Goal: Task Accomplishment & Management: Complete application form

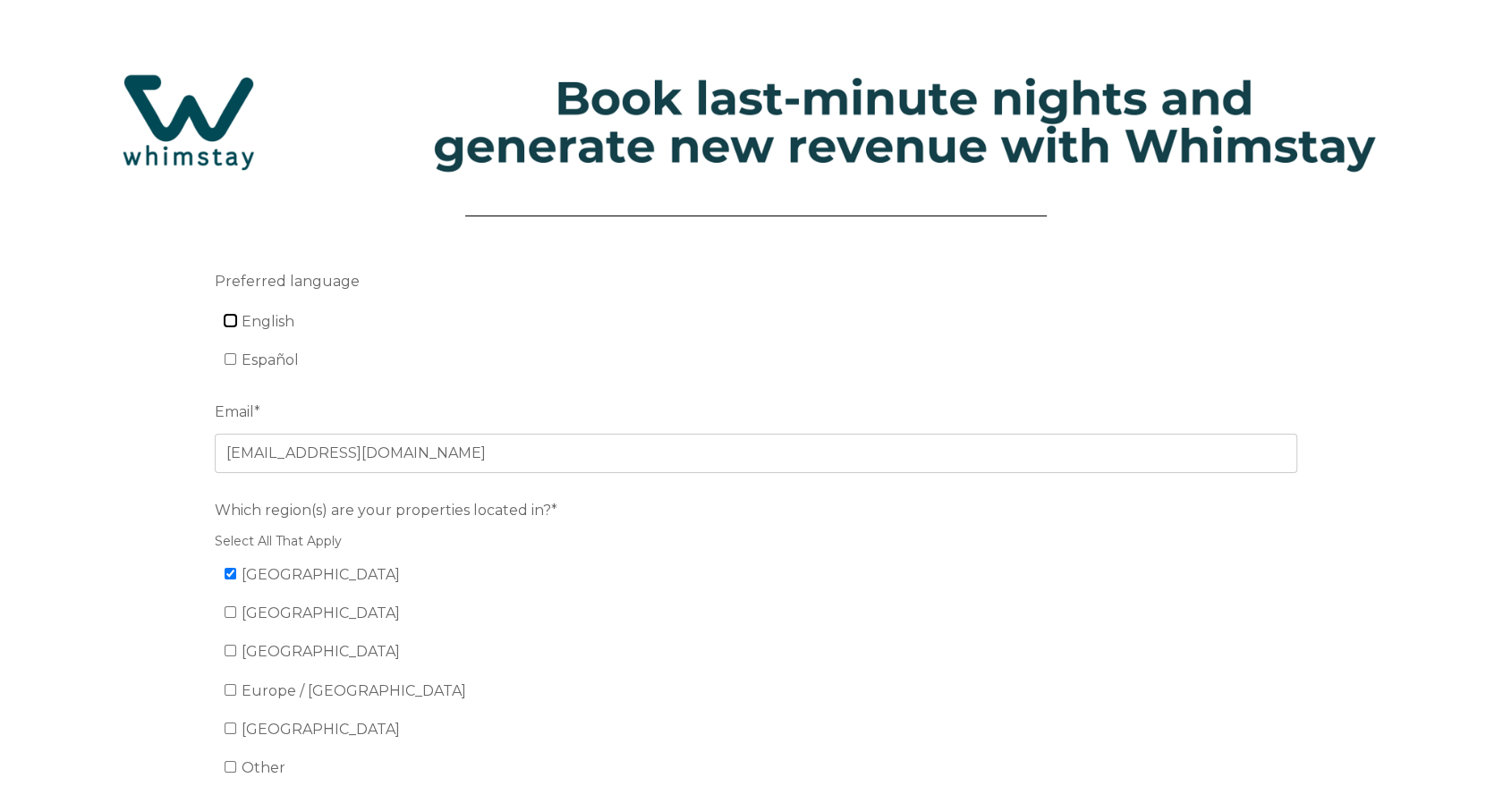
click at [229, 319] on input "English" at bounding box center [231, 320] width 12 height 12
checkbox input "true"
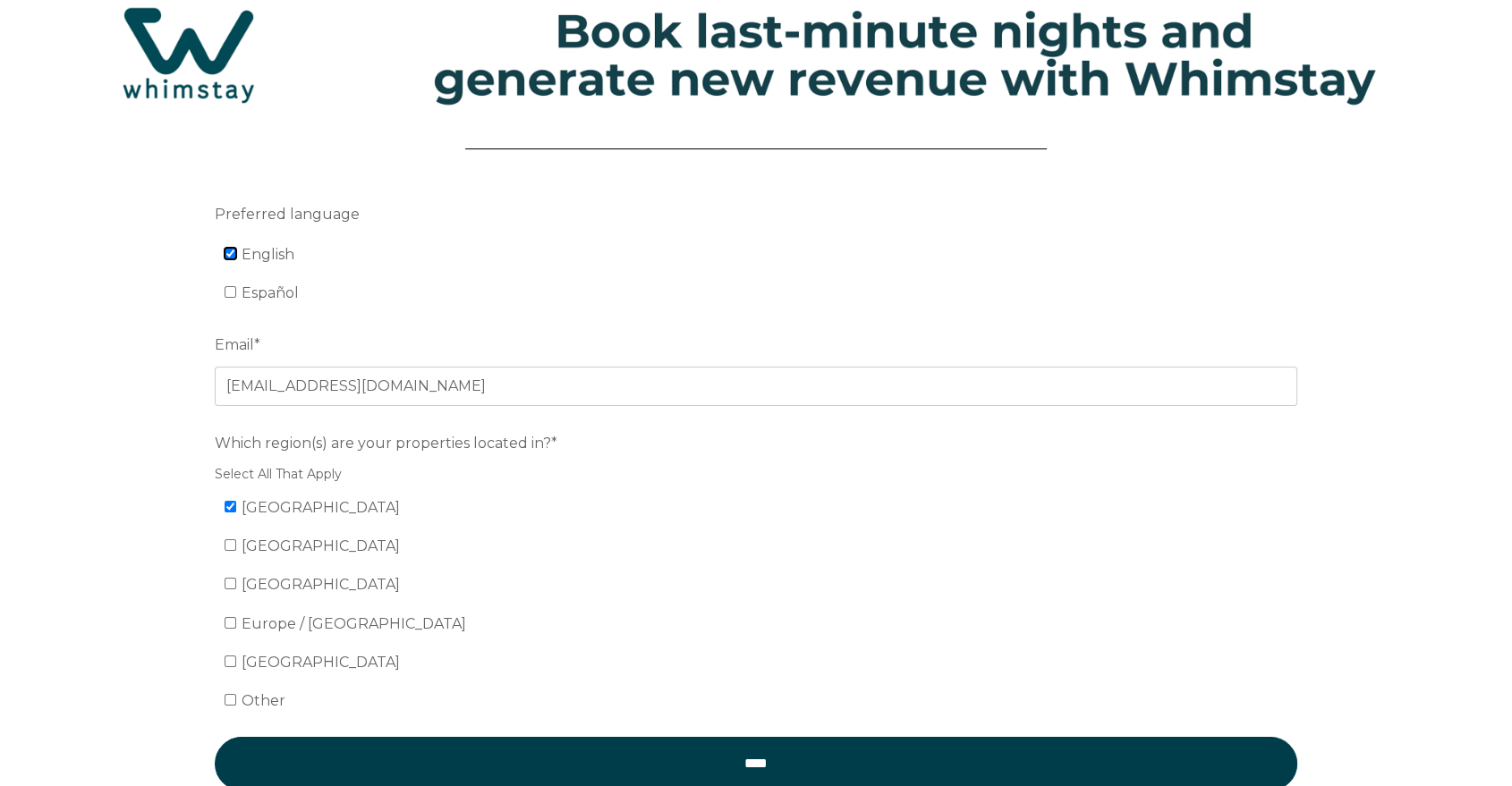
scroll to position [99, 0]
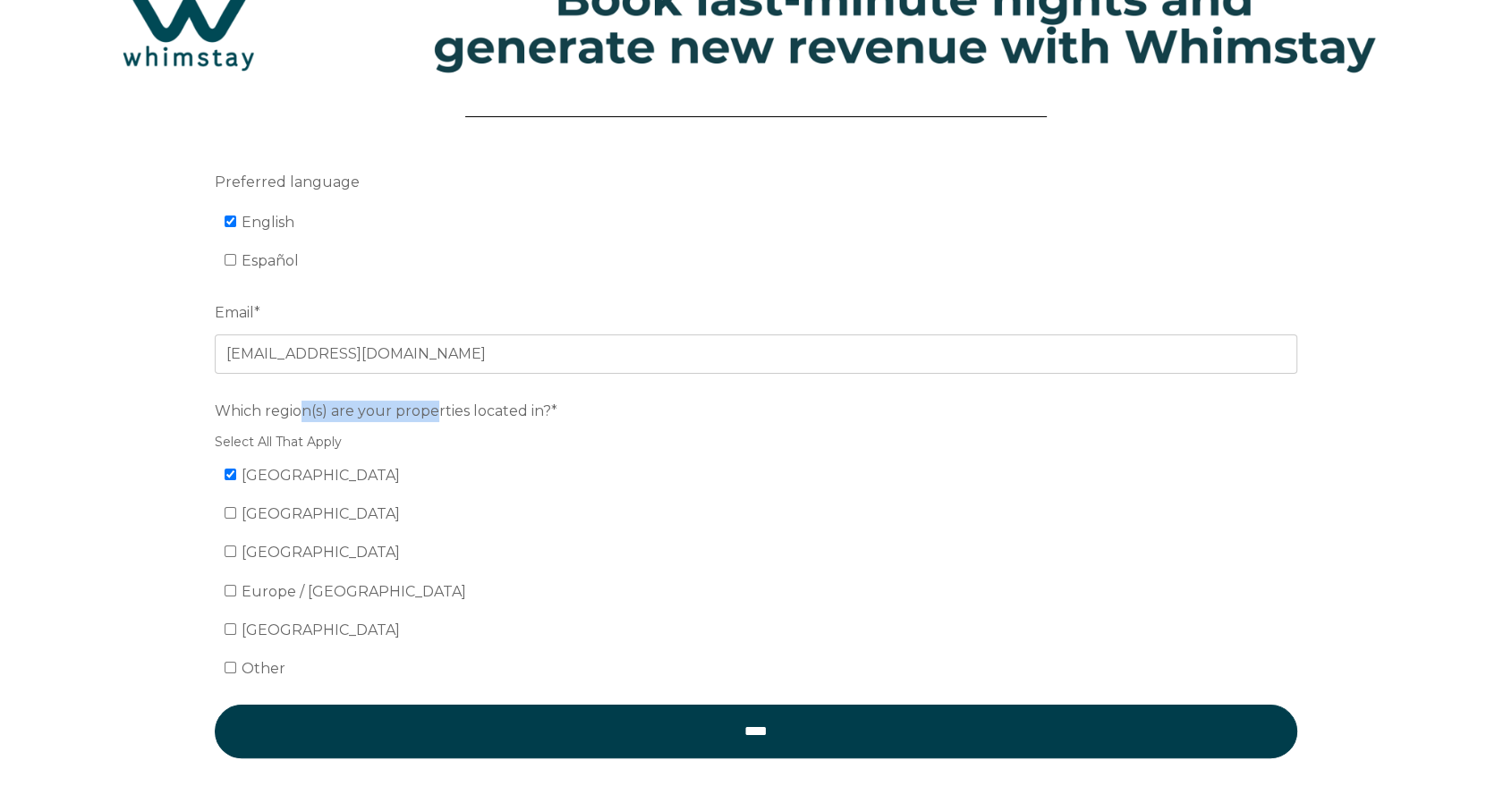
drag, startPoint x: 299, startPoint y: 407, endPoint x: 437, endPoint y: 412, distance: 138.1
click at [437, 412] on span "Which region(s) are your properties located in?*" at bounding box center [386, 411] width 342 height 28
click at [465, 412] on span "Which region(s) are your properties located in?*" at bounding box center [386, 411] width 342 height 28
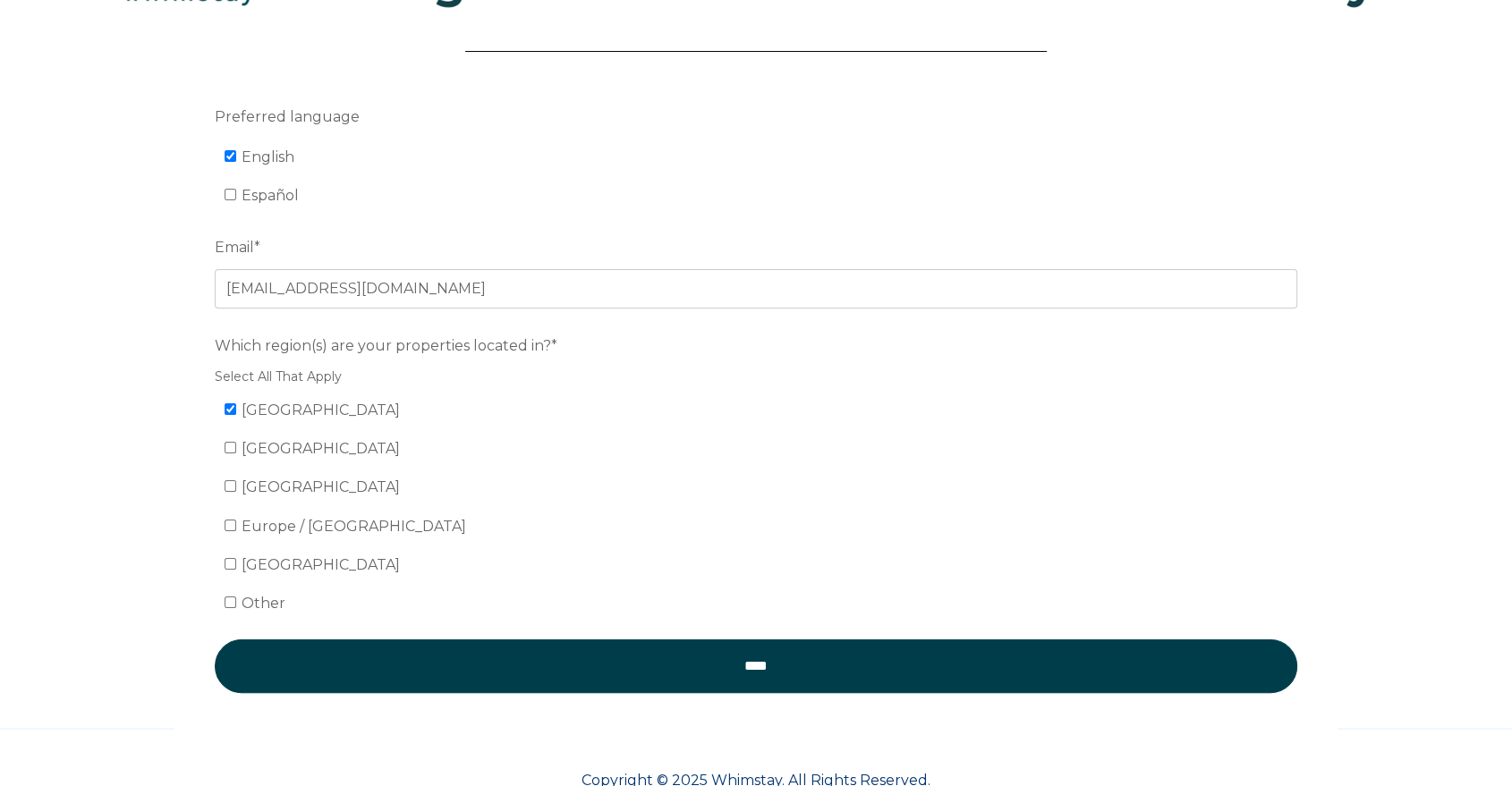
scroll to position [199, 0]
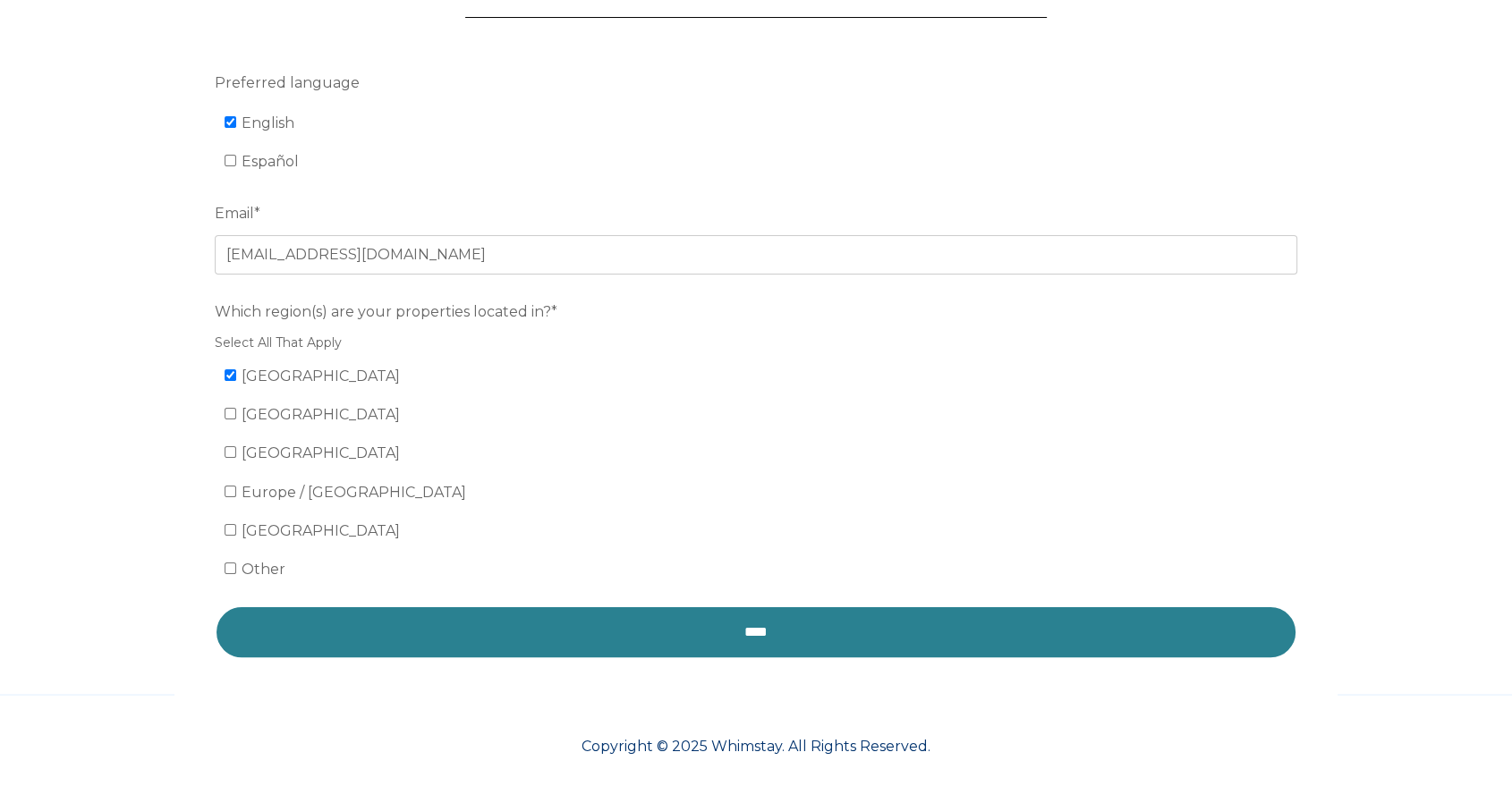
click at [731, 629] on input "****" at bounding box center [756, 633] width 1083 height 54
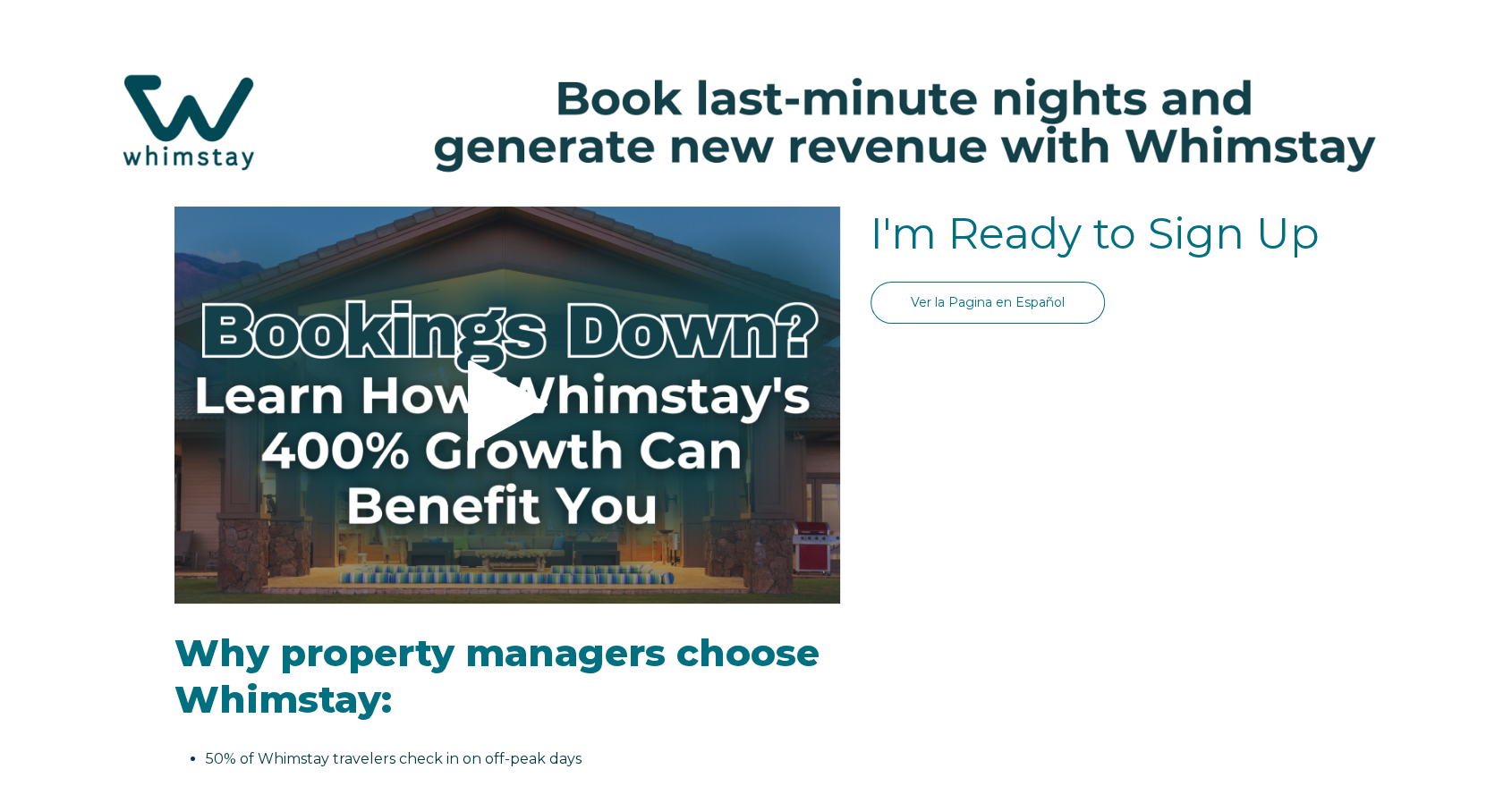
select select "US"
select select "Standard"
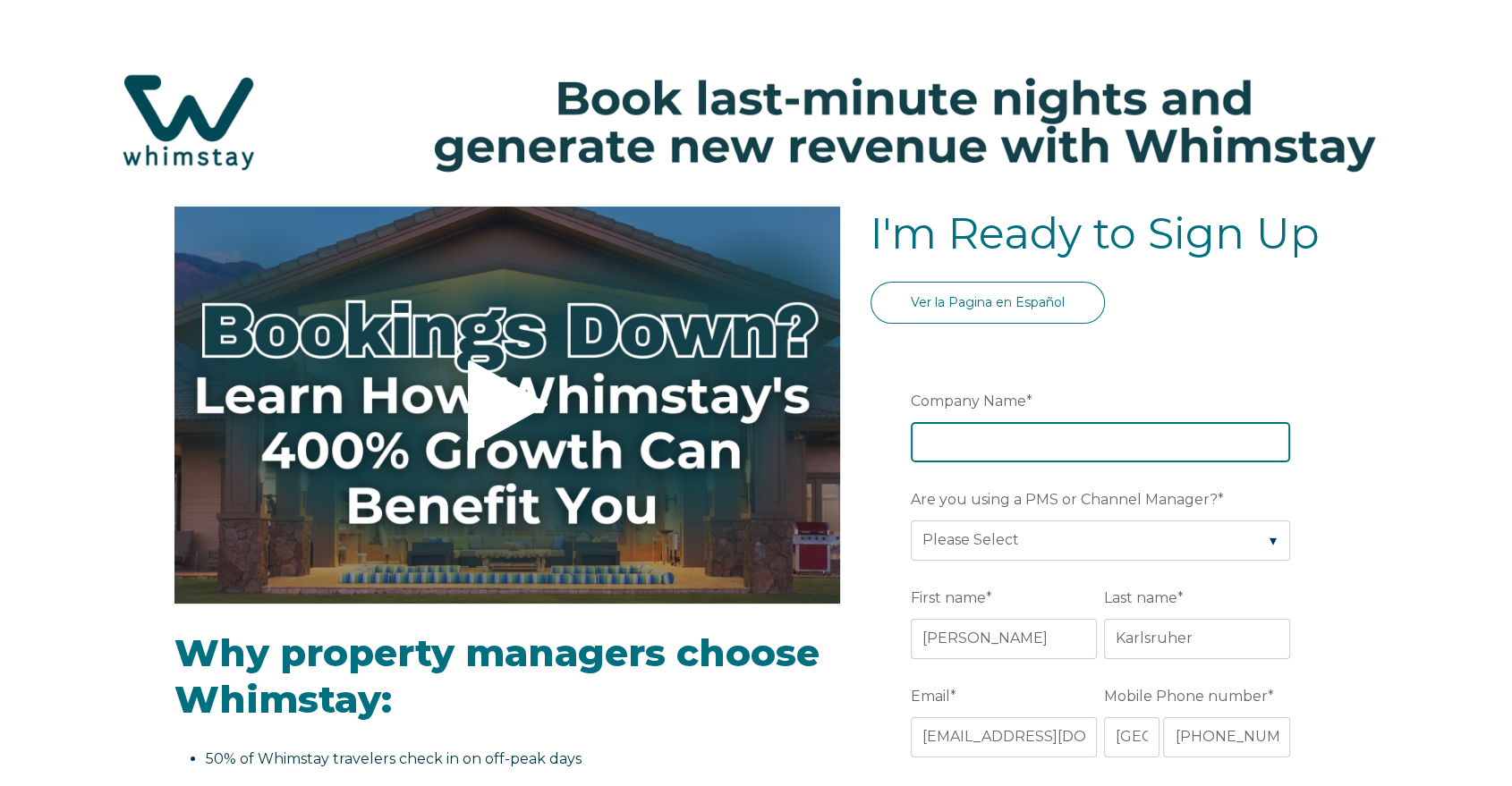
click at [1067, 428] on input "Company Name *" at bounding box center [1100, 442] width 379 height 40
type input "Luxury Coastal Vacations"
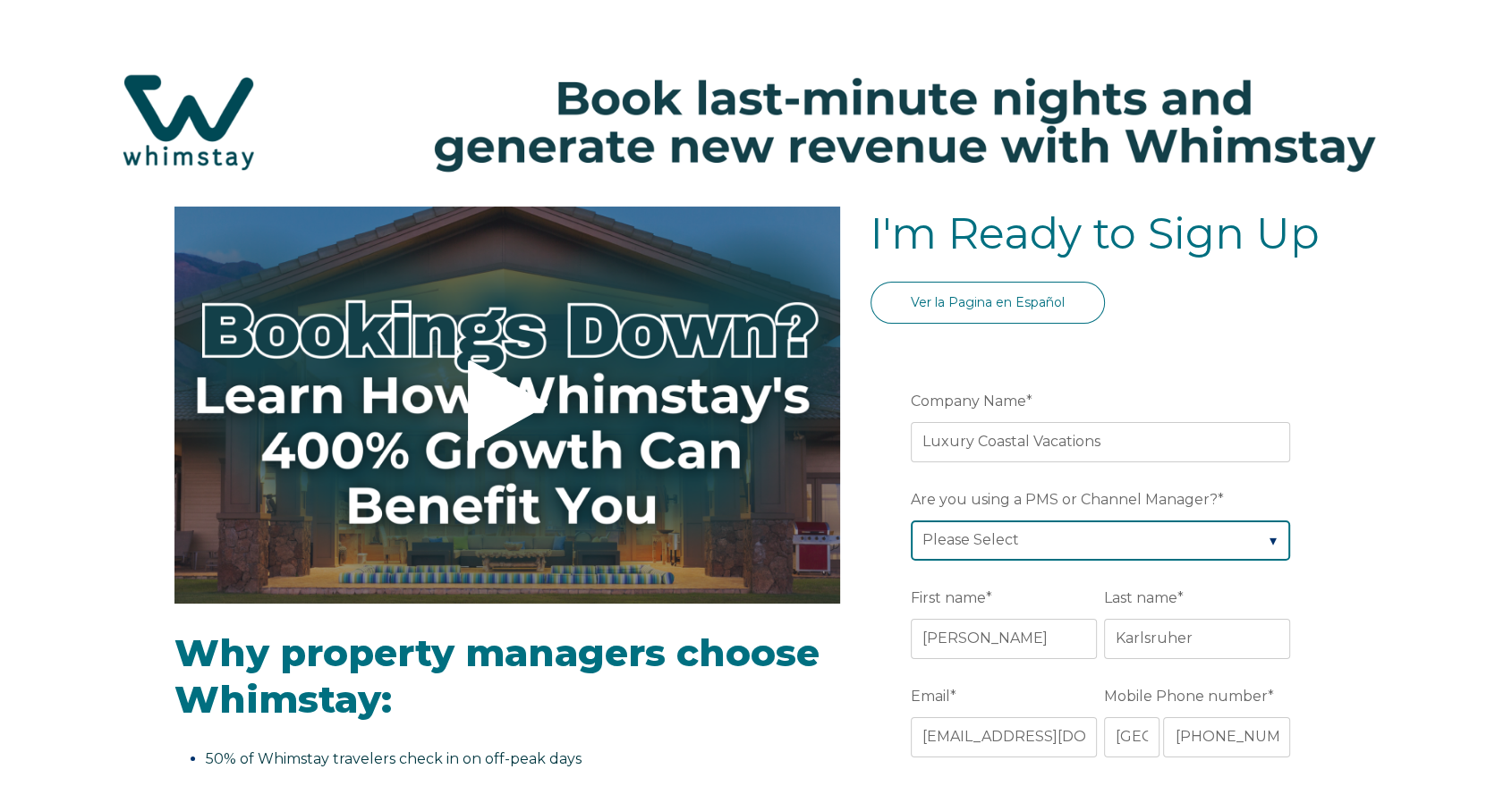
click at [1096, 541] on select "Please Select Barefoot BookingPal Boost Brightside CiiRUS Escapia Guesty Hostaw…" at bounding box center [1100, 540] width 379 height 40
select select "Track"
click at [911, 520] on select "Please Select Barefoot BookingPal Boost Brightside CiiRUS Escapia Guesty Hostaw…" at bounding box center [1100, 540] width 379 height 40
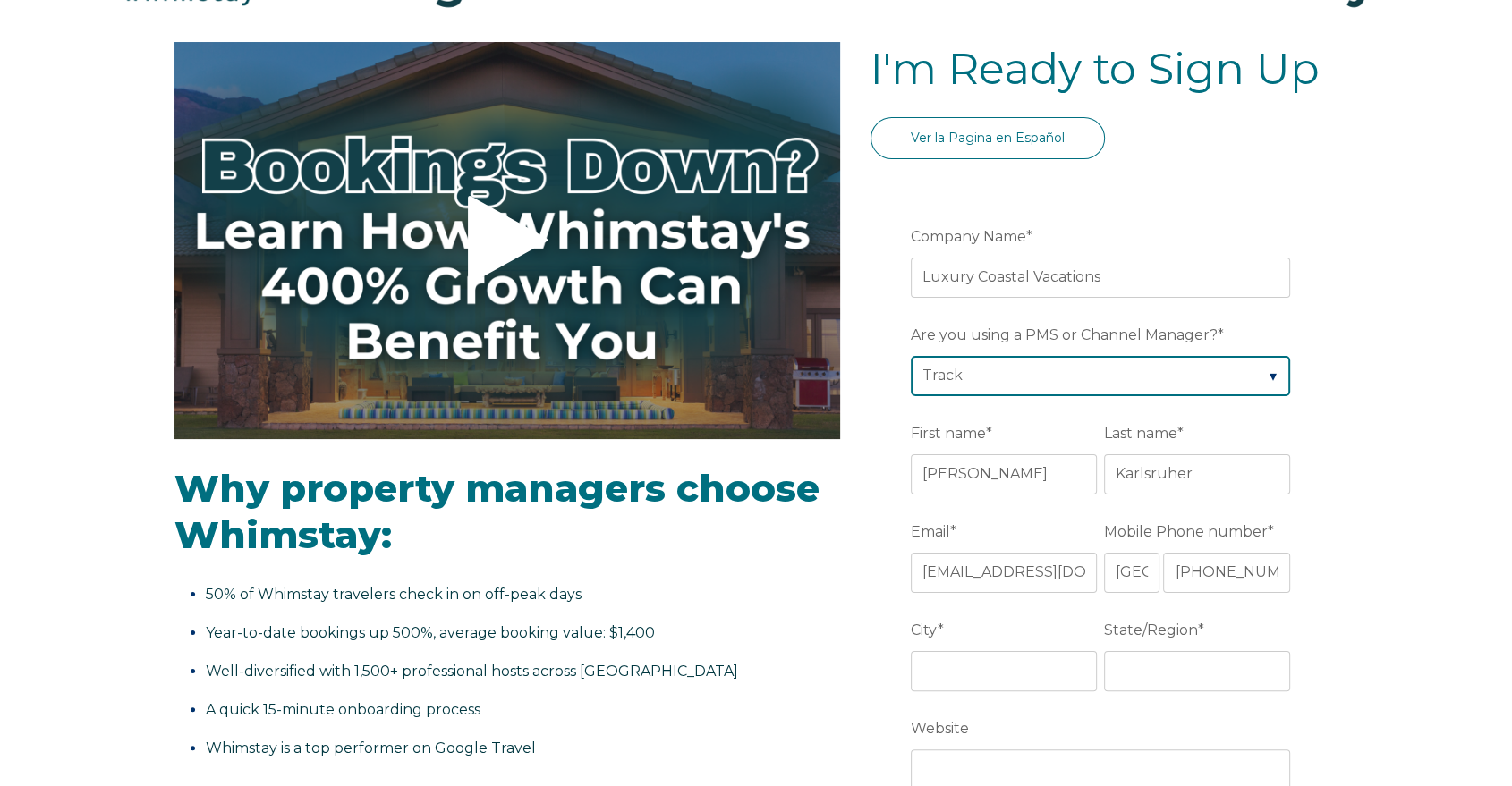
scroll to position [199, 0]
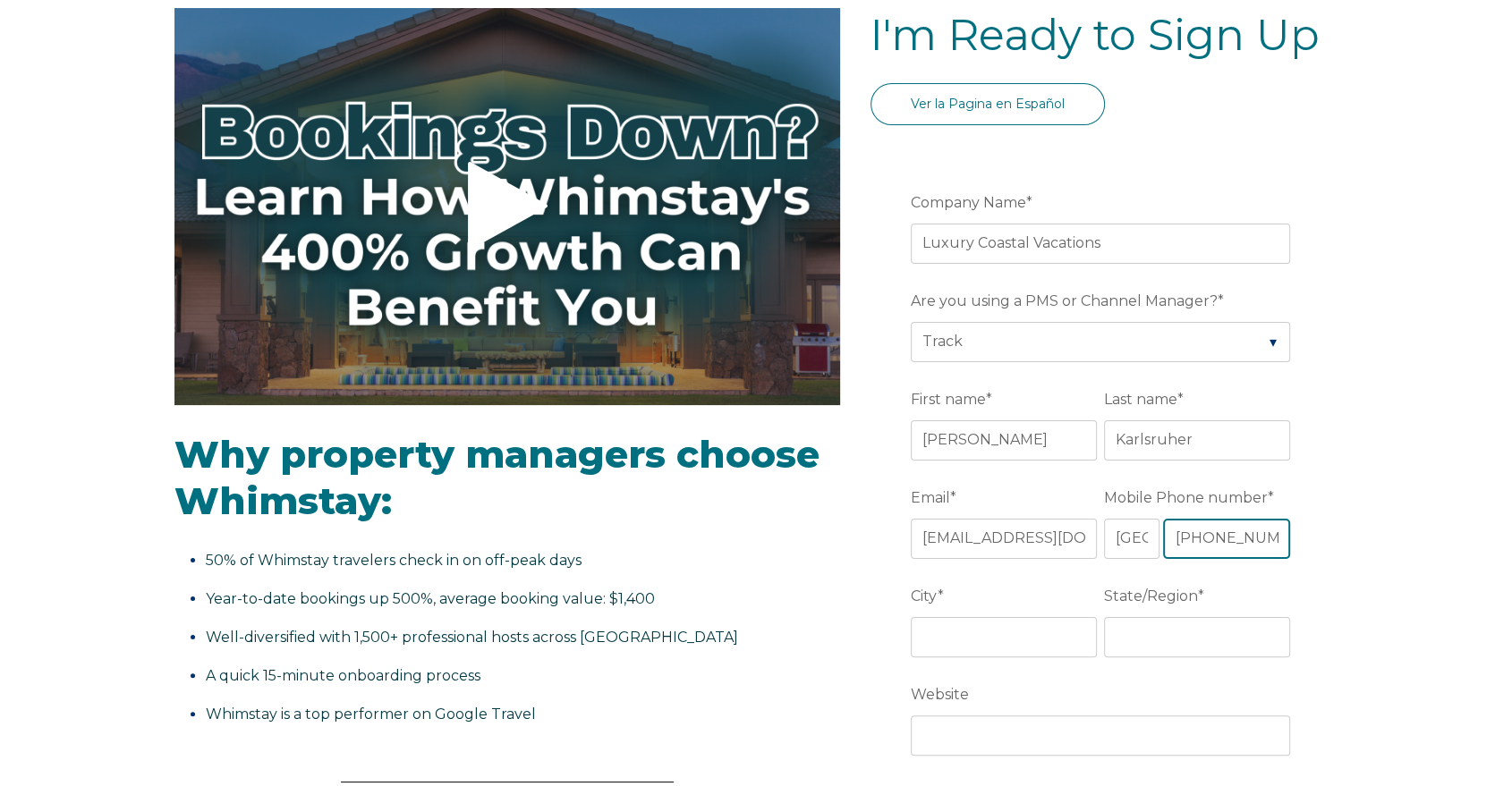
click at [1227, 527] on input "[PHONE_NUMBER]" at bounding box center [1227, 538] width 127 height 40
drag, startPoint x: 1182, startPoint y: 535, endPoint x: 1593, endPoint y: 528, distance: 411.1
paste input "[PHONE_NUMBER]"
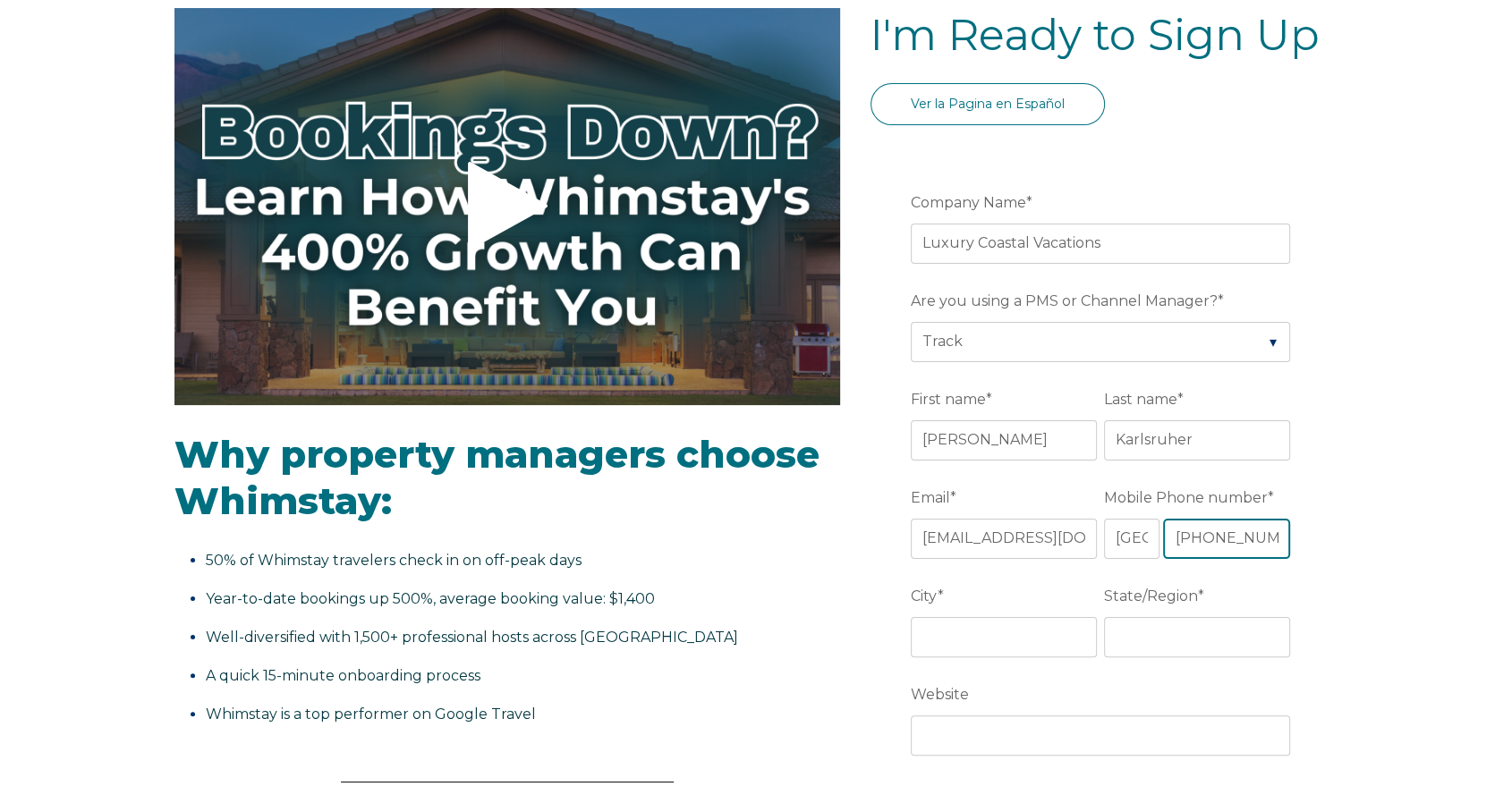
drag, startPoint x: 1283, startPoint y: 534, endPoint x: 1120, endPoint y: 532, distance: 163.0
click at [1076, 537] on fieldset "Email * [EMAIL_ADDRESS][DOMAIN_NAME] Mobile Phone number * * [GEOGRAPHIC_DATA] …" at bounding box center [1104, 531] width 386 height 98
type input "[PHONE_NUMBER]"
drag, startPoint x: 1052, startPoint y: 534, endPoint x: 1012, endPoint y: 539, distance: 40.3
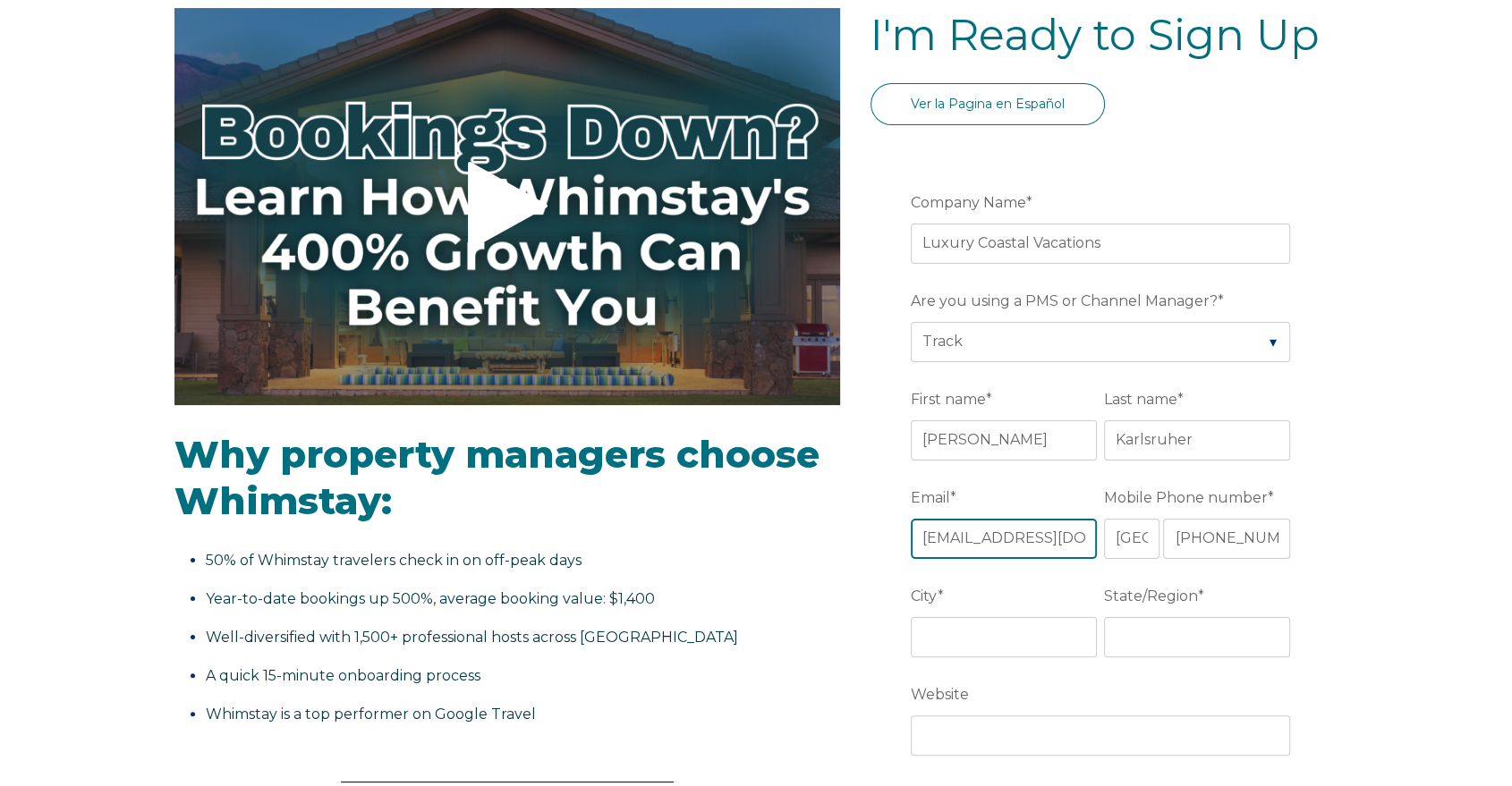
click at [1050, 534] on input "[EMAIL_ADDRESS][DOMAIN_NAME]" at bounding box center [1003, 538] width 186 height 40
drag, startPoint x: 918, startPoint y: 536, endPoint x: 1483, endPoint y: 594, distance: 568.0
paste input "reservations@luxurycoastalvacations"
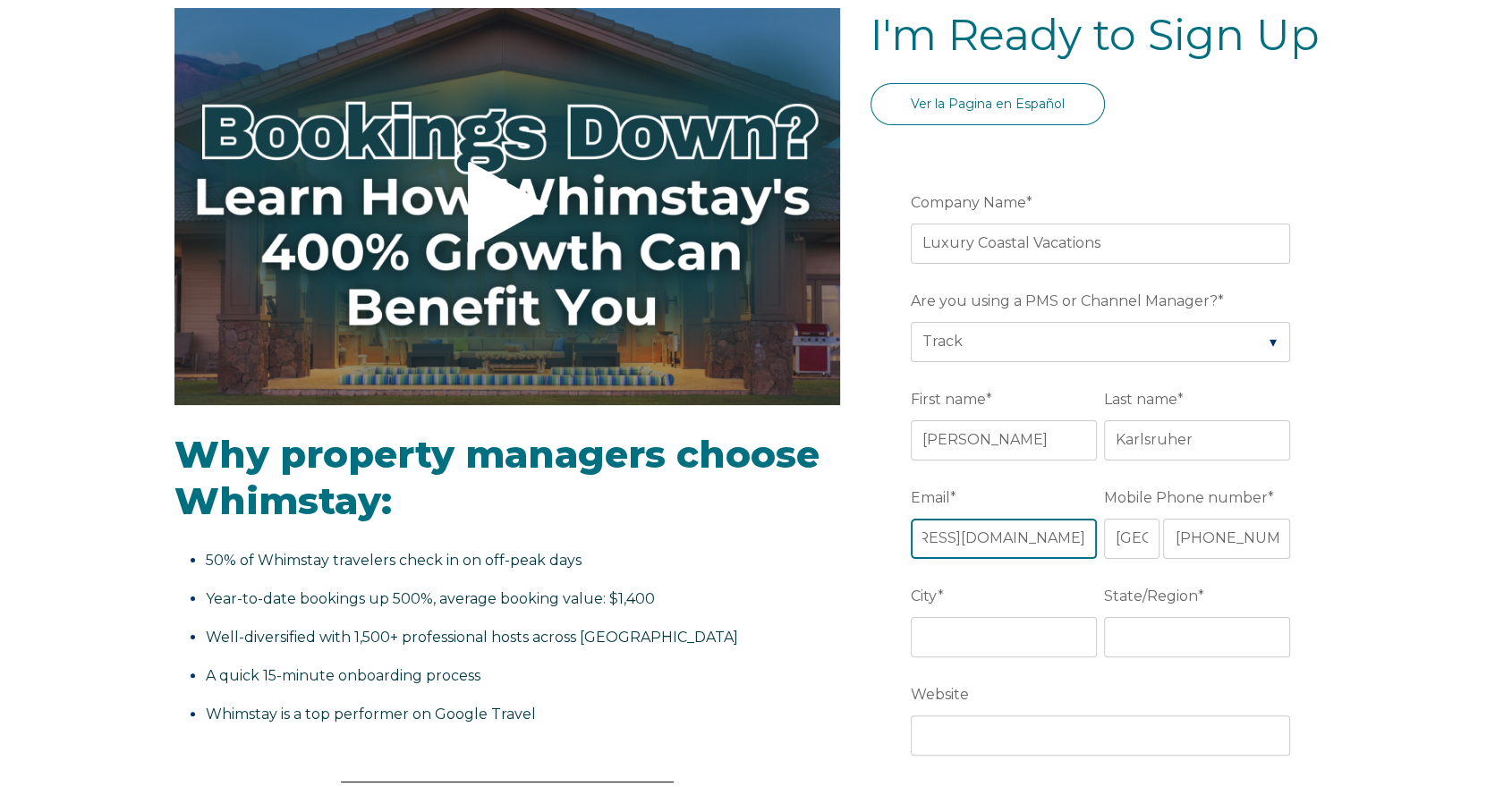
type input "[EMAIL_ADDRESS][DOMAIN_NAME]"
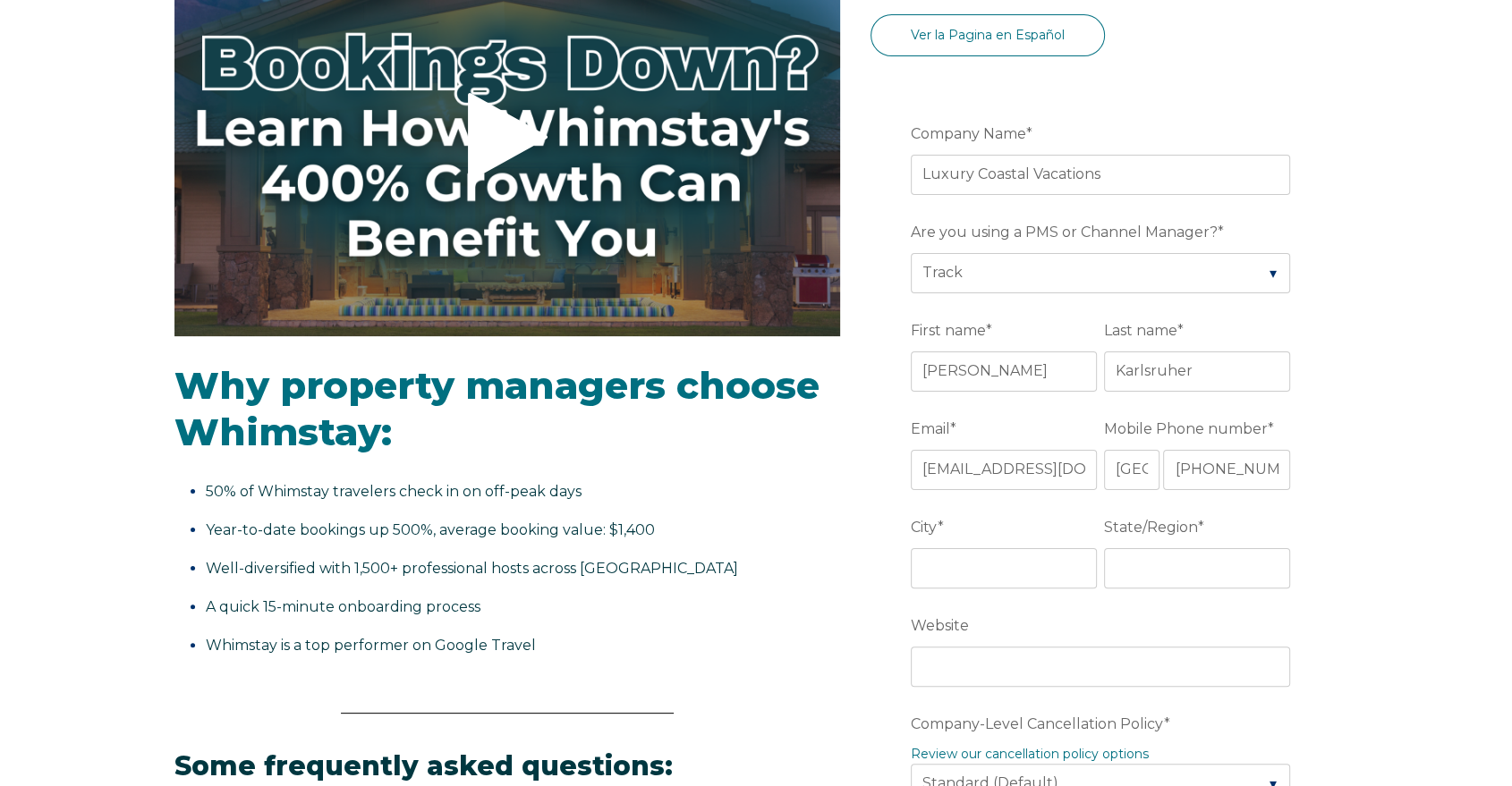
scroll to position [297, 0]
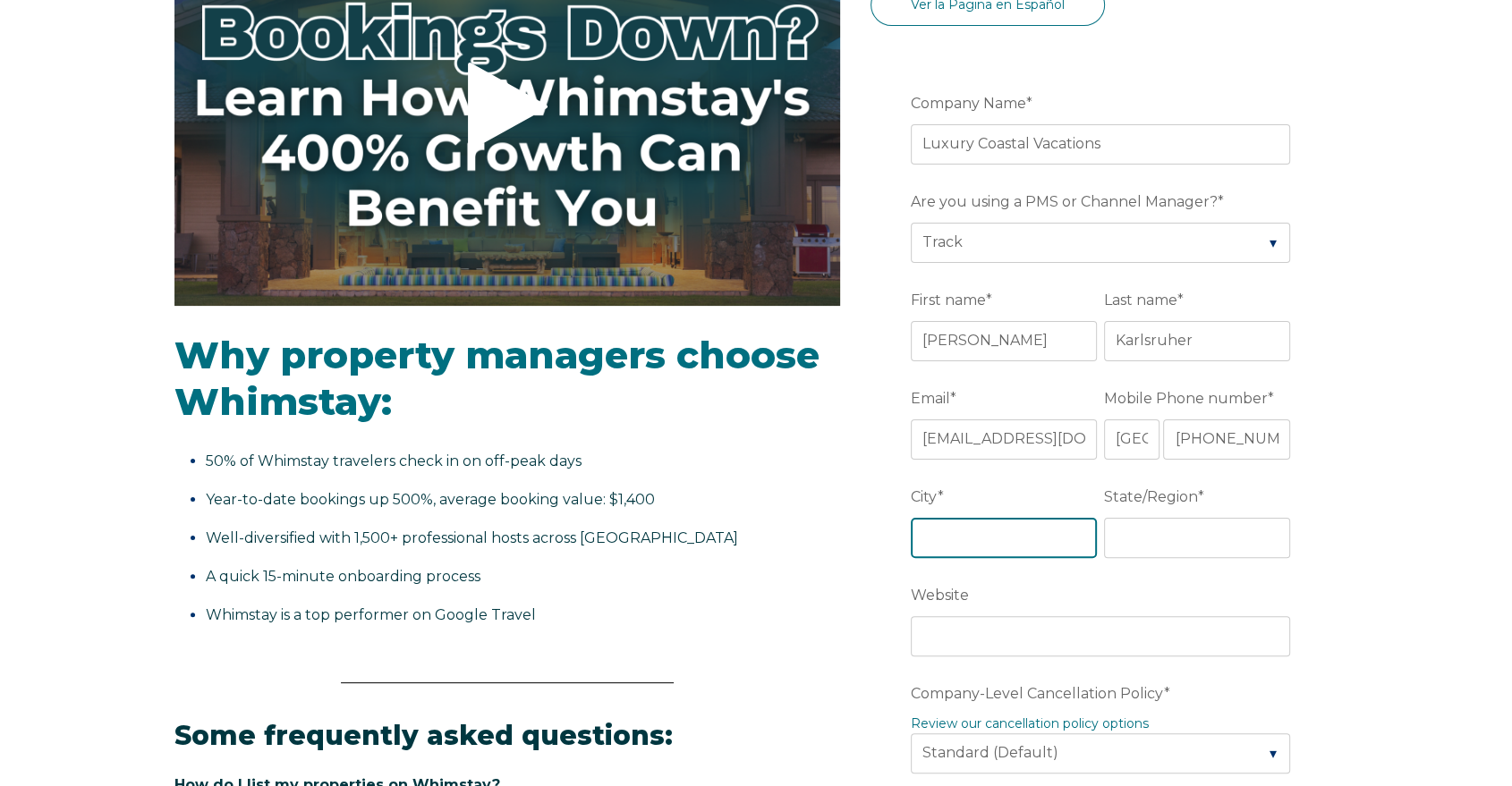
click at [988, 528] on input "City *" at bounding box center [1003, 537] width 186 height 40
type input "Pensacola"
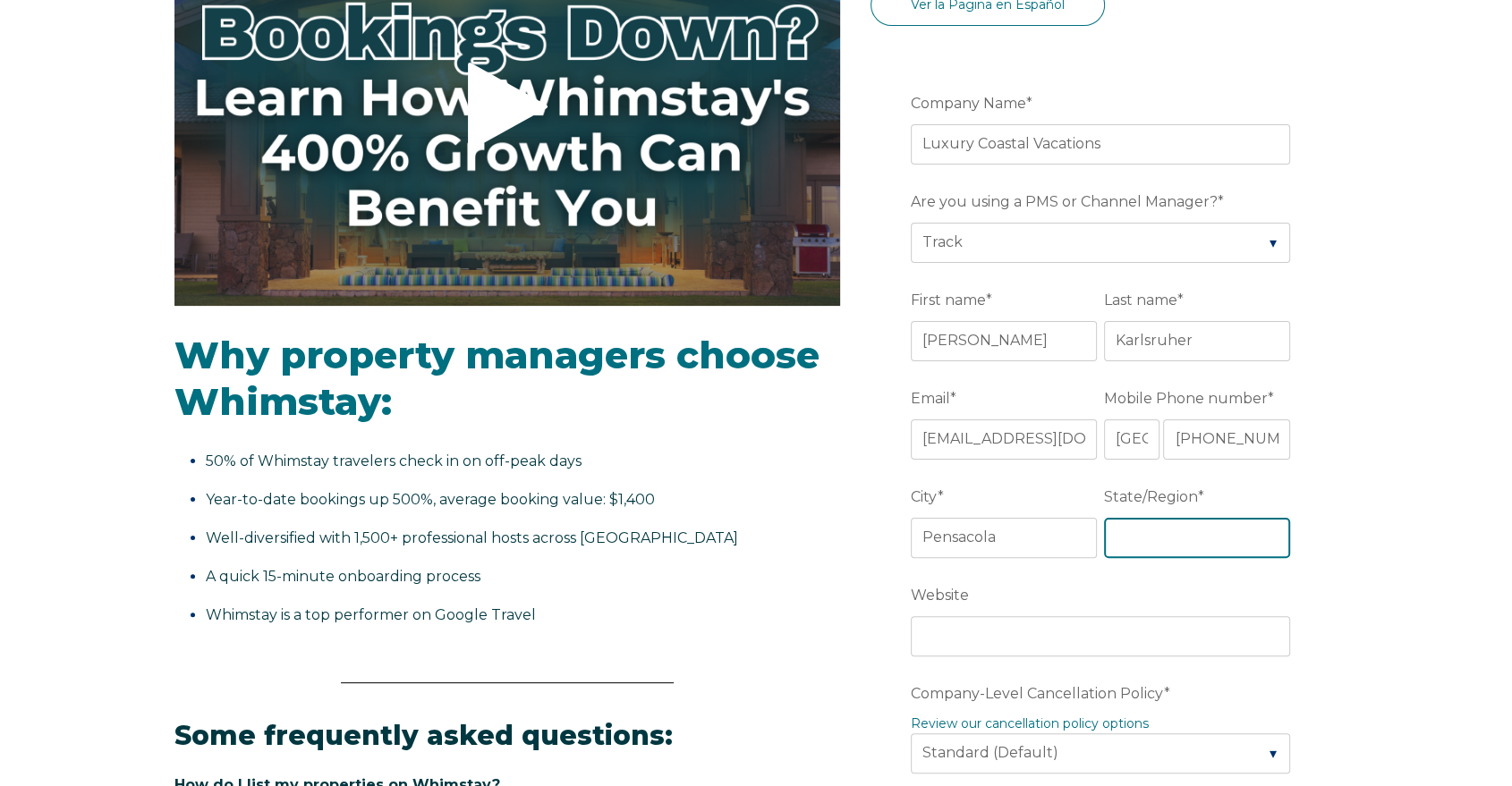
type input "L"
type input "[US_STATE]"
click at [1455, 499] on div "Video player - SSOB Pitch Vid Thumbnail - Click to play video Why property mana…" at bounding box center [756, 760] width 1512 height 1704
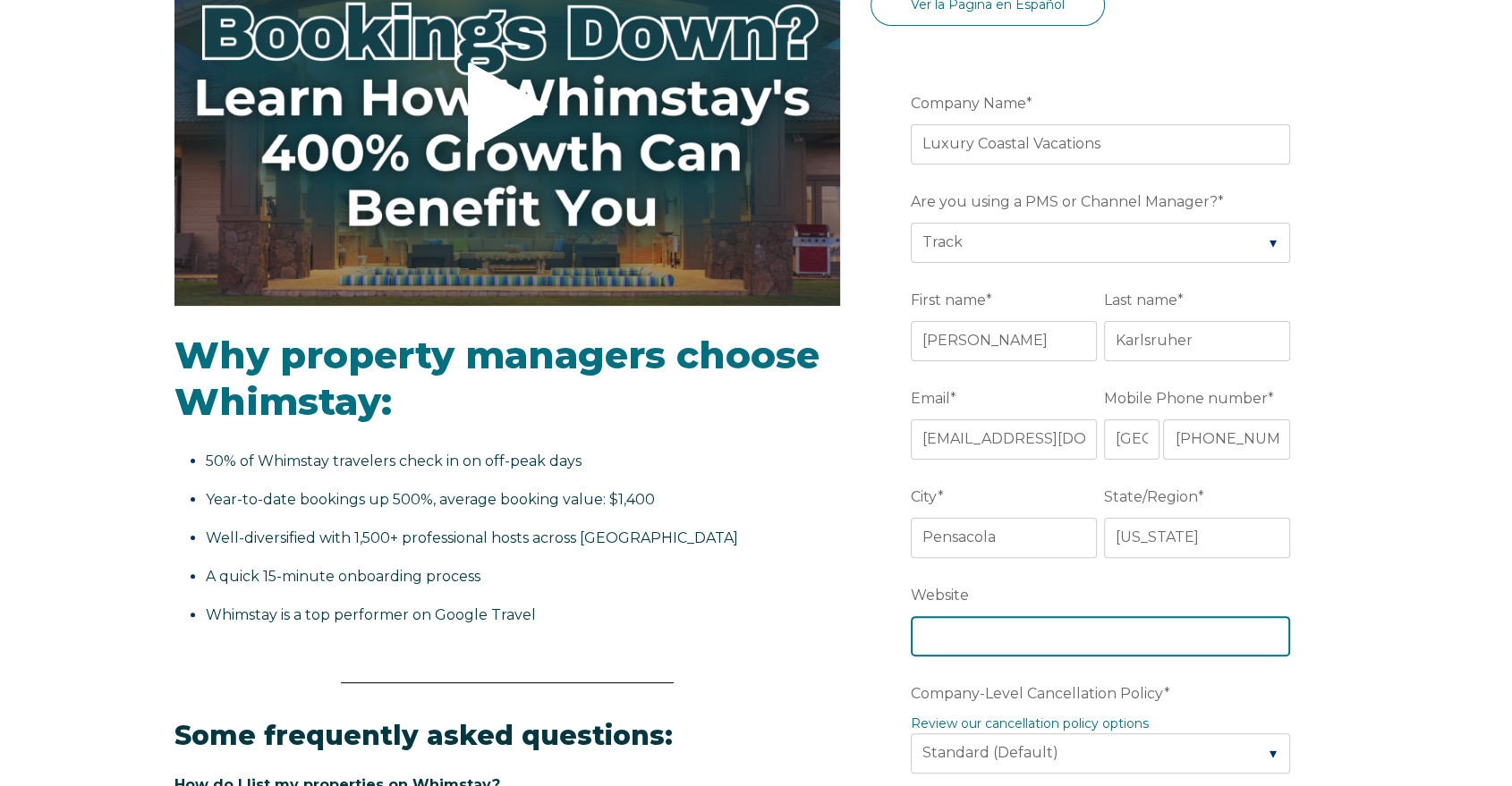
click at [1141, 629] on input "Website" at bounding box center [1100, 636] width 379 height 40
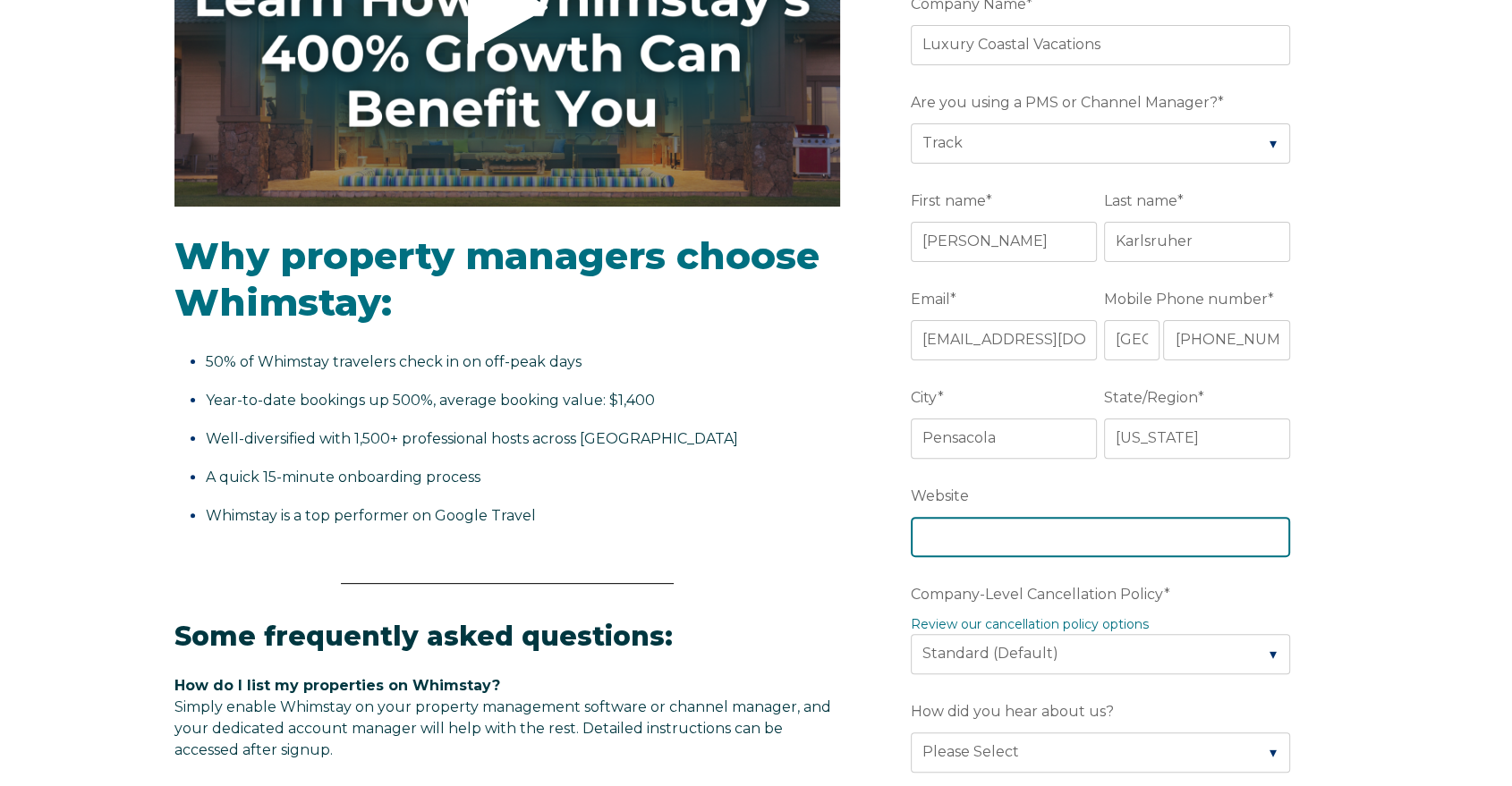
click at [1077, 532] on input "Website" at bounding box center [1100, 537] width 379 height 40
paste input "[URL][DOMAIN_NAME]"
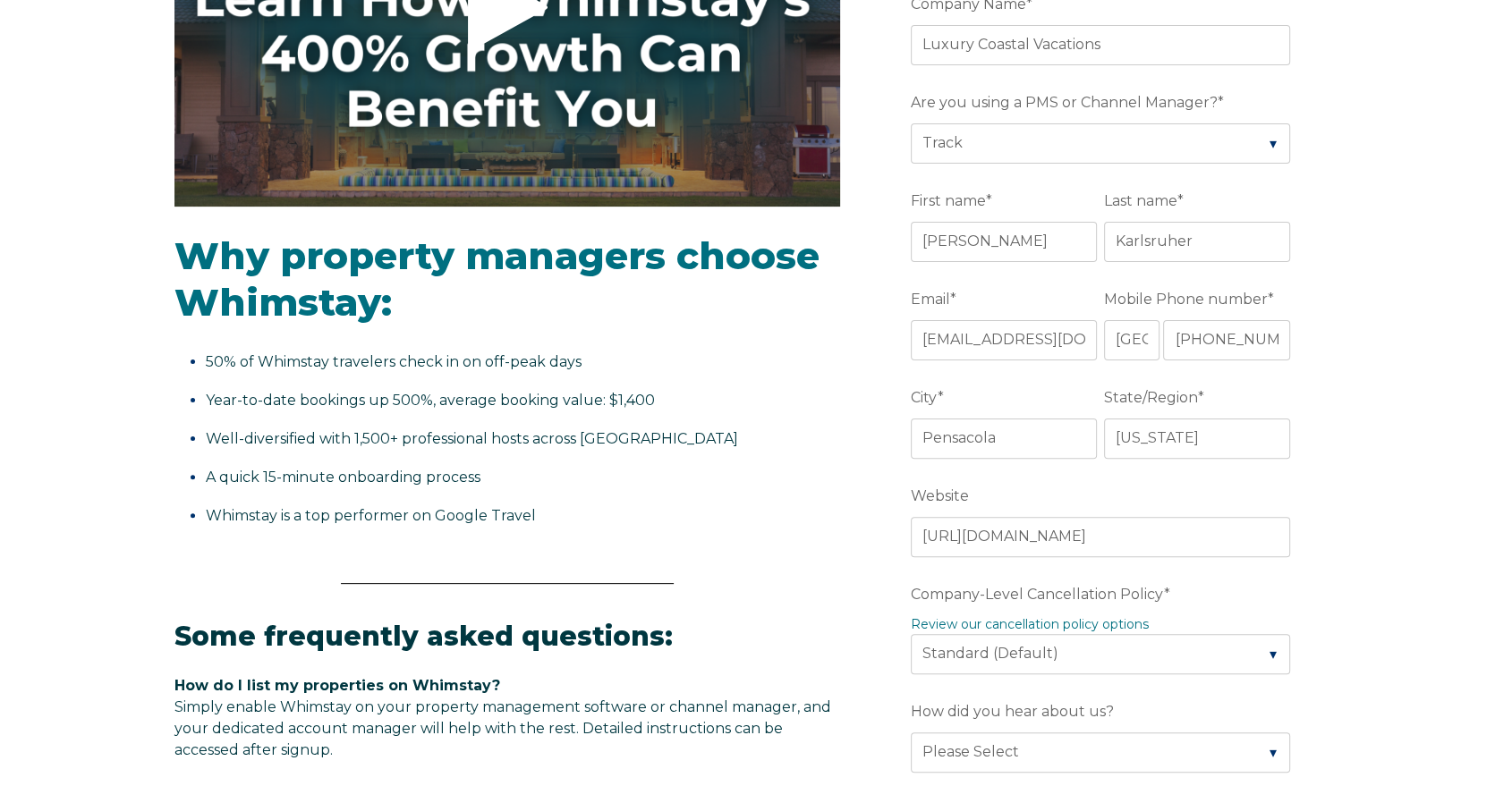
click at [1405, 551] on div "Video player - SSOB Pitch Vid Thumbnail - Click to play video Why property mana…" at bounding box center [756, 662] width 1512 height 1704
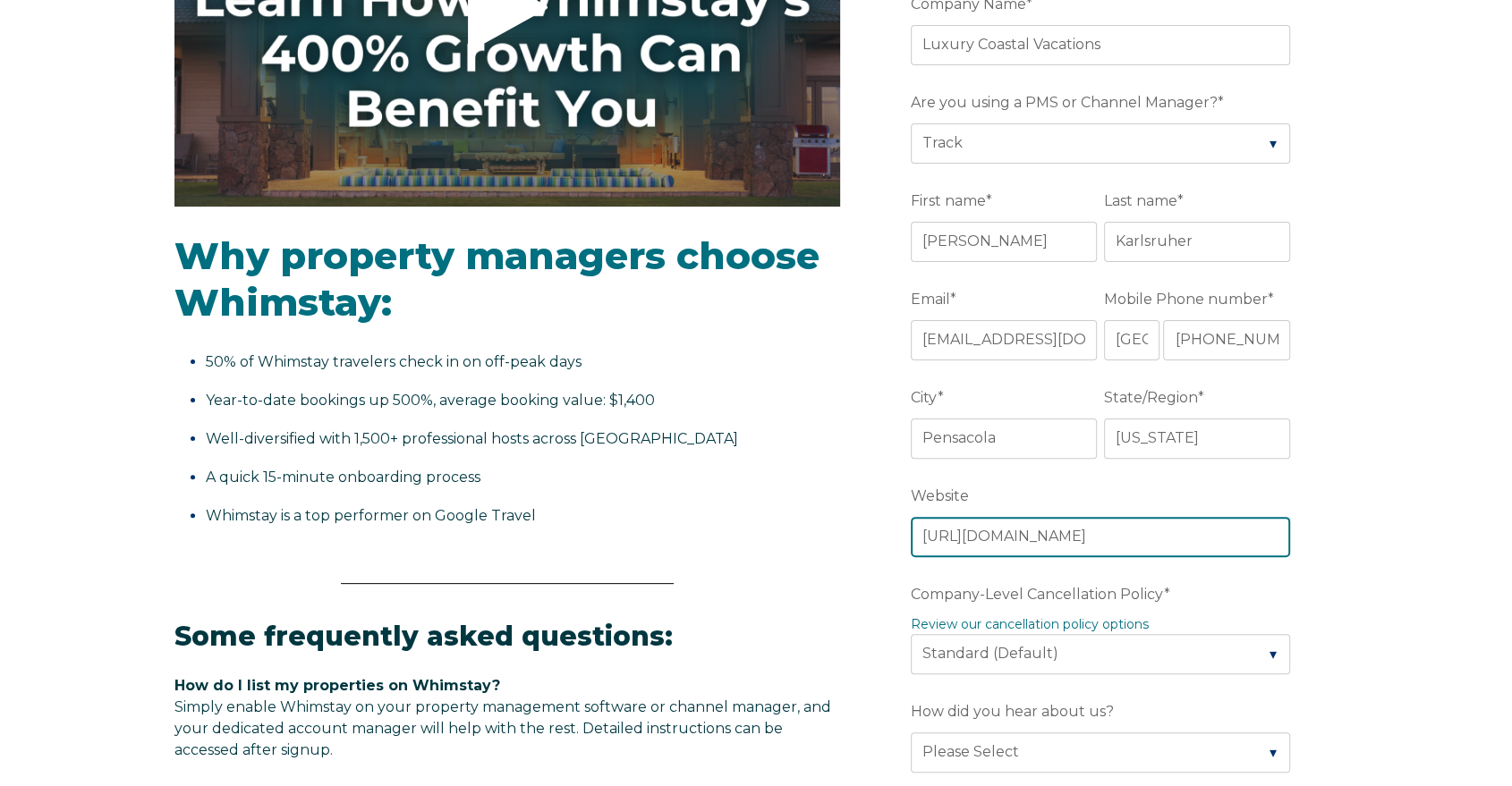
click at [1225, 539] on input "[URL][DOMAIN_NAME]" at bounding box center [1100, 537] width 379 height 40
type input "[URL][DOMAIN_NAME]"
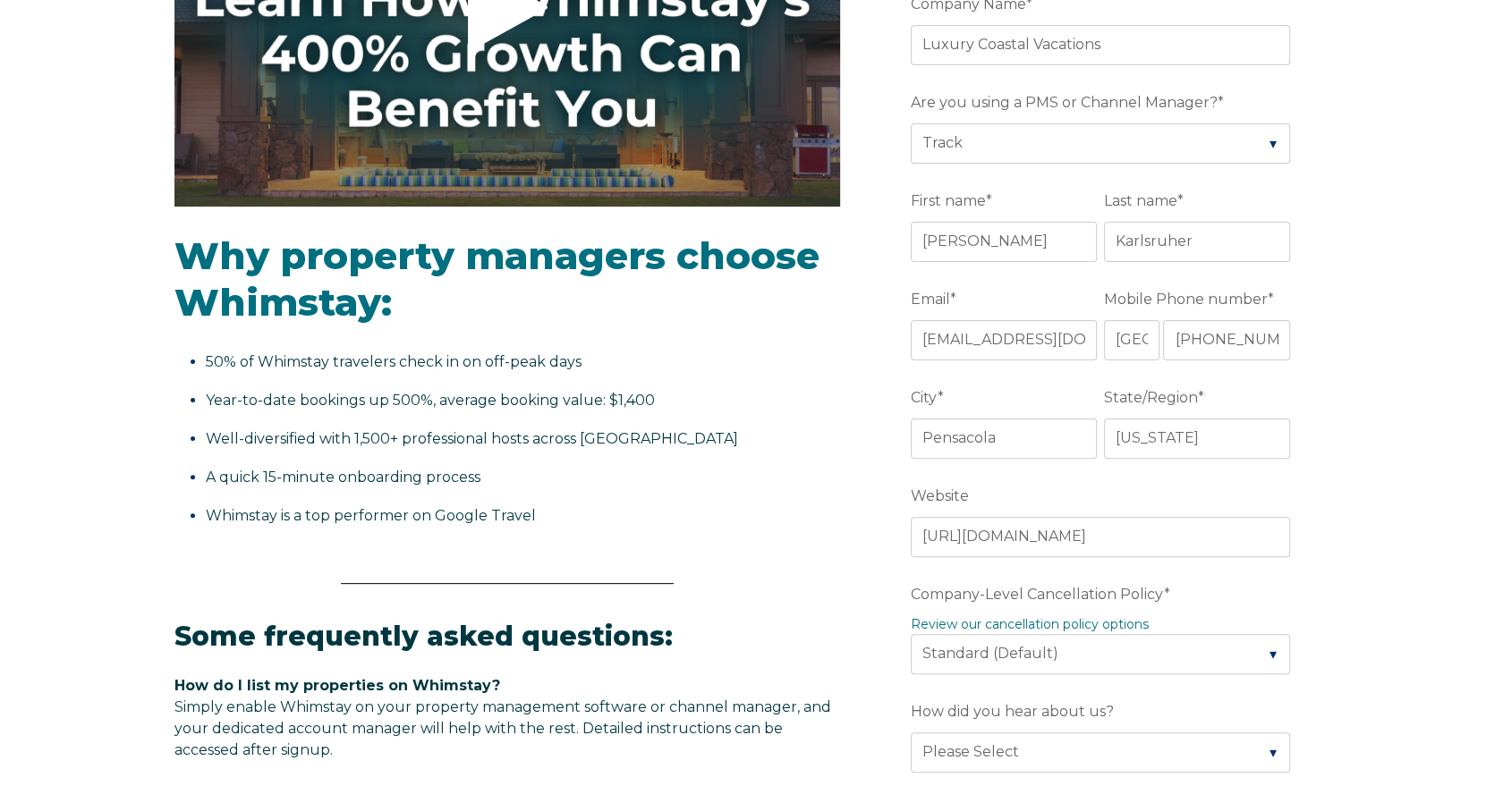
click at [1337, 533] on form "Company Name * Luxury Coastal Vacations Are you using a PMS or Channel Manager?…" at bounding box center [1104, 694] width 467 height 1493
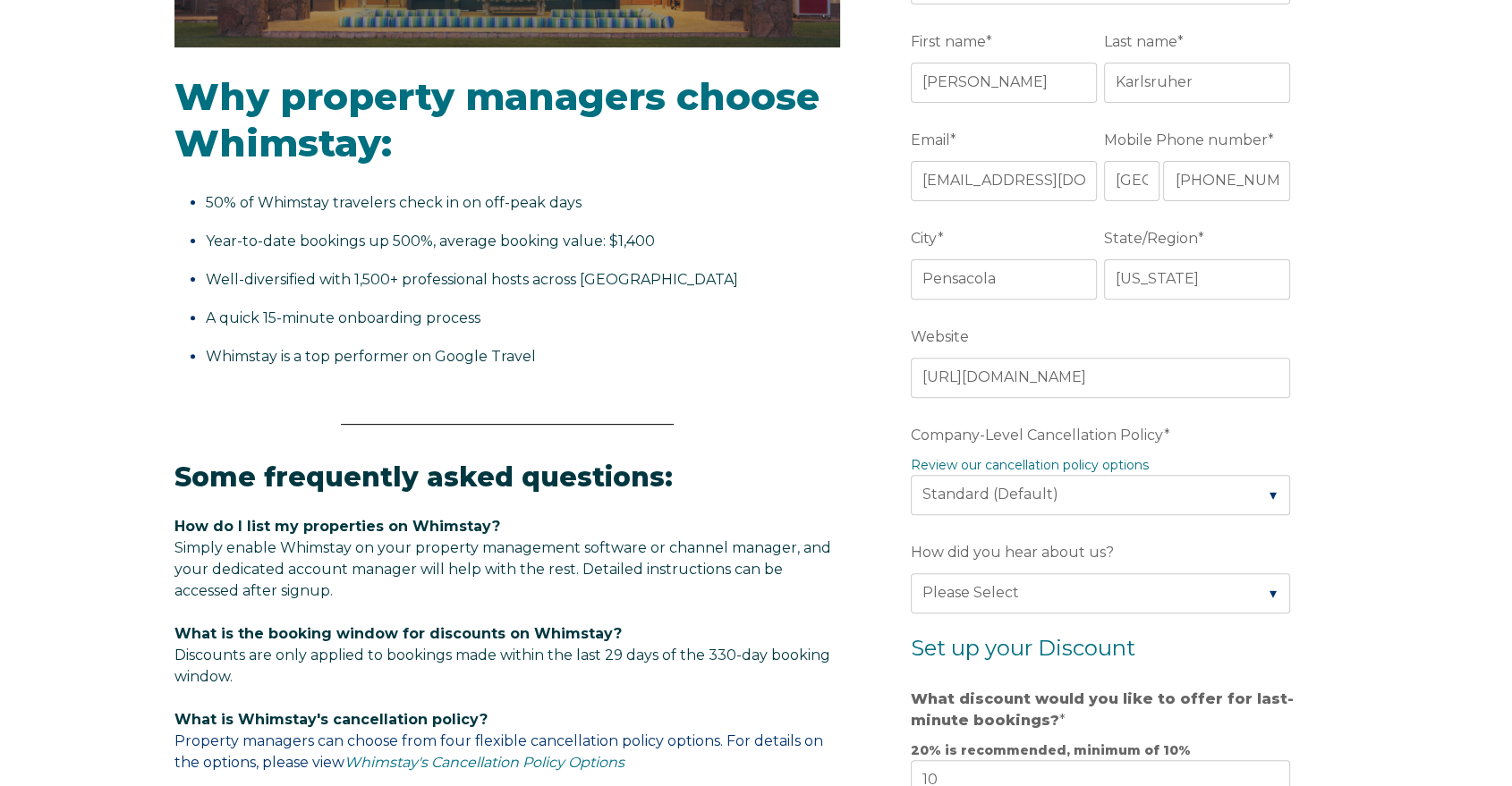
scroll to position [596, 0]
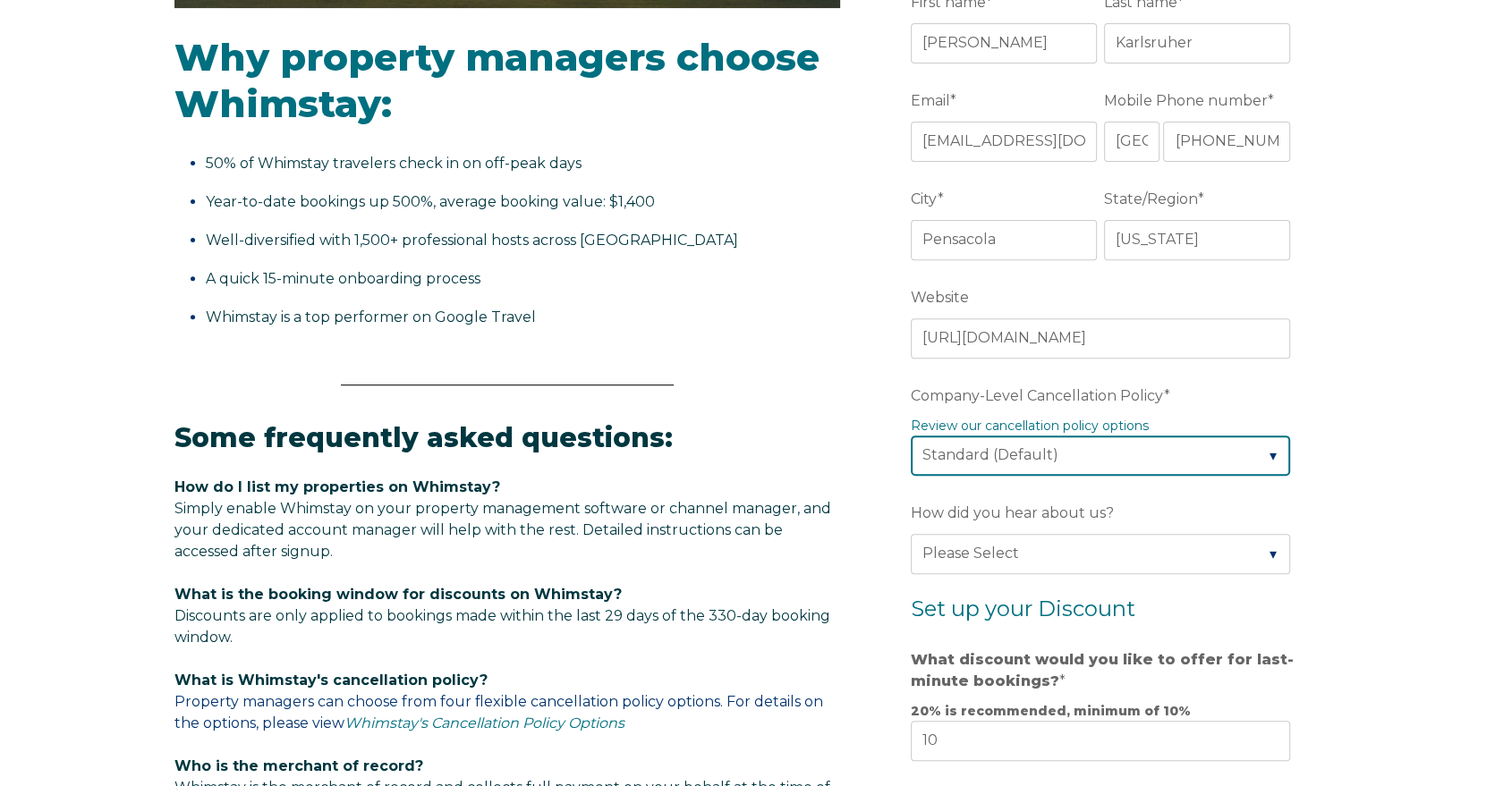
click at [1186, 454] on select "Please Select Partial Standard (Default) Moderate Strict" at bounding box center [1100, 456] width 379 height 40
select select "Moderate"
click at [911, 436] on select "Please Select Partial Standard (Default) Moderate Strict" at bounding box center [1100, 456] width 379 height 40
click at [1396, 538] on div "Video player - SSOB Pitch Vid Thumbnail - Click to play video Why property mana…" at bounding box center [756, 463] width 1512 height 1704
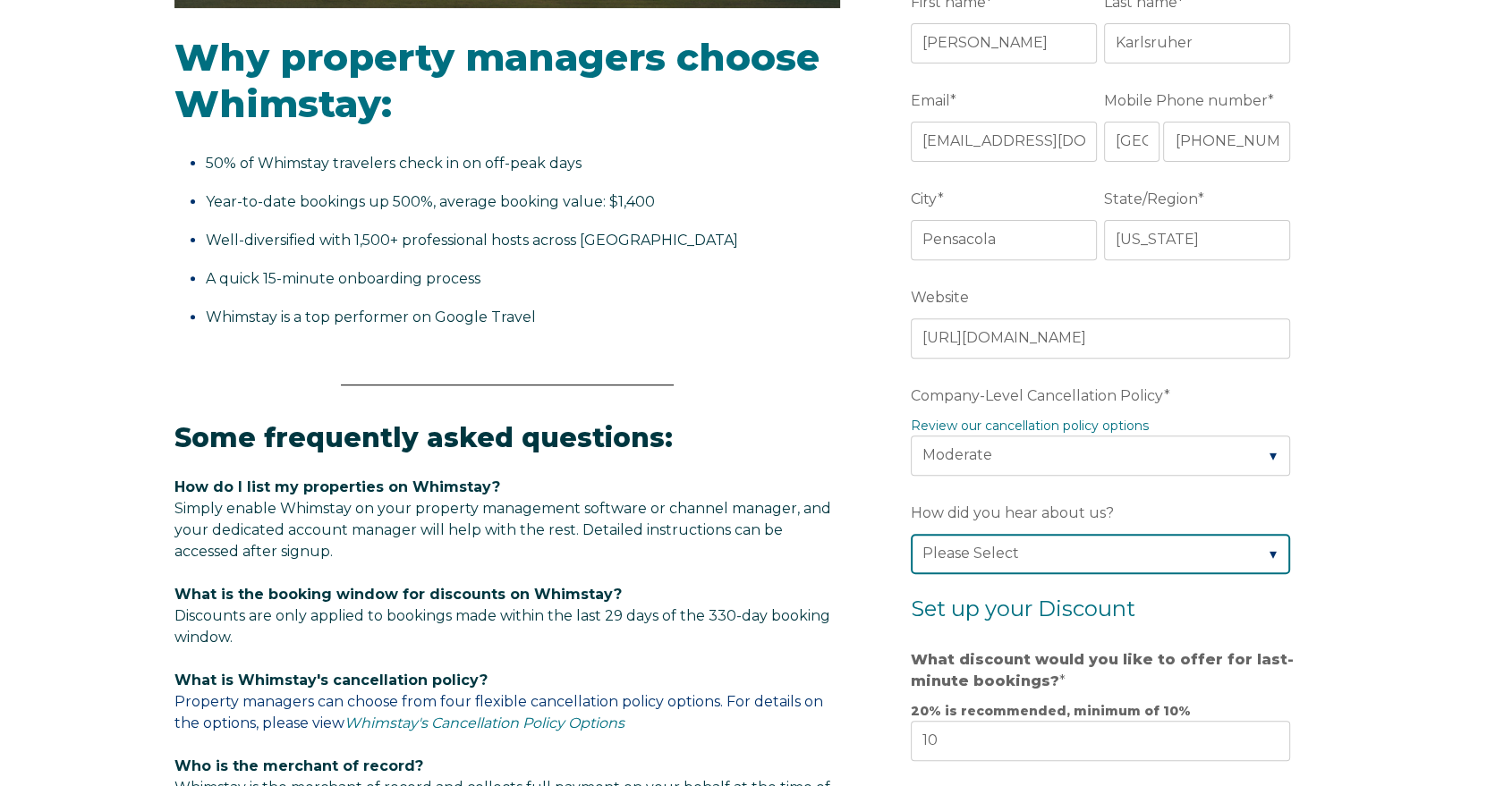
click at [1188, 547] on select "Please Select Found Whimstay through a Google search Direct outreach from a Whi…" at bounding box center [1100, 554] width 379 height 40
select select "Other"
click at [911, 534] on select "Please Select Found Whimstay through a Google search Direct outreach from a Whi…" at bounding box center [1100, 554] width 379 height 40
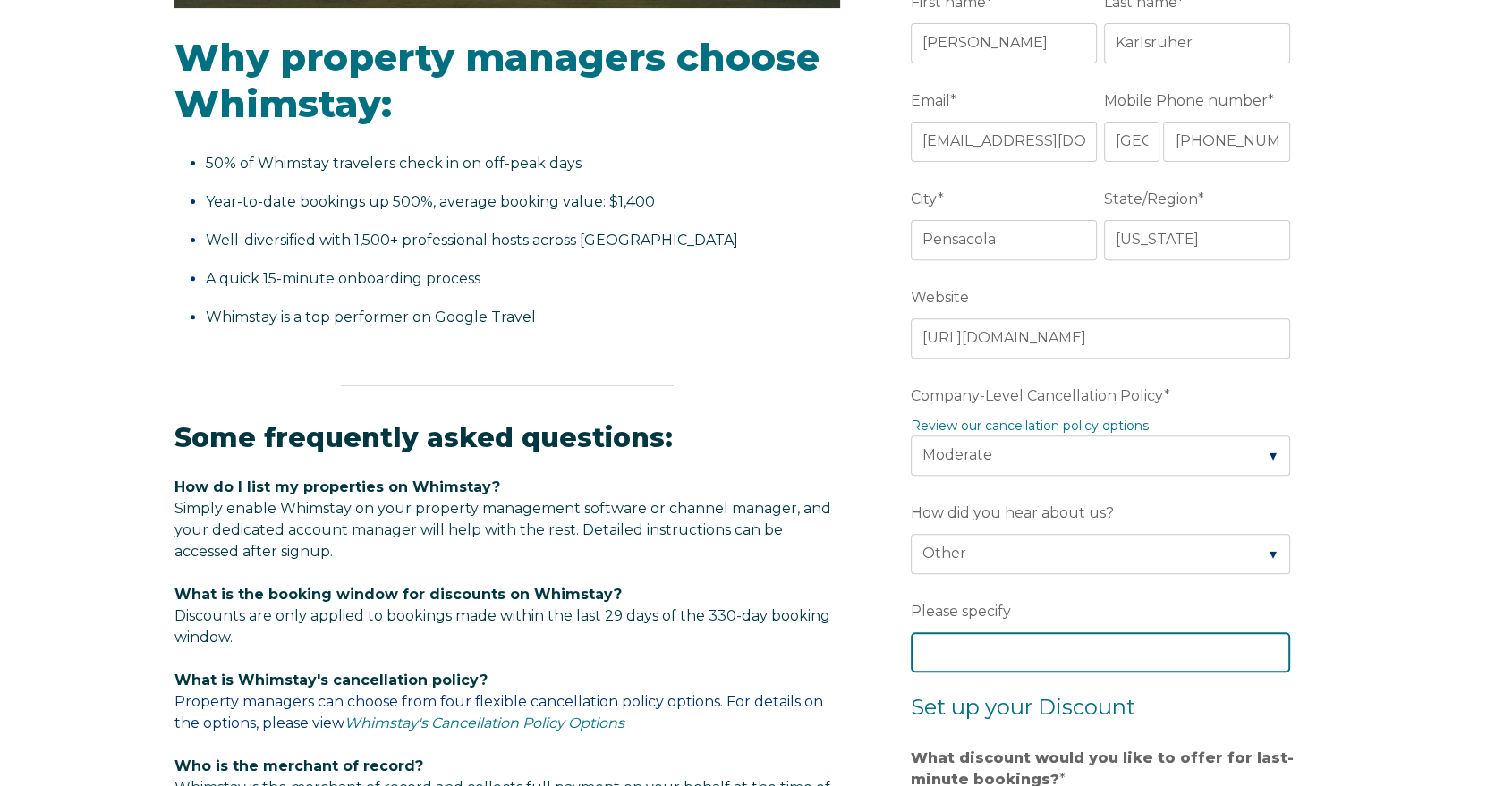
click at [1067, 648] on input "Please specify" at bounding box center [1100, 653] width 379 height 40
type input "Colleague"
click at [1315, 615] on form "Company Name * Luxury Coastal Vacations Are you using a PMS or Channel Manager?…" at bounding box center [1104, 545] width 467 height 1592
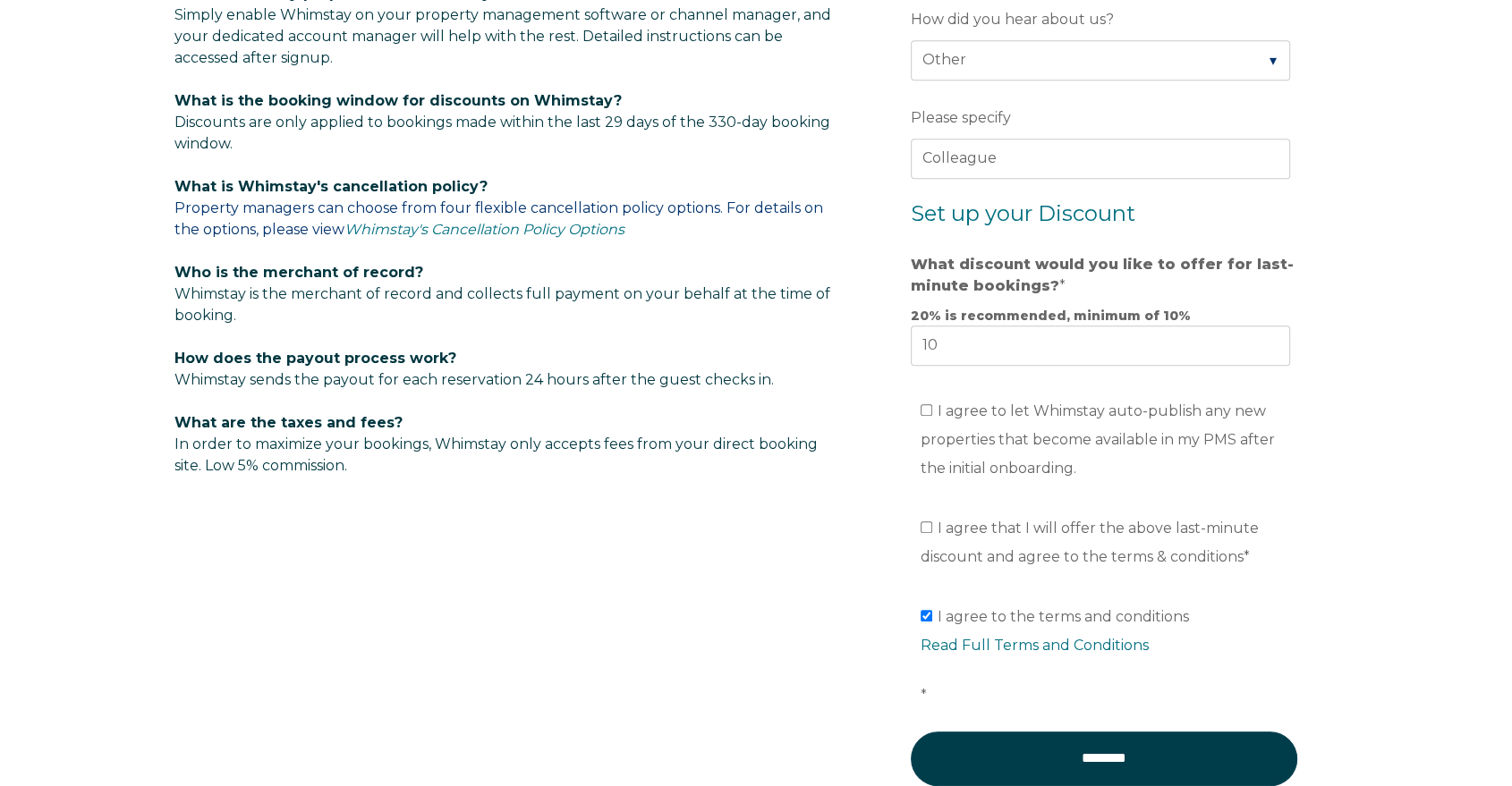
scroll to position [1093, 0]
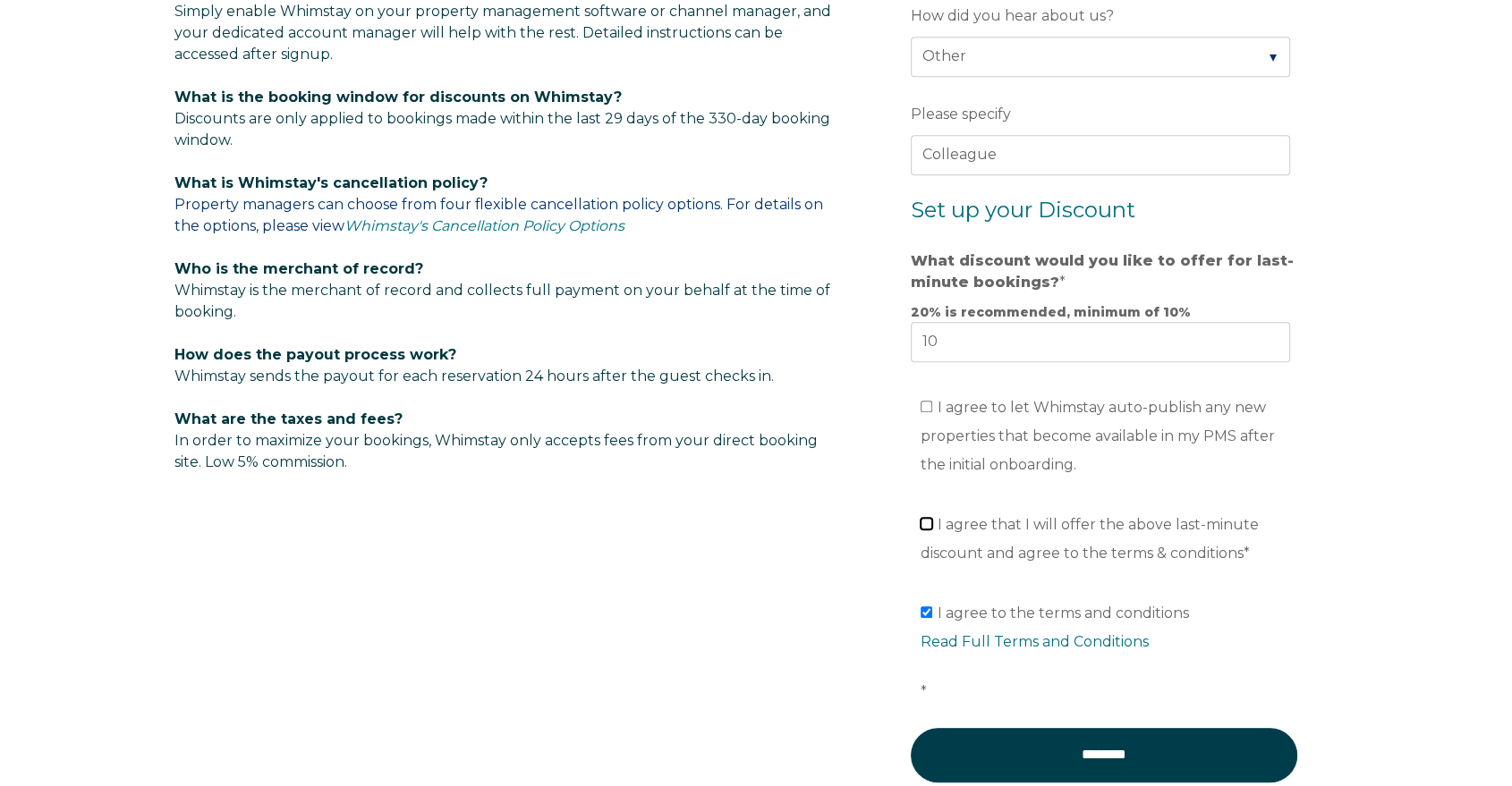
click at [923, 522] on input "I agree that I will offer the above last-minute discount and agree to the terms…" at bounding box center [927, 523] width 12 height 12
checkbox input "true"
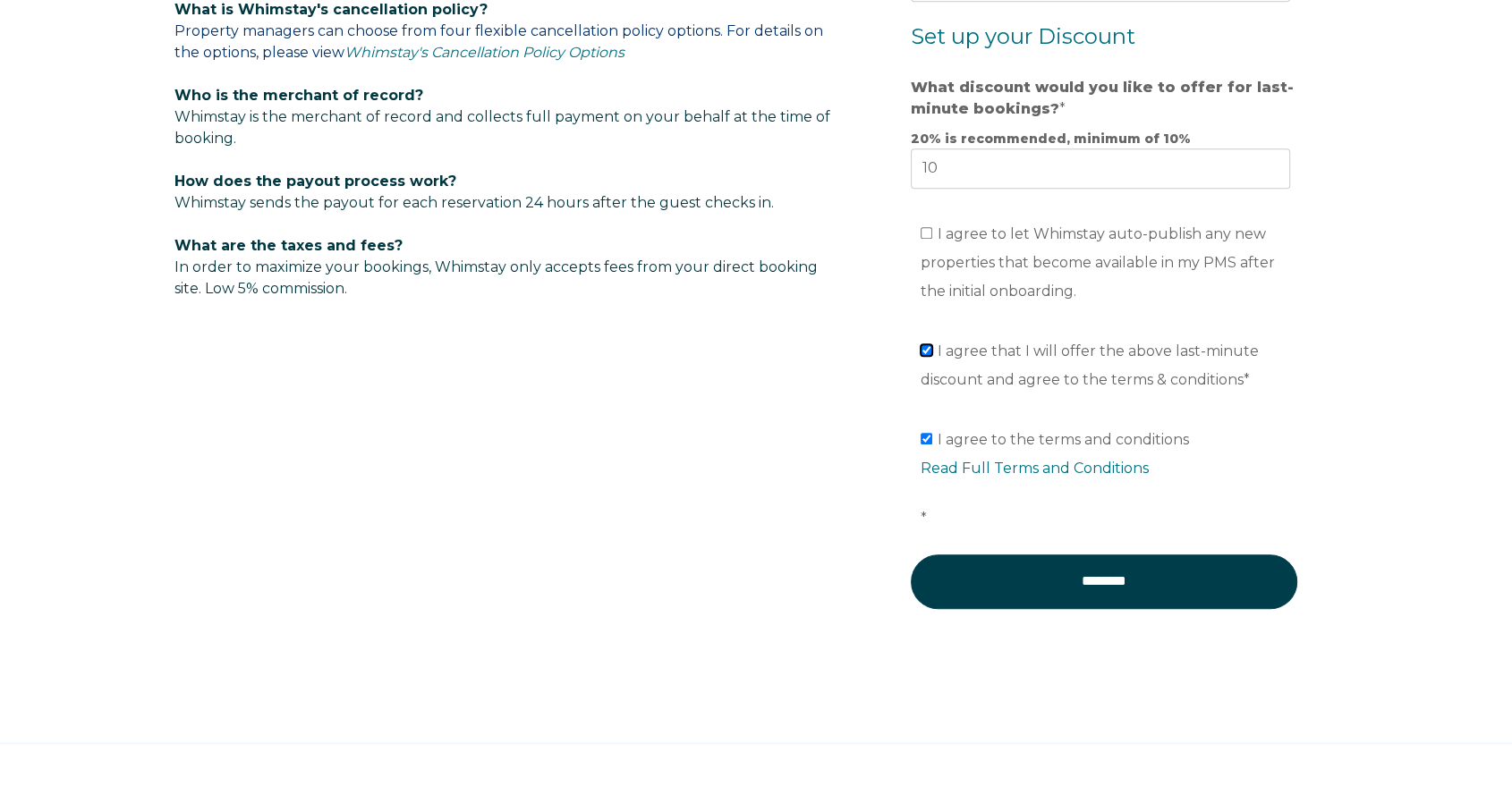
scroll to position [1192, 0]
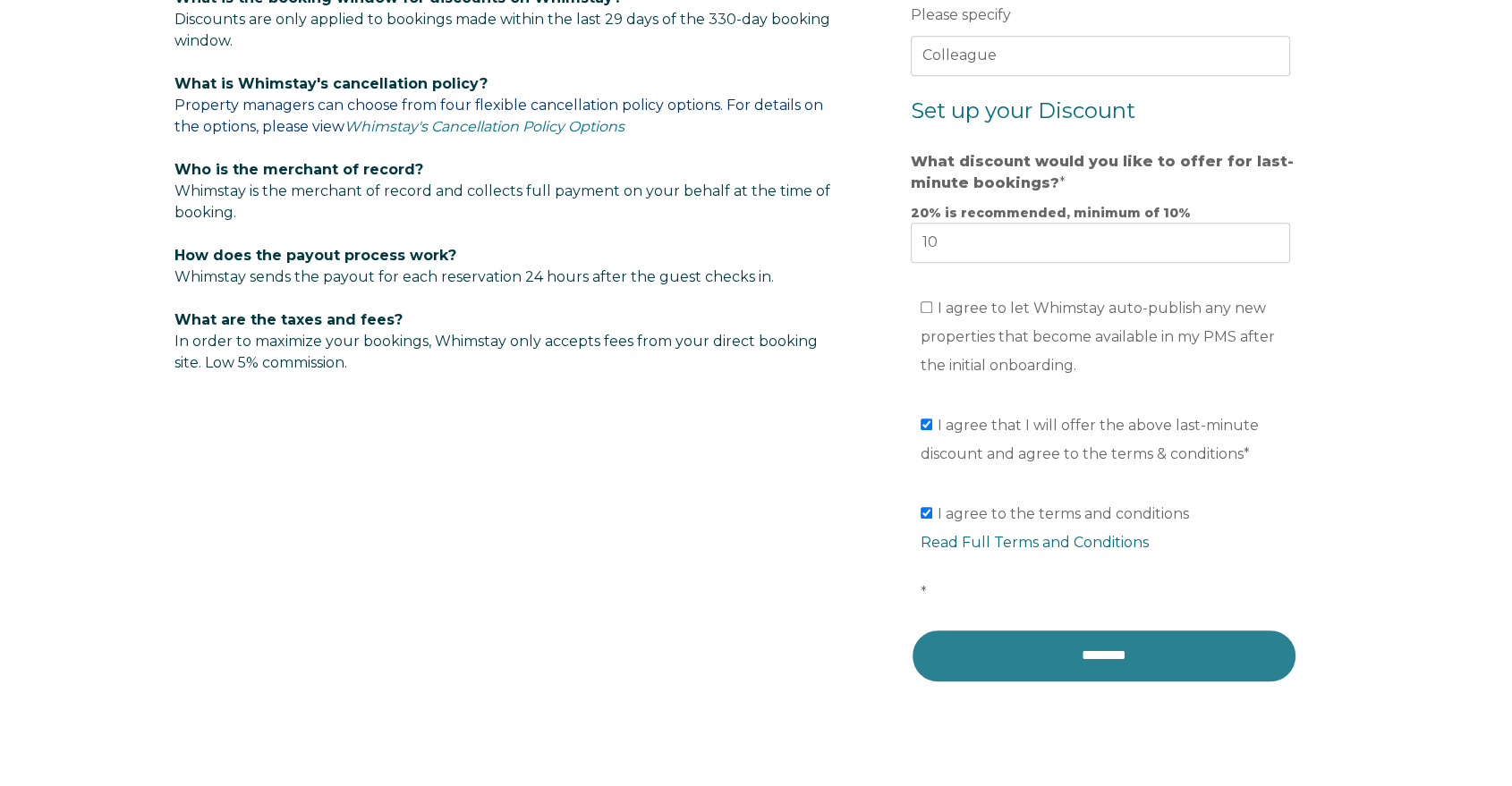
click at [1120, 650] on input "********" at bounding box center [1104, 656] width 386 height 54
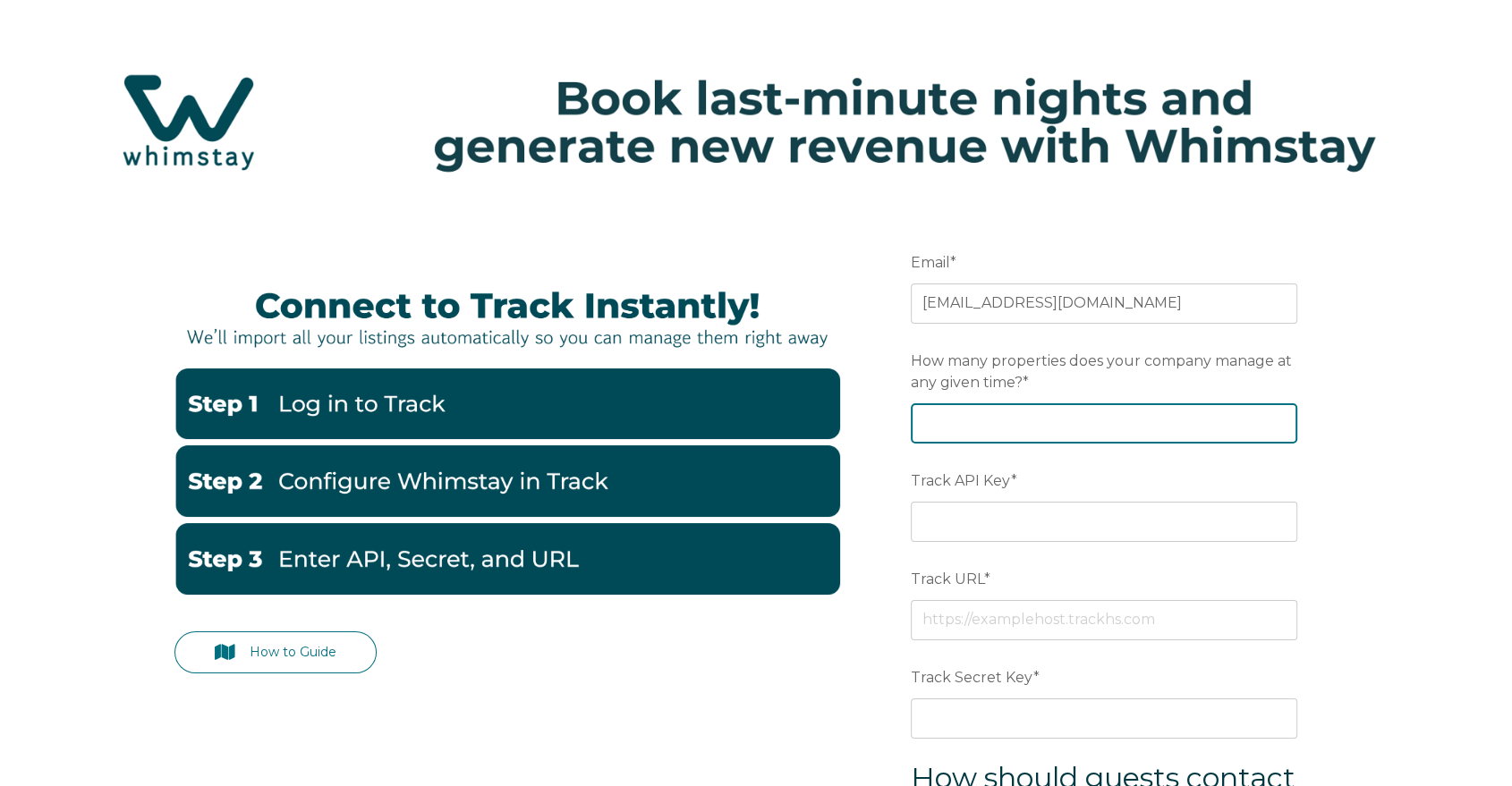
click at [1093, 427] on input "How many properties does your company manage at any given time? *" at bounding box center [1104, 423] width 386 height 40
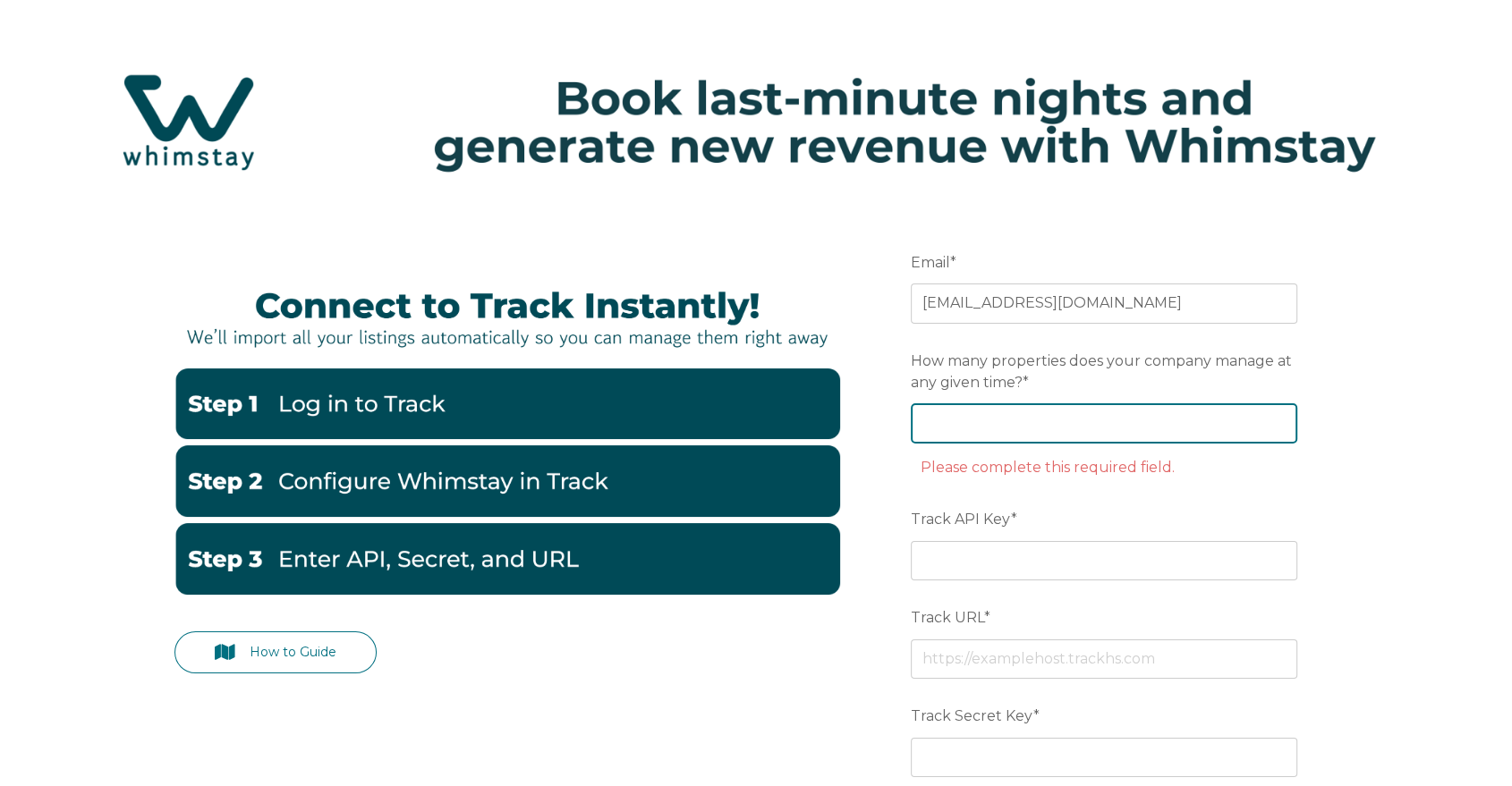
click at [1119, 426] on input "How many properties does your company manage at any given time? *" at bounding box center [1104, 423] width 386 height 40
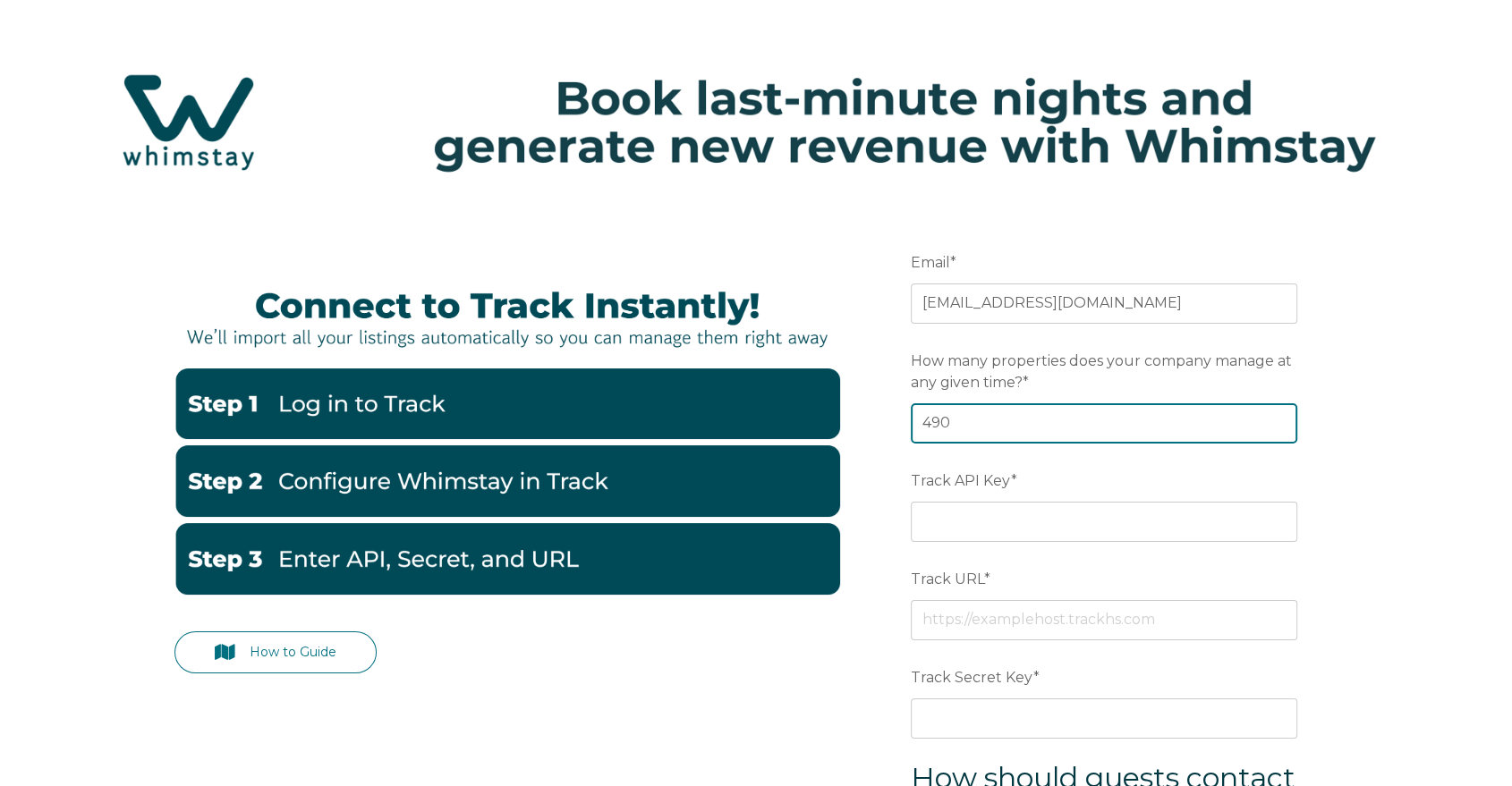
type input "490"
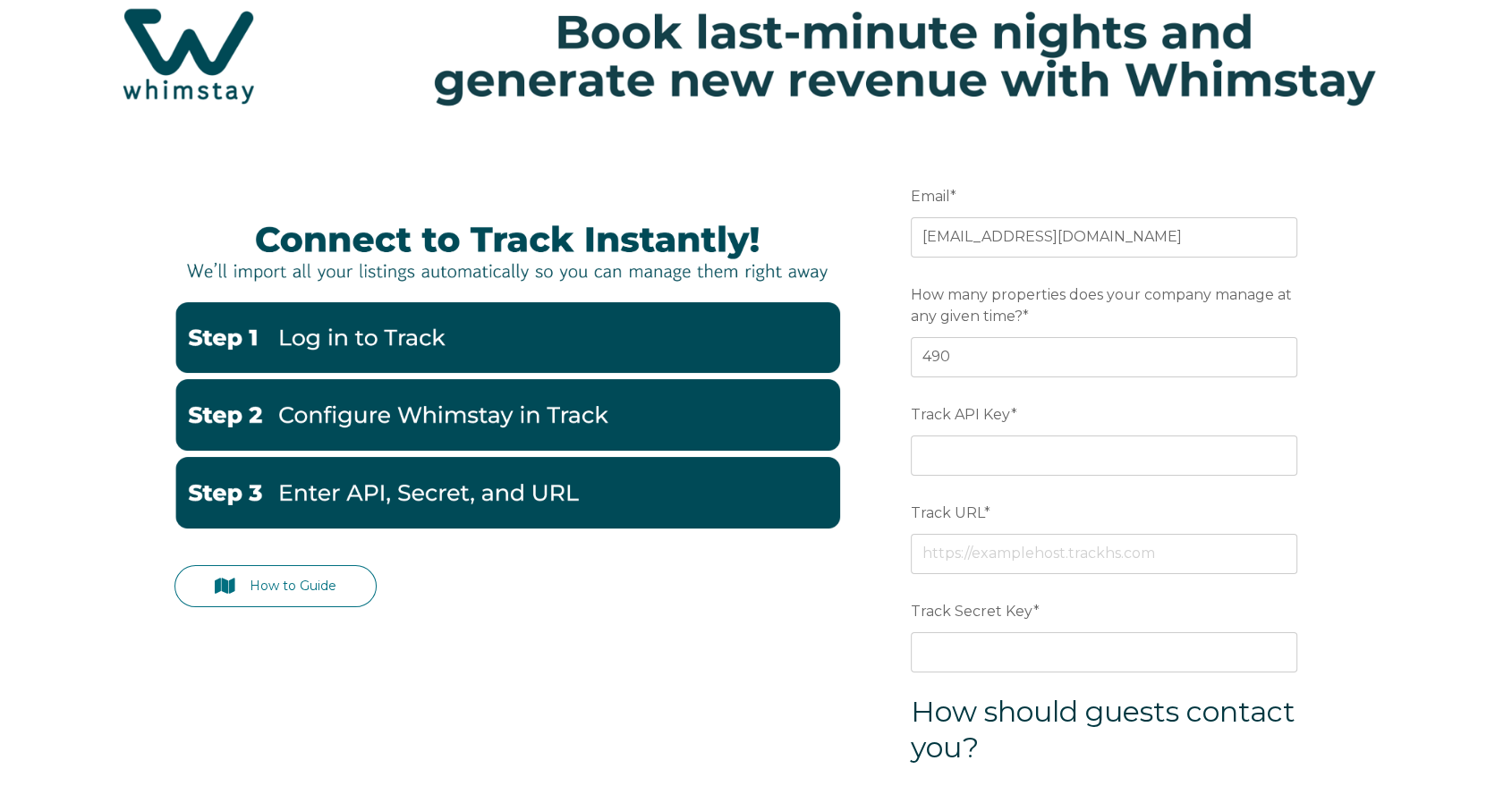
scroll to position [99, 0]
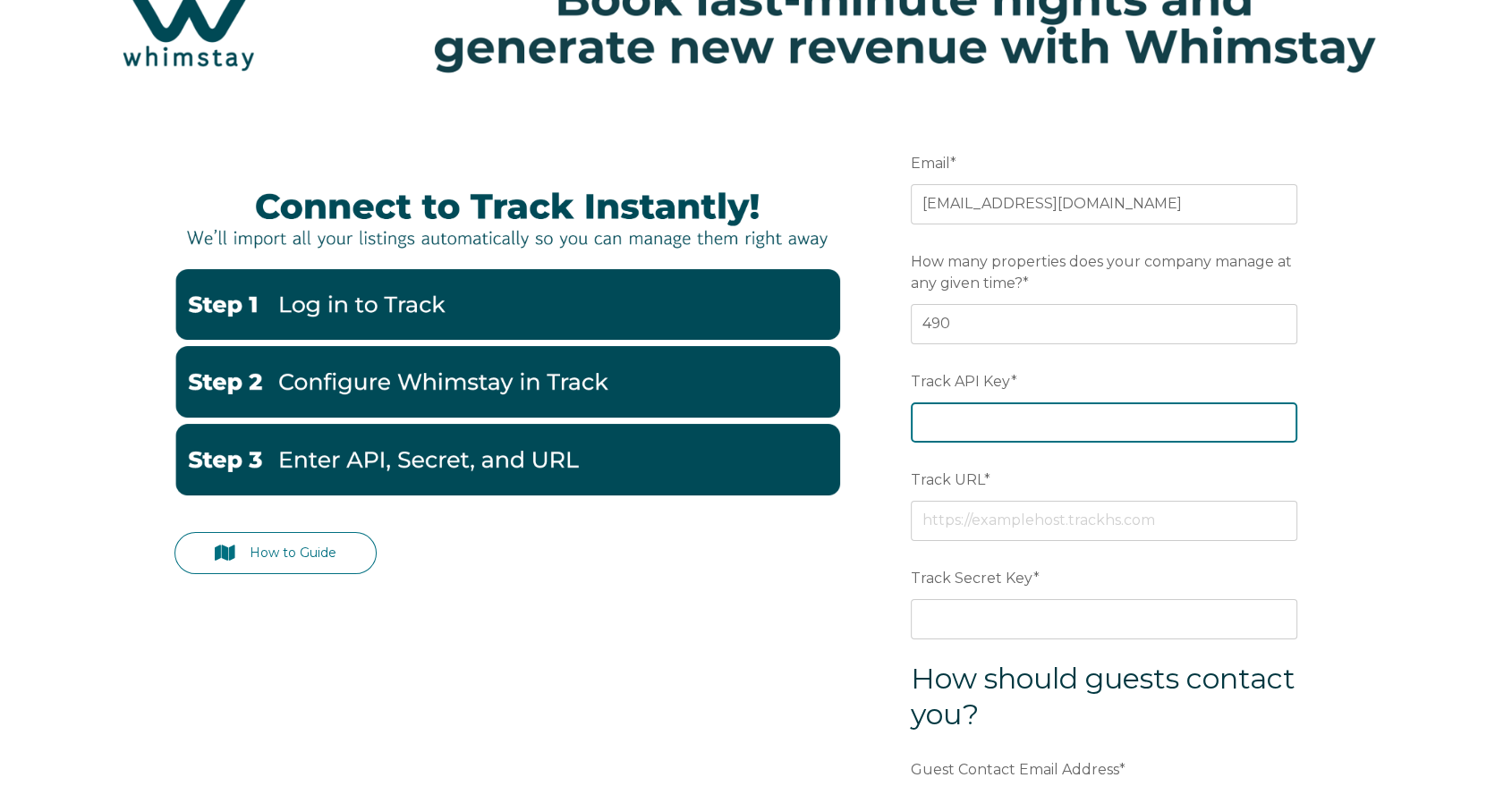
click at [982, 414] on input "Track API Key *" at bounding box center [1104, 423] width 386 height 40
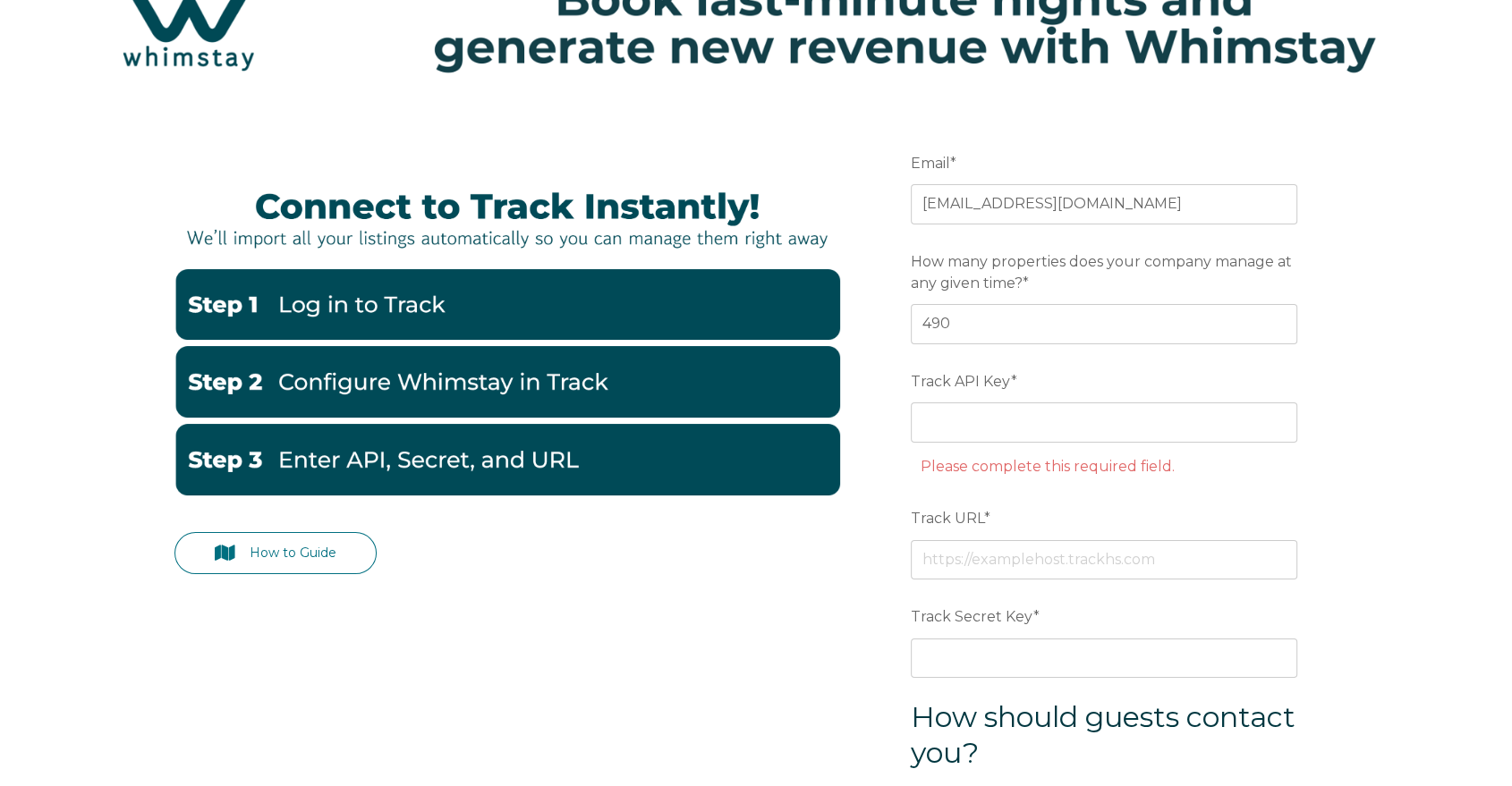
click at [1307, 527] on form "Email * reservations@luxurycoastalvacations.com Preferred language SDR How many…" at bounding box center [1104, 606] width 467 height 997
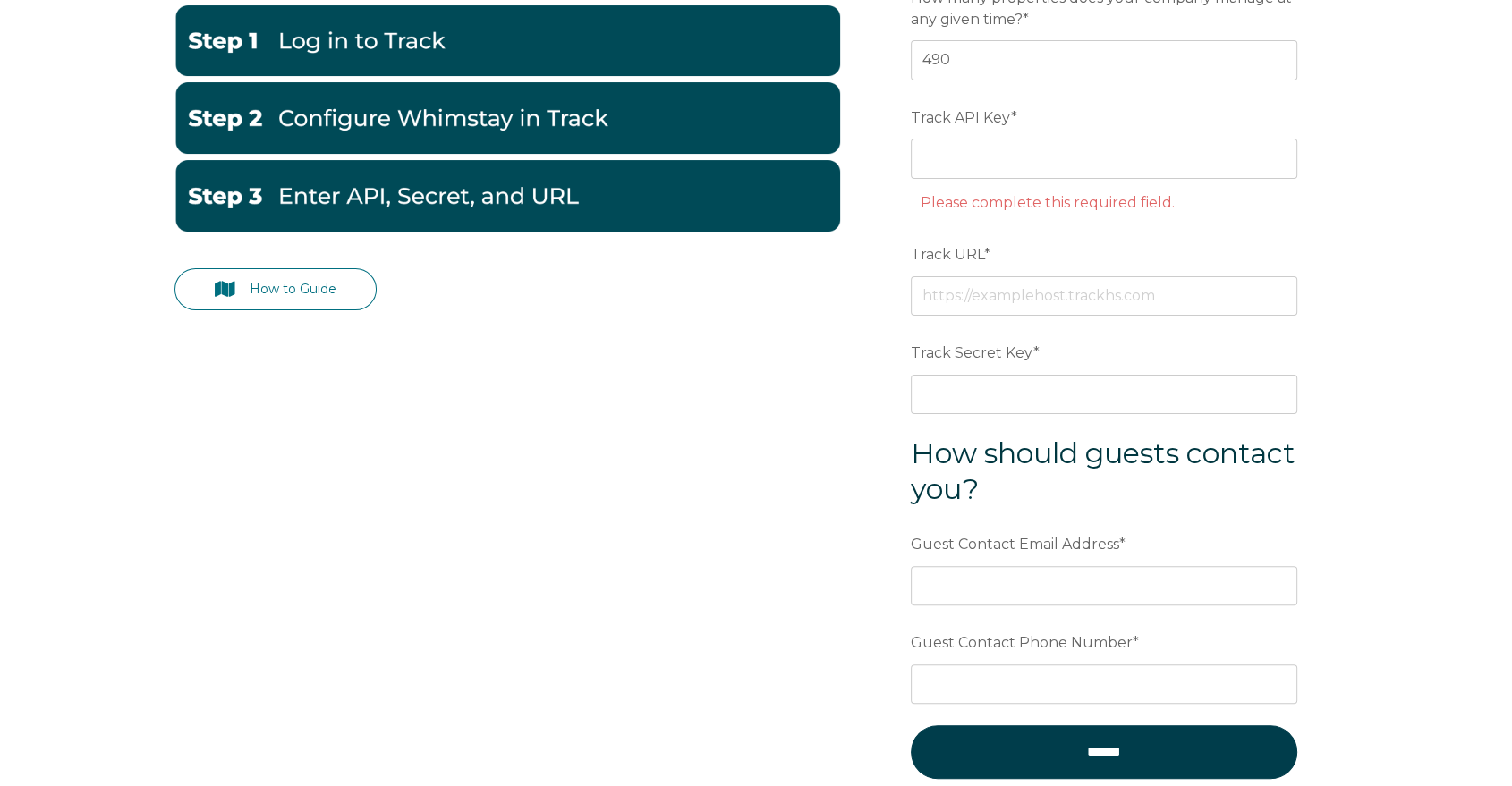
scroll to position [397, 0]
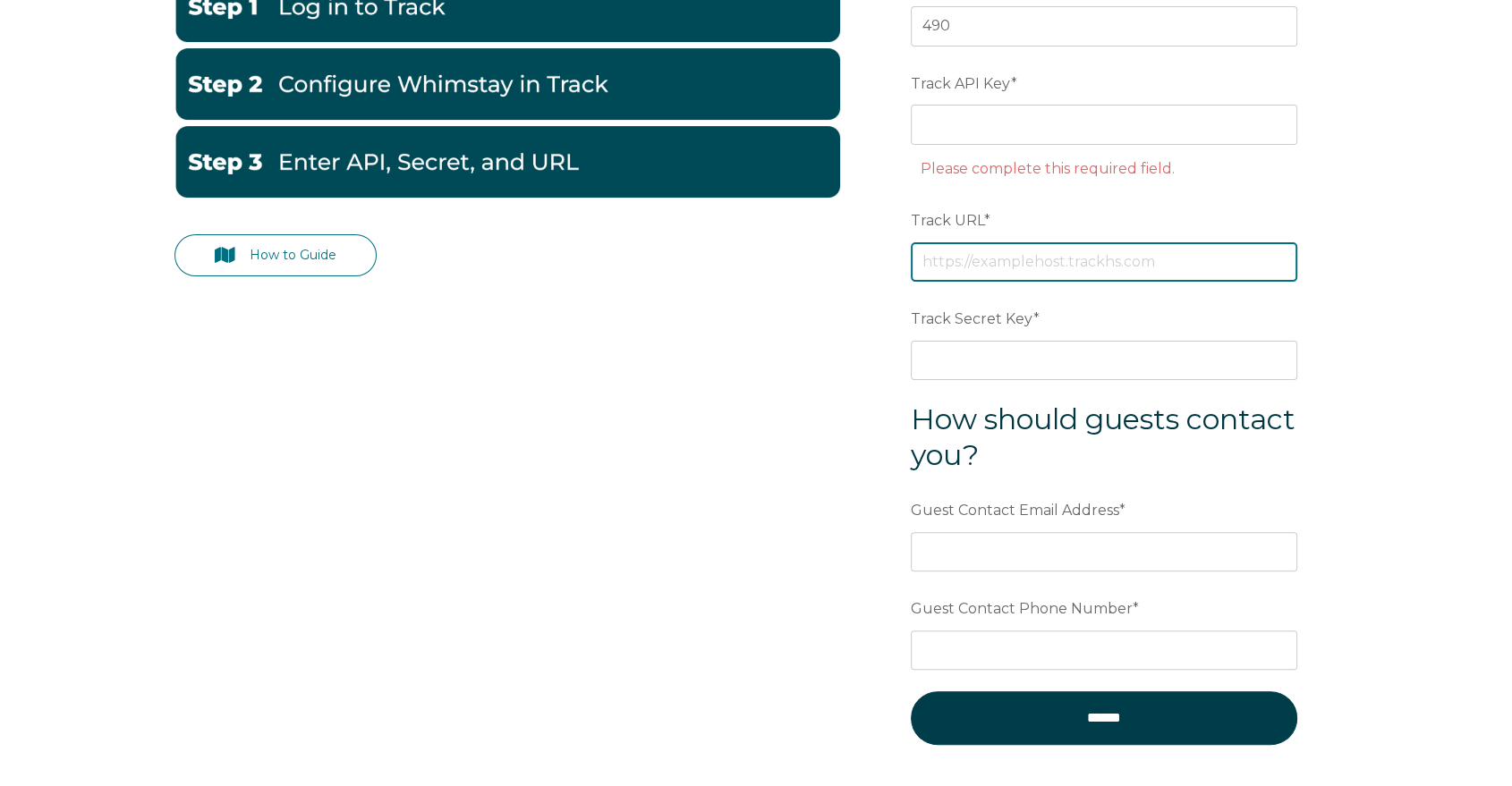
click at [1122, 270] on input "Track URL *" at bounding box center [1104, 263] width 386 height 40
paste input "https://luxurycoastalvacations.trackhs.com/"
type input "https://luxurycoastalvacations.trackhs.com/"
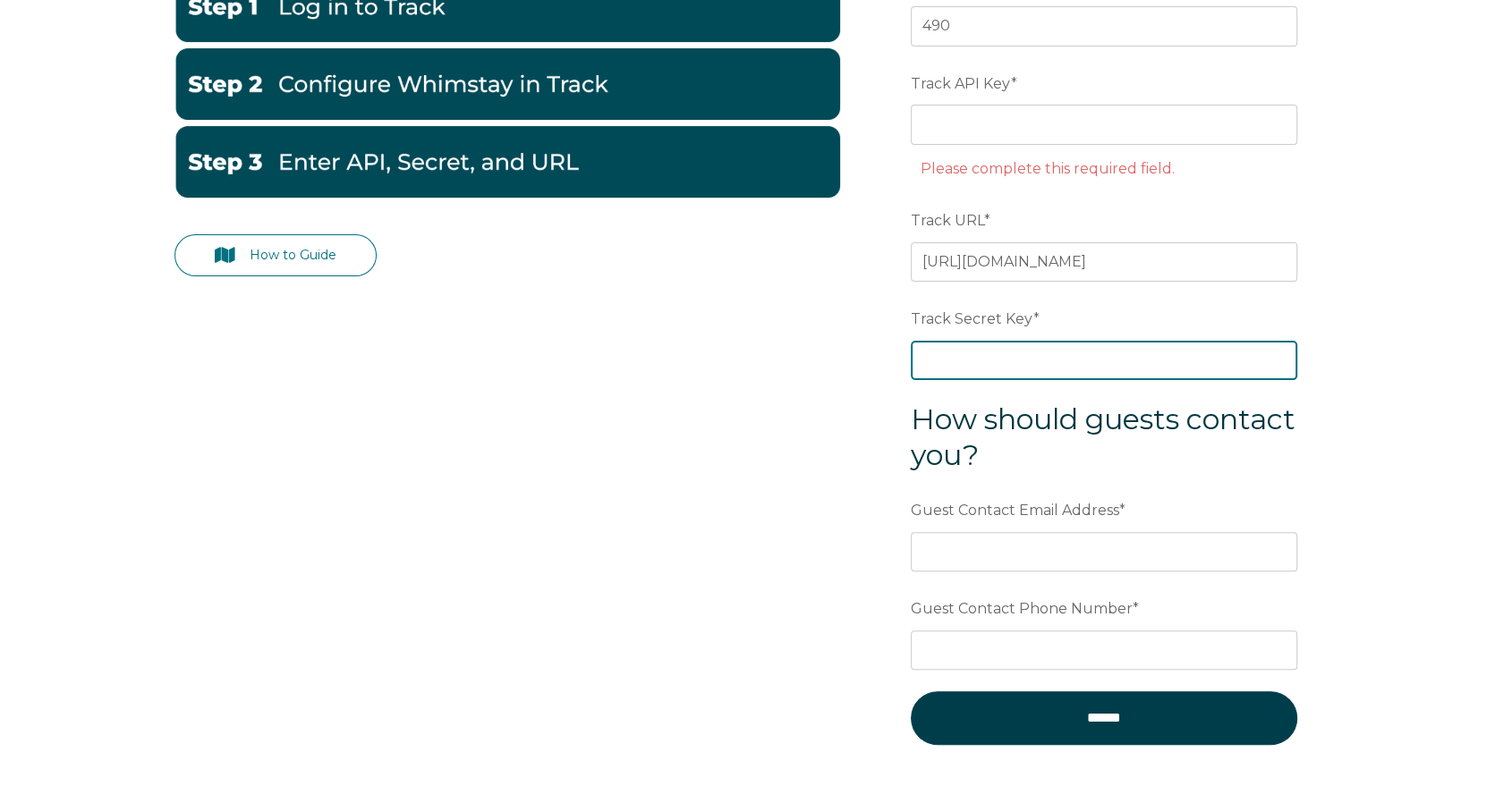
click at [1150, 362] on input "Track Secret Key *" at bounding box center [1104, 361] width 386 height 40
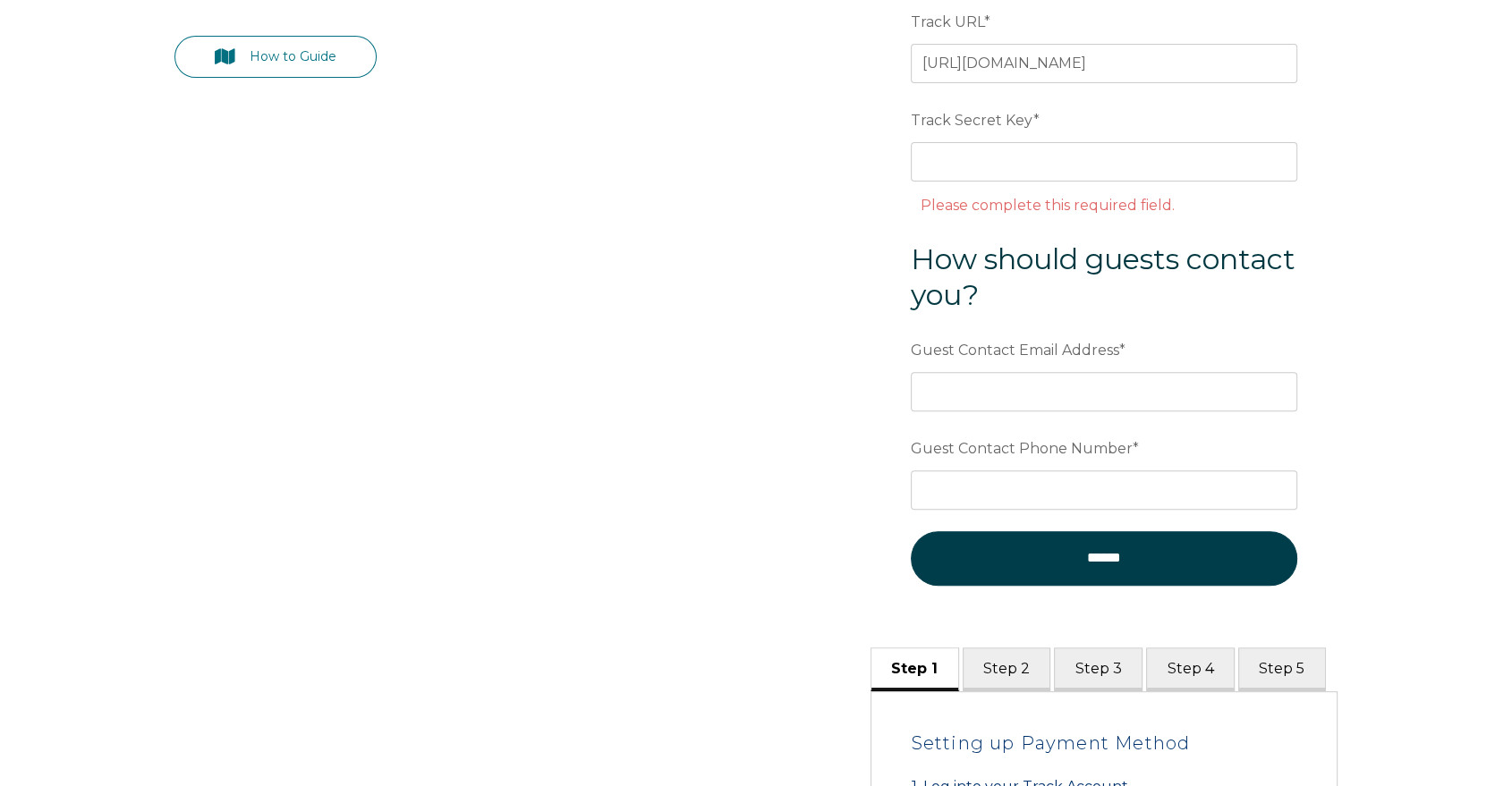
scroll to position [694, 0]
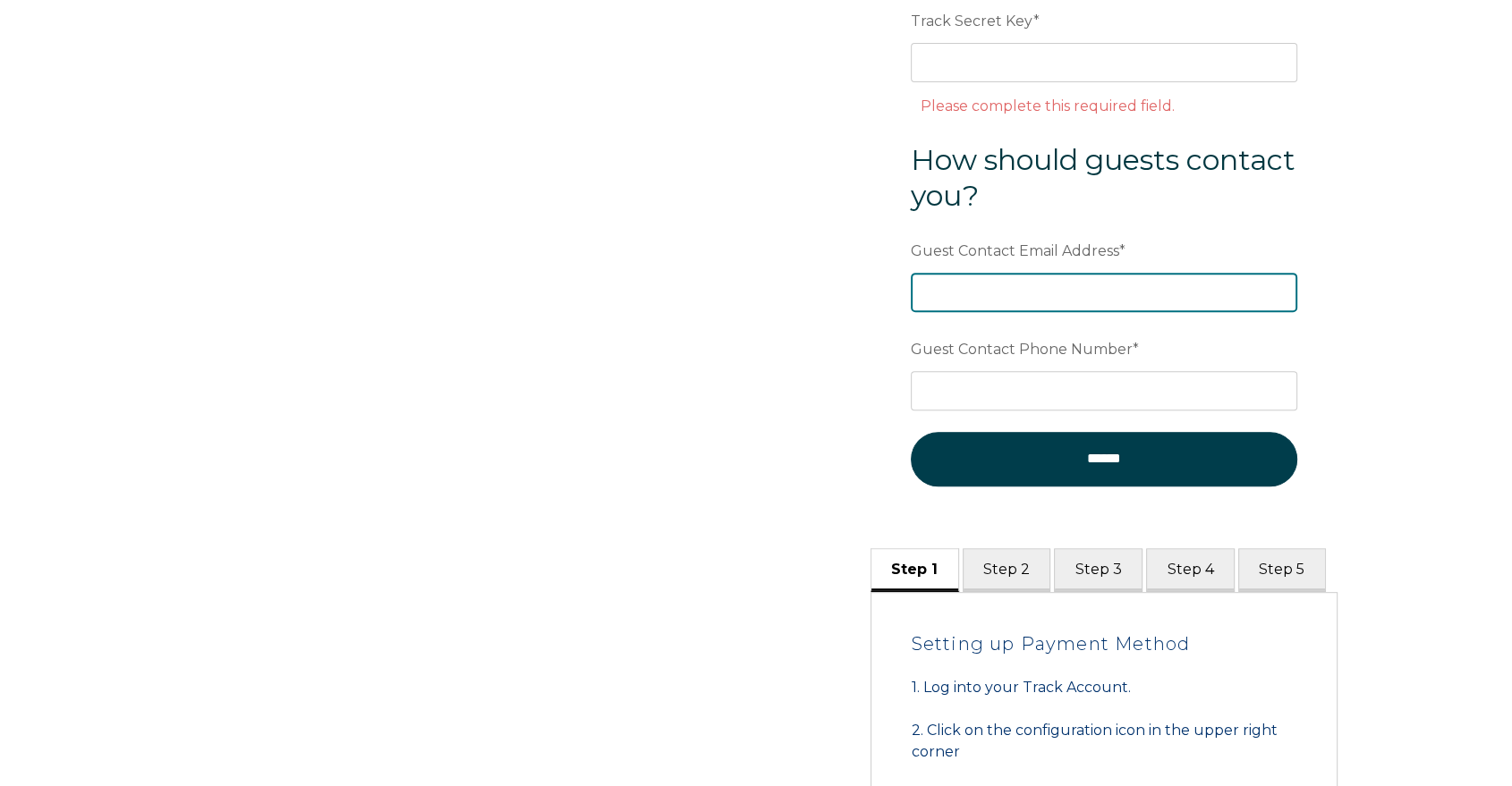
click at [1038, 294] on input "Guest Contact Email Address *" at bounding box center [1104, 293] width 386 height 40
paste input "[EMAIL_ADDRESS][DOMAIN_NAME]"
type input "[EMAIL_ADDRESS][DOMAIN_NAME]"
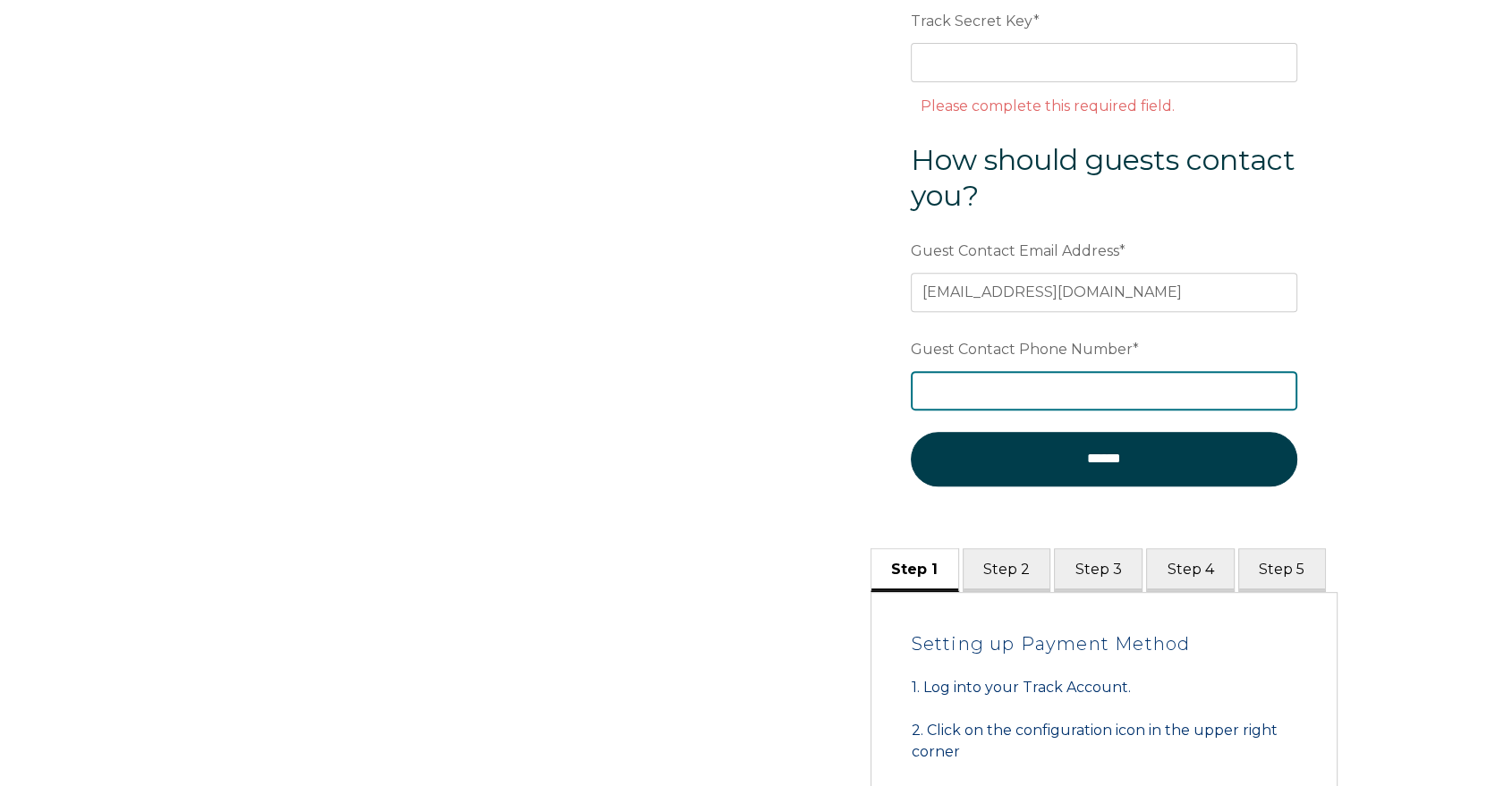
click at [1138, 379] on input "Guest Contact Phone Number *" at bounding box center [1104, 391] width 386 height 40
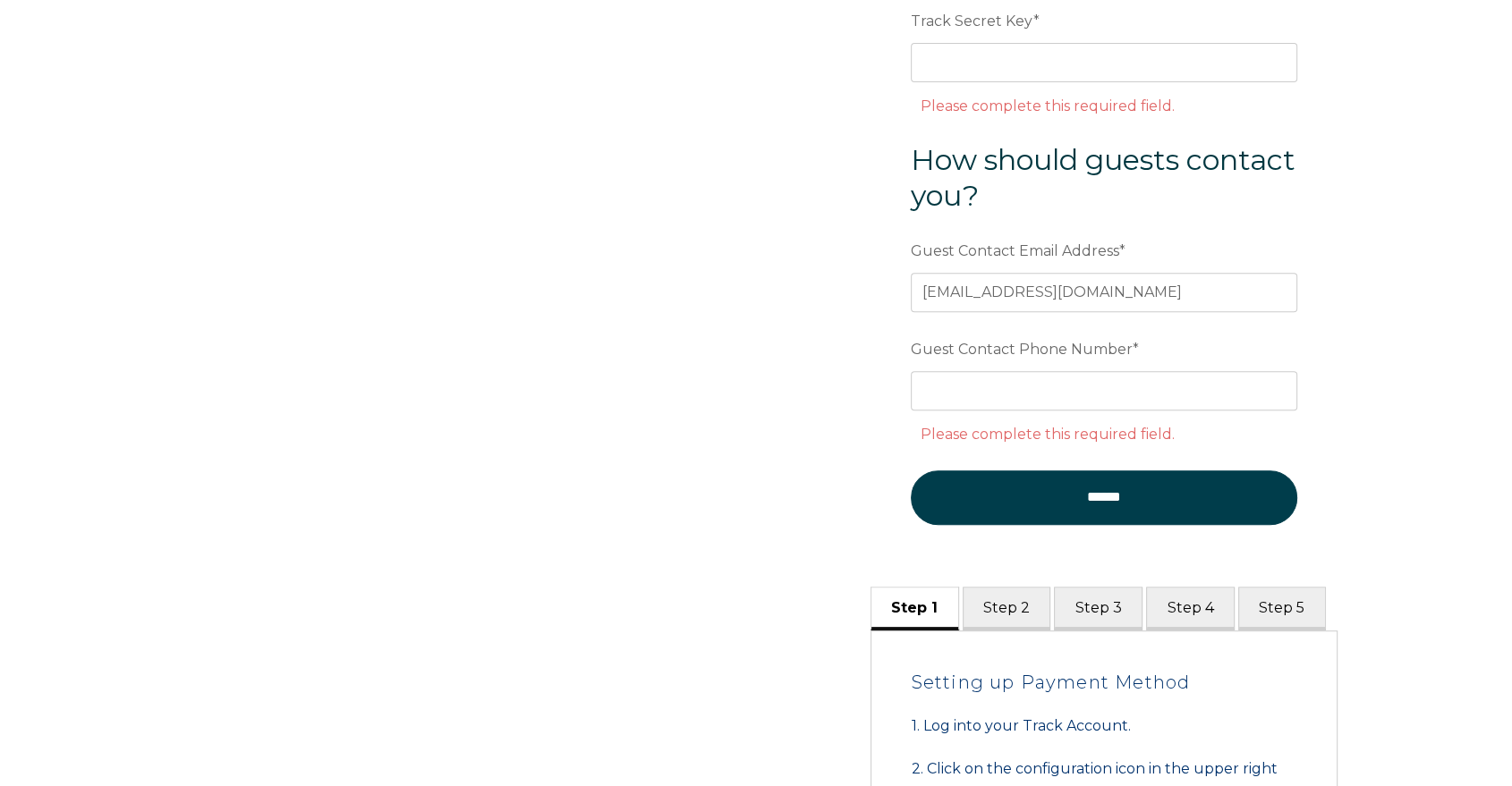
click at [1167, 411] on form "Email * reservations@luxurycoastalvacations.com Preferred language SDR How many…" at bounding box center [1104, 49] width 467 height 1076
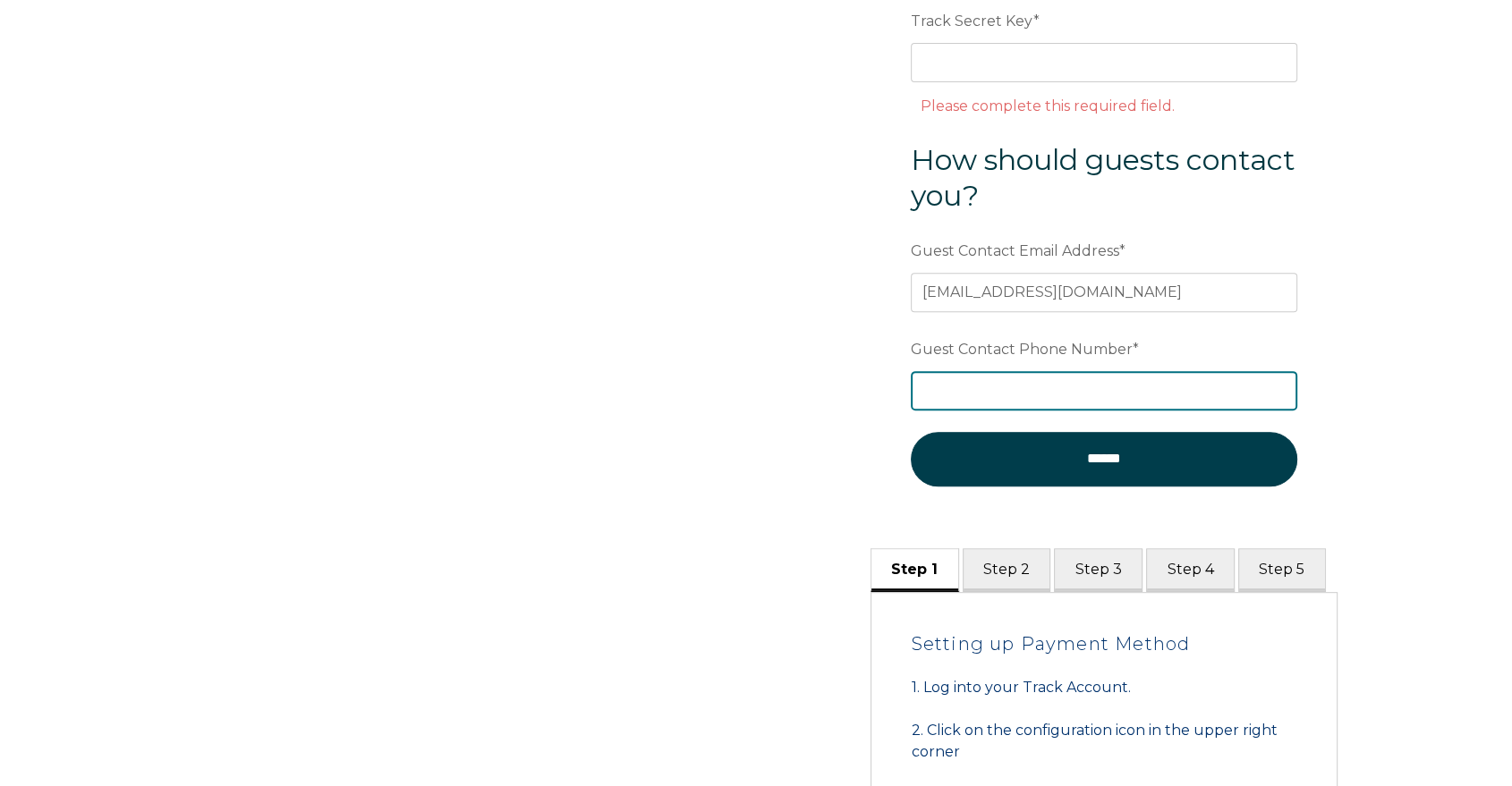
click at [1170, 393] on input "Guest Contact Phone Number *" at bounding box center [1104, 391] width 386 height 40
type input "8778590113"
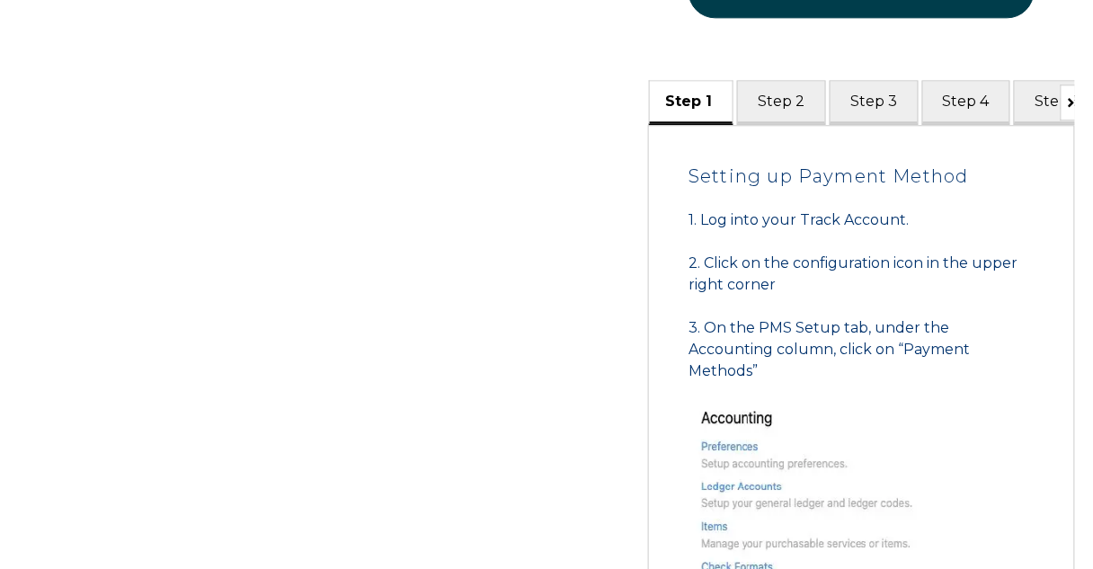
scroll to position [1090, 0]
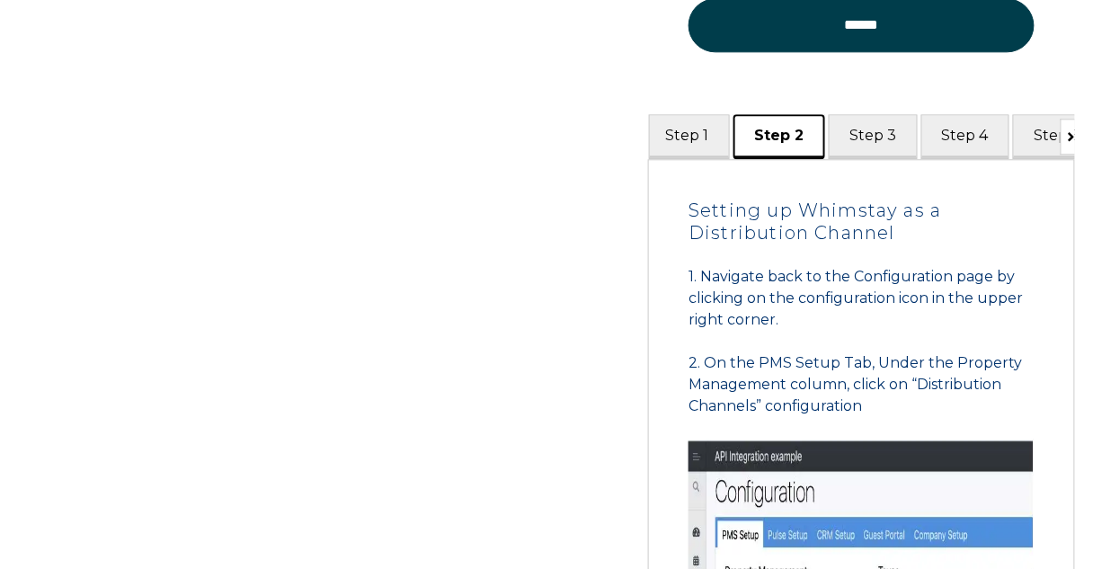
click at [794, 143] on button "Step 2" at bounding box center [780, 136] width 92 height 44
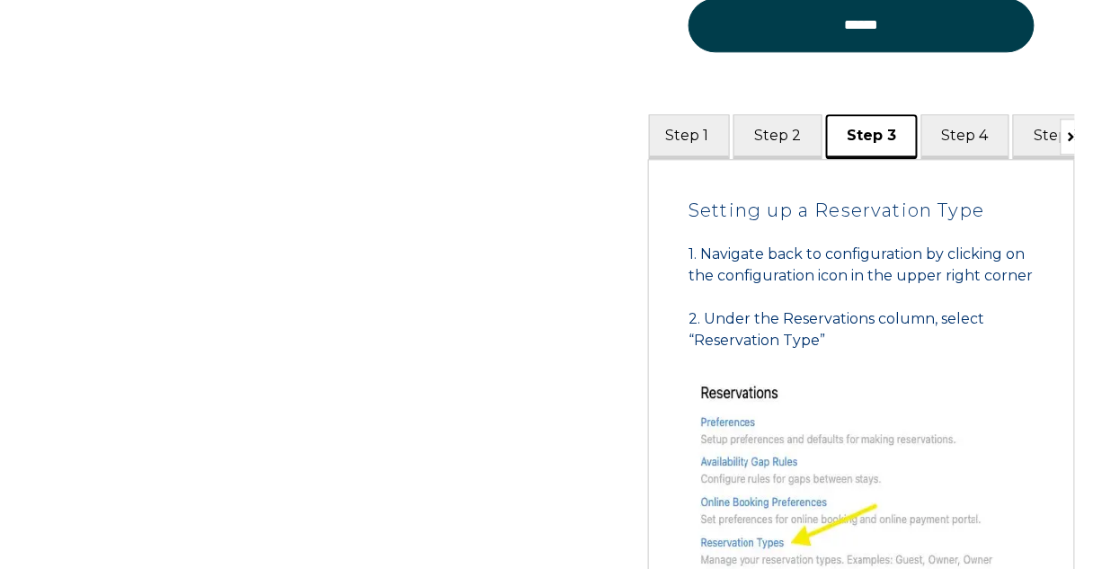
click at [850, 133] on button "Step 3" at bounding box center [872, 136] width 92 height 44
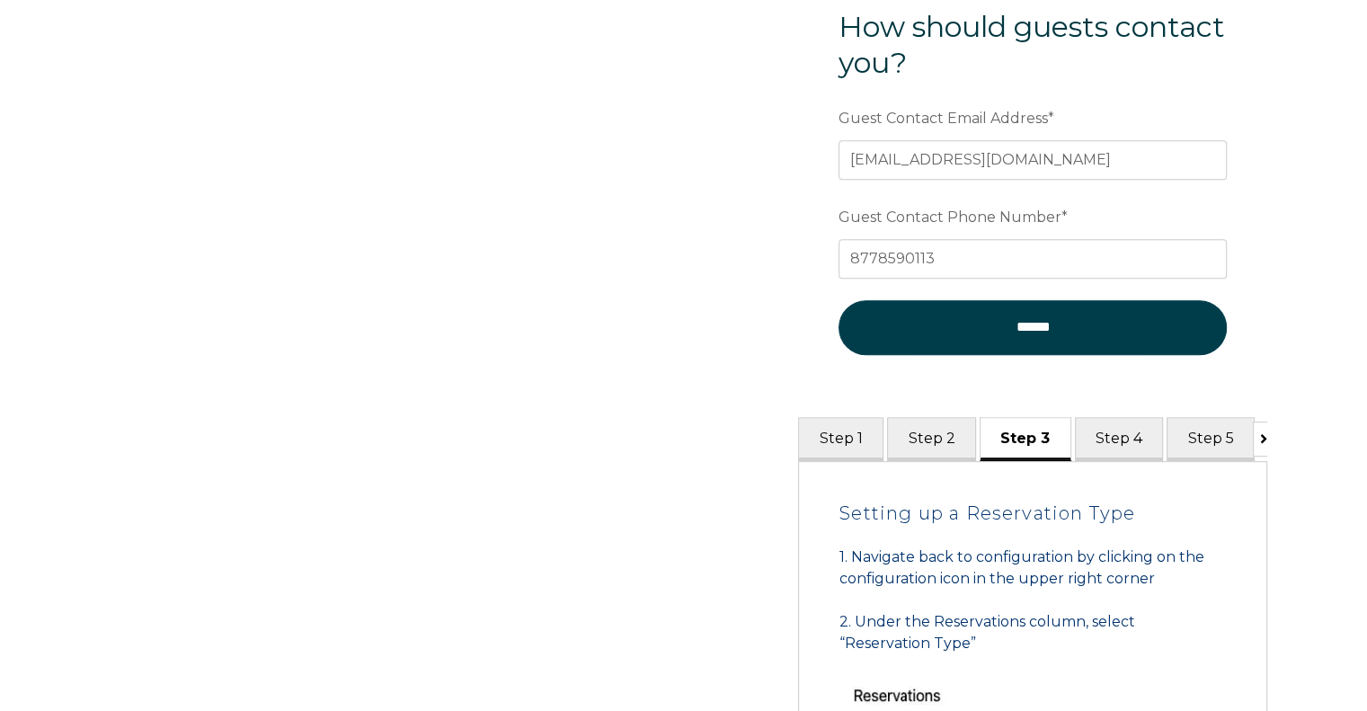
scroll to position [827, 0]
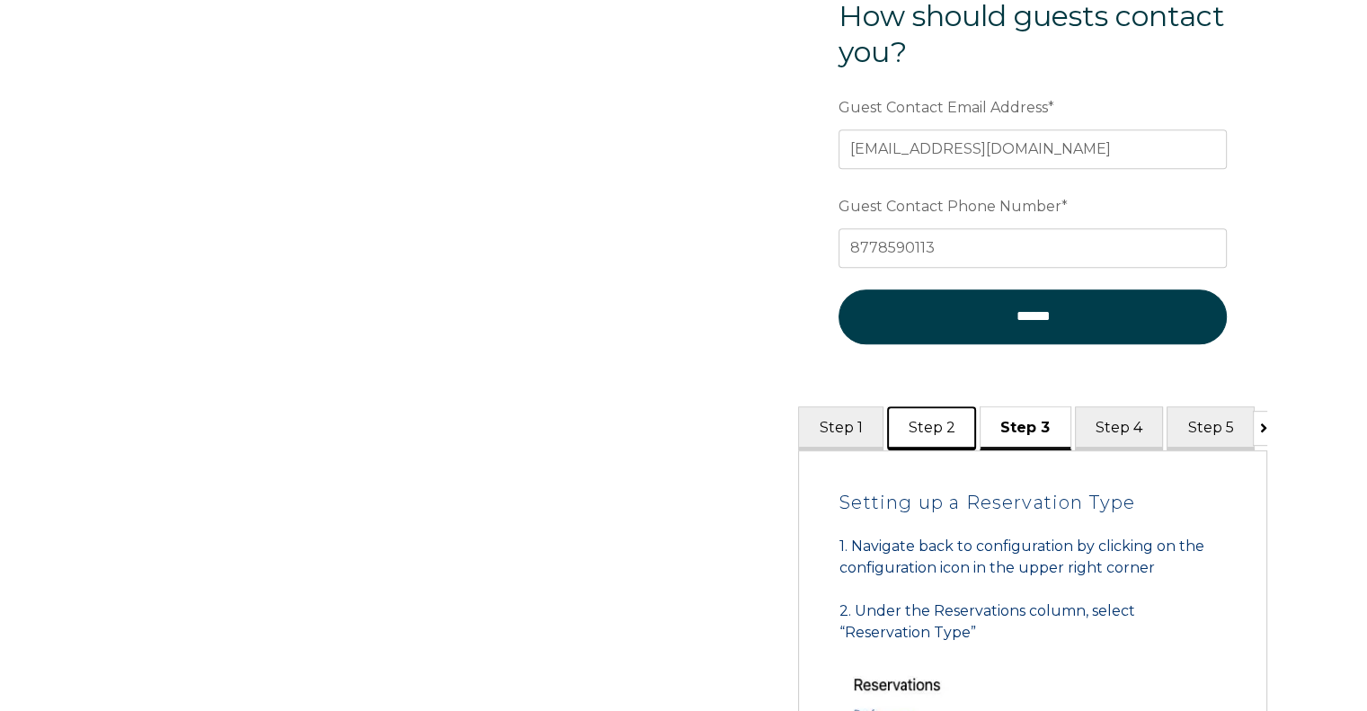
click at [942, 420] on button "Step 2" at bounding box center [931, 428] width 89 height 44
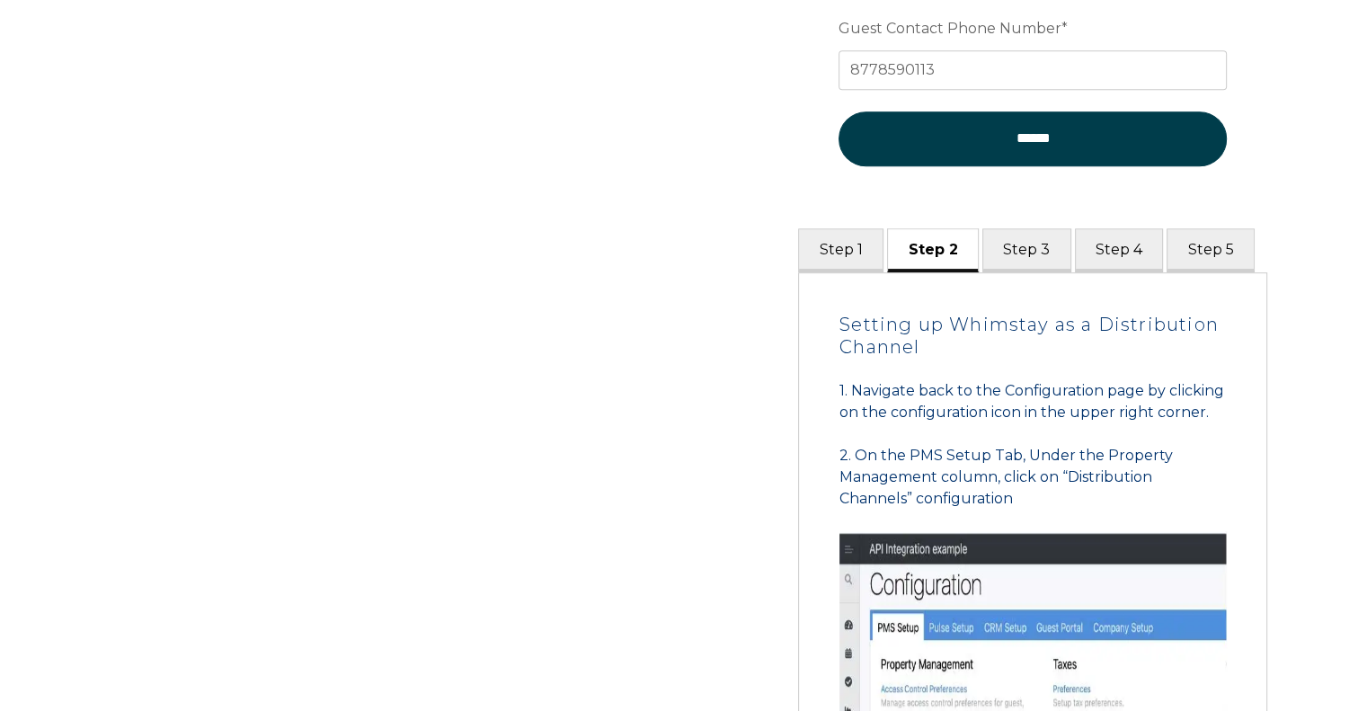
scroll to position [989, 0]
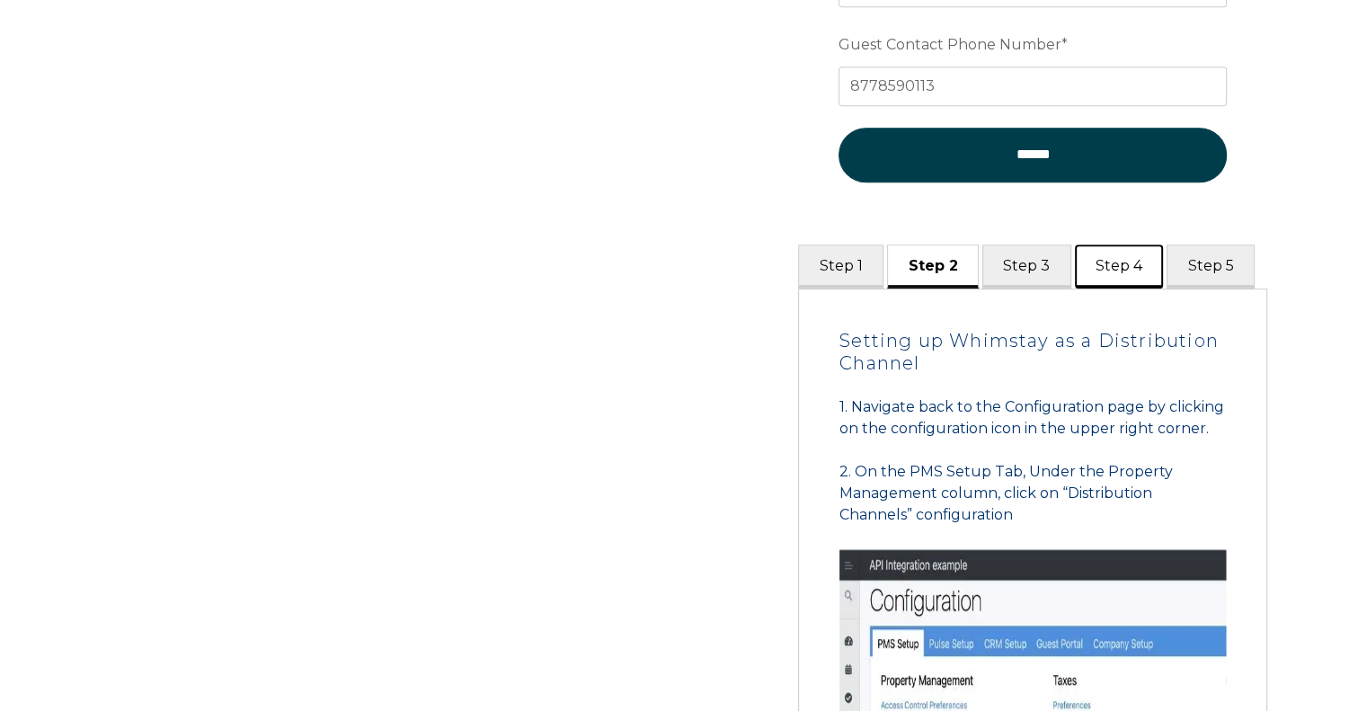
click at [1098, 261] on button "Step 4" at bounding box center [1119, 267] width 89 height 44
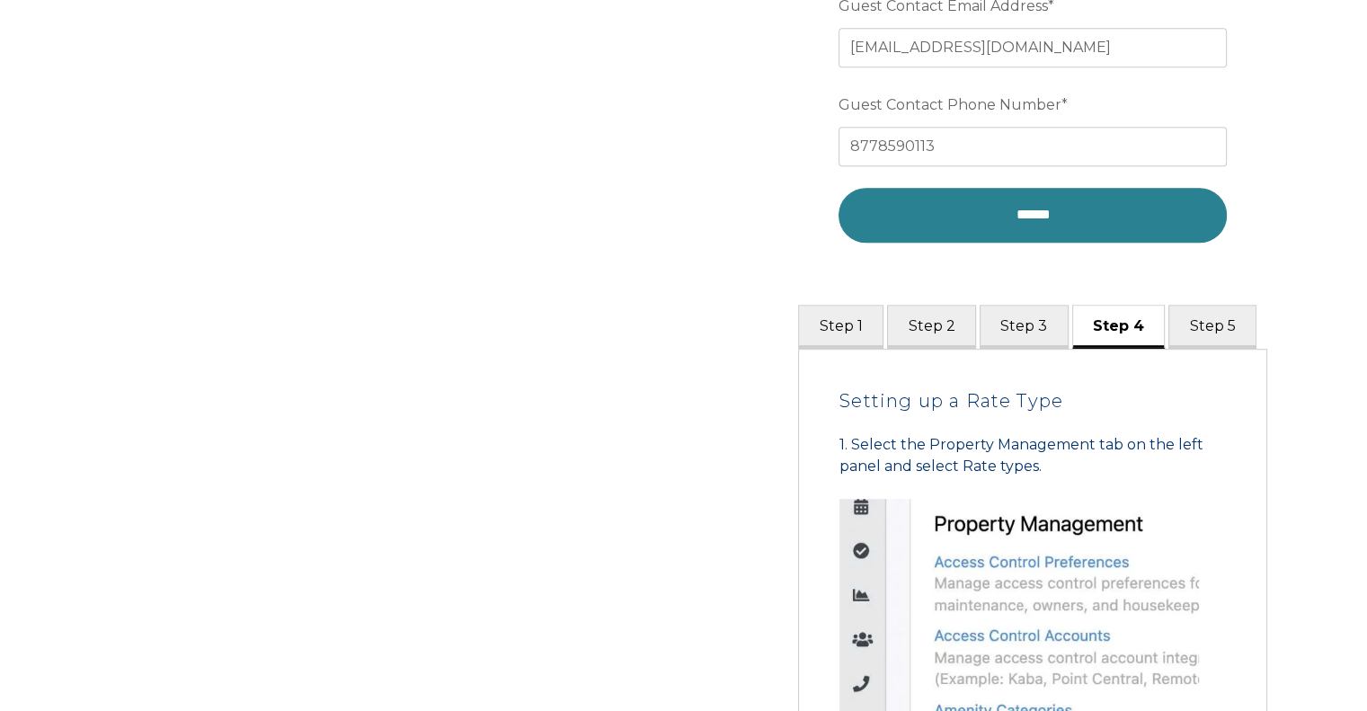
scroll to position [863, 0]
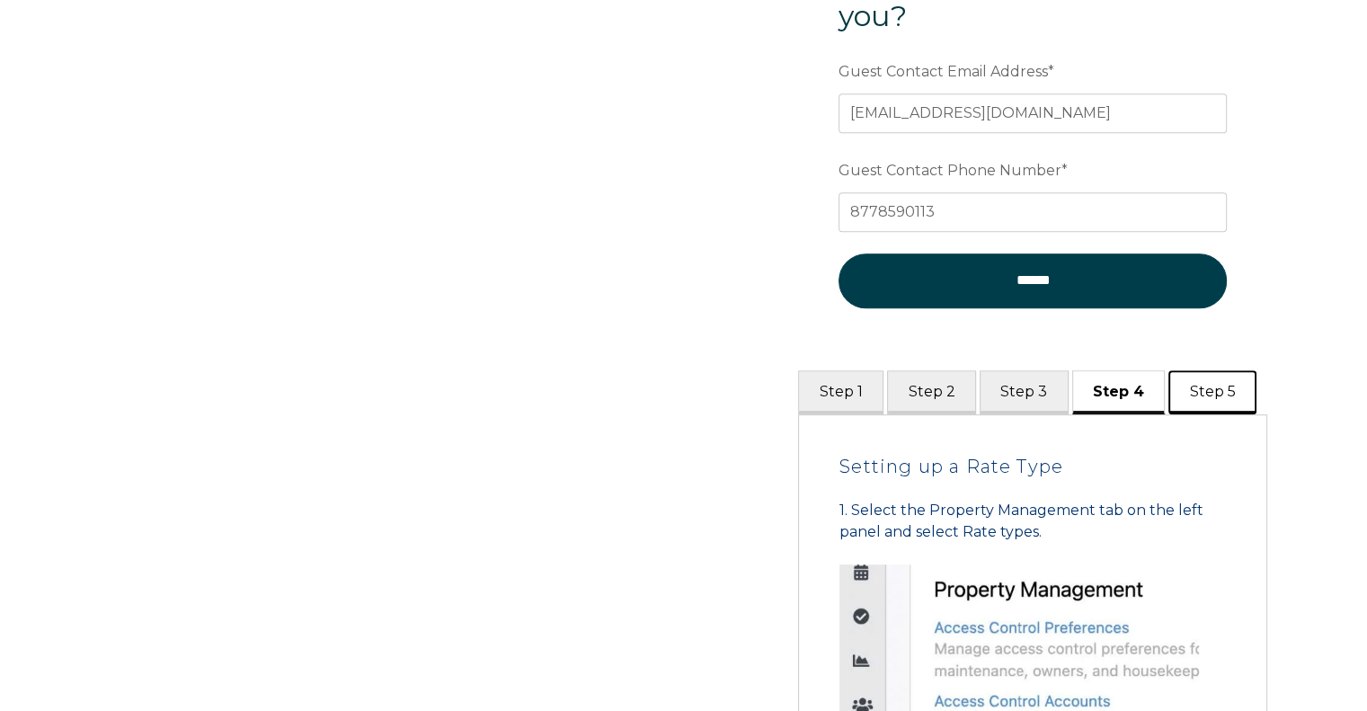
click at [1201, 382] on button "Step 5" at bounding box center [1213, 392] width 88 height 44
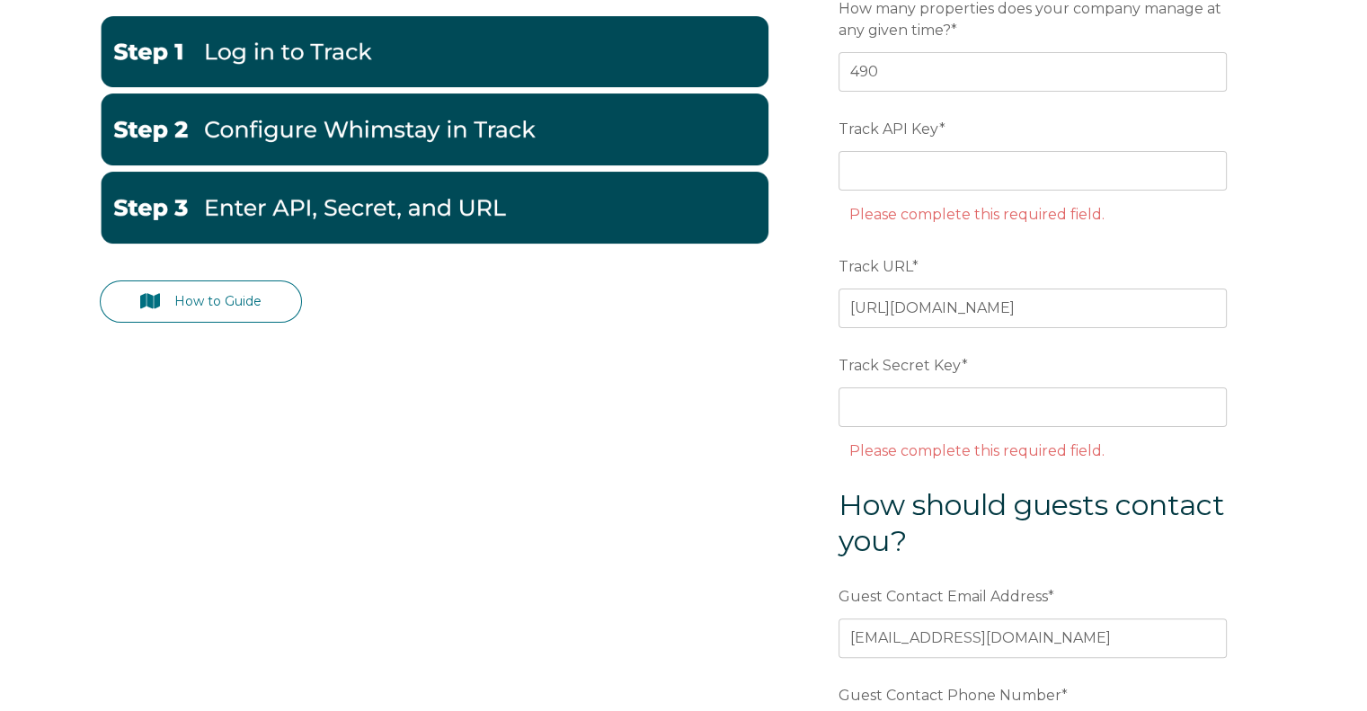
scroll to position [274, 0]
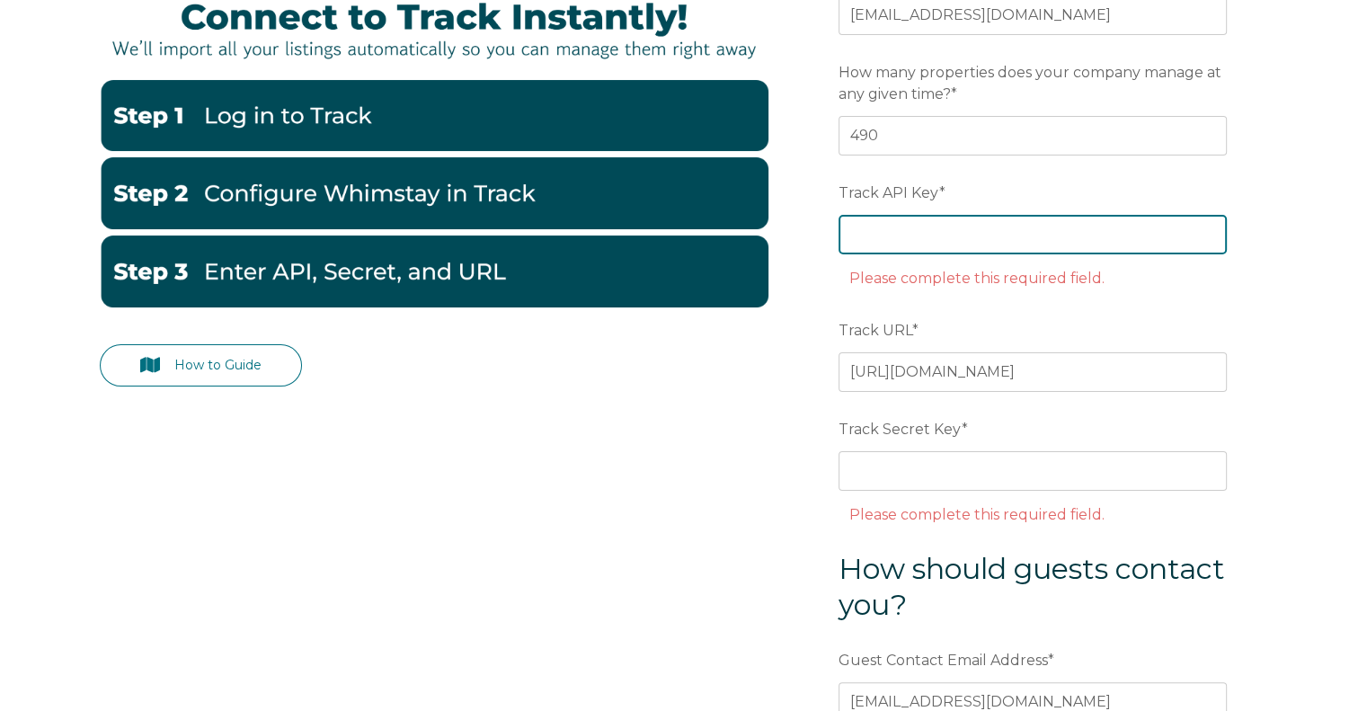
click at [885, 218] on input "Track API Key *" at bounding box center [1033, 235] width 388 height 40
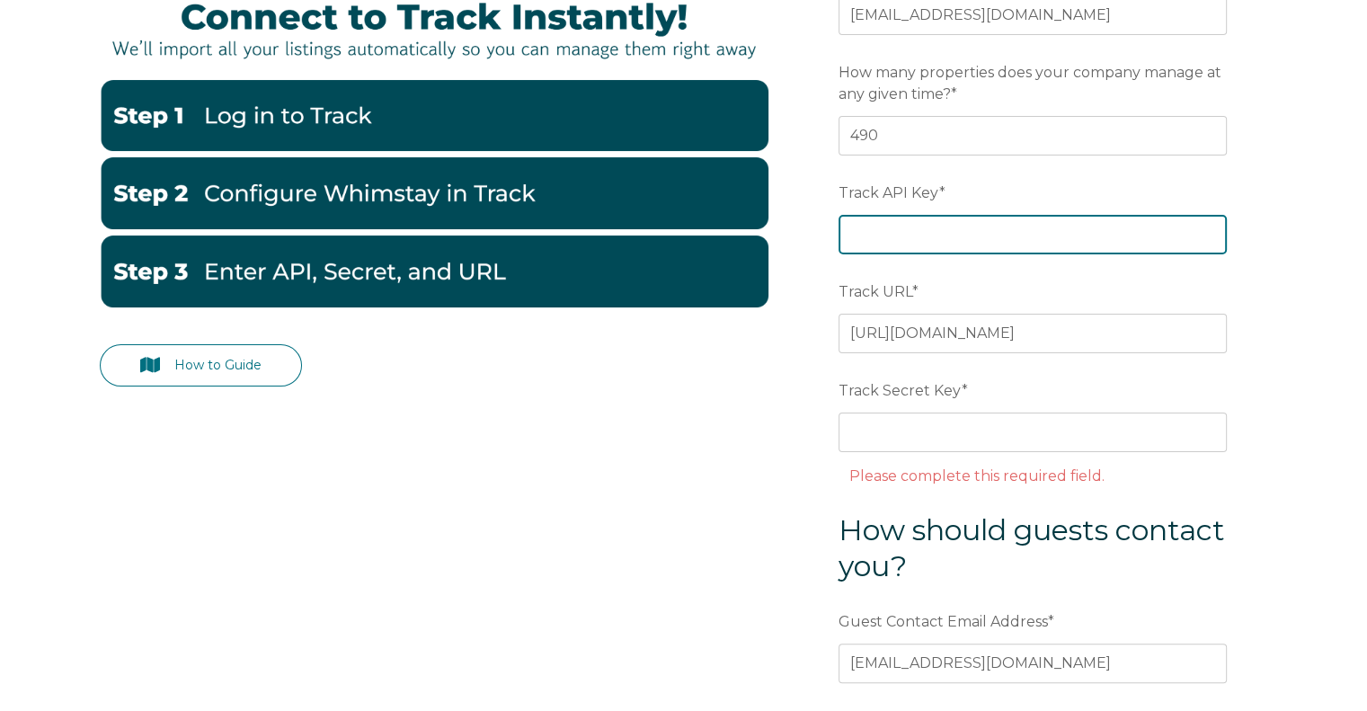
paste input "45063fa0e33bd0d23be6afe6e732e762"
type input "45063fa0e33bd0d23be6afe6e732e762"
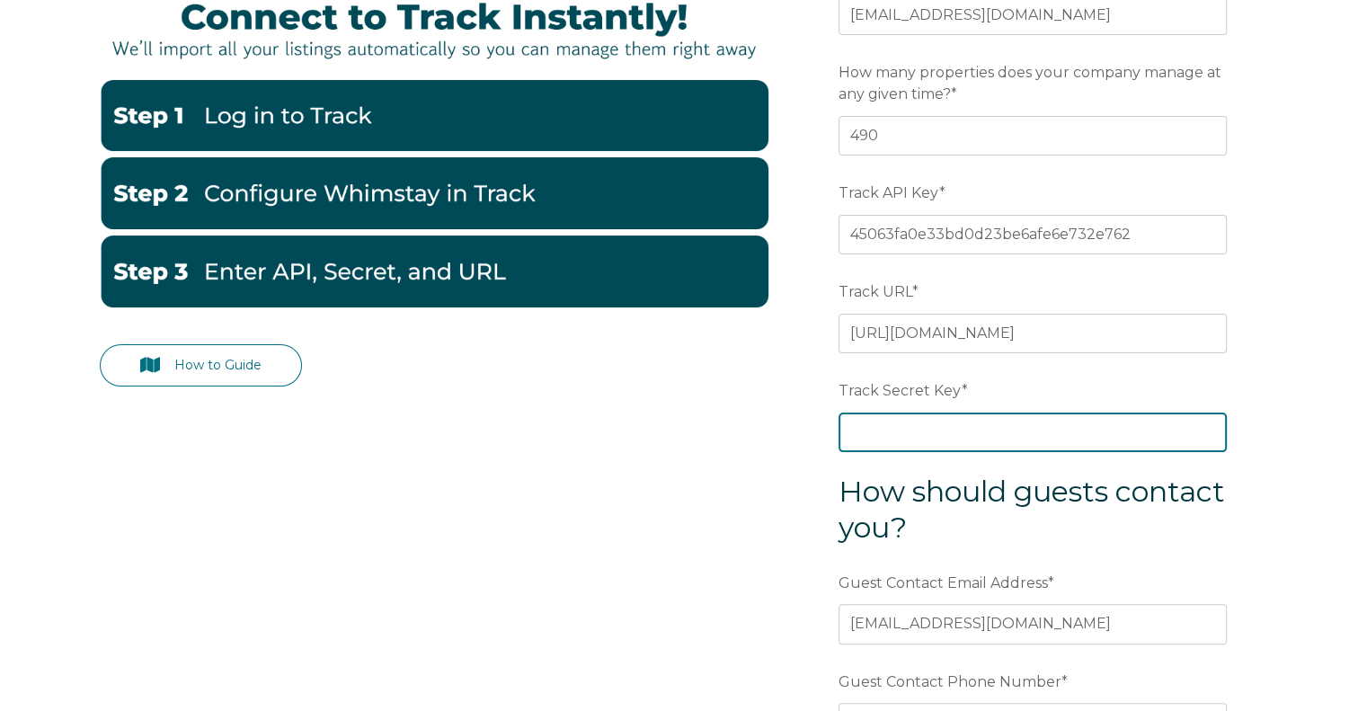
click at [899, 431] on input "Track Secret Key *" at bounding box center [1033, 433] width 388 height 40
paste input "819e4541baf89d31e459037bd9c06294"
type input "819e4541baf89d31e459037bd9c06294"
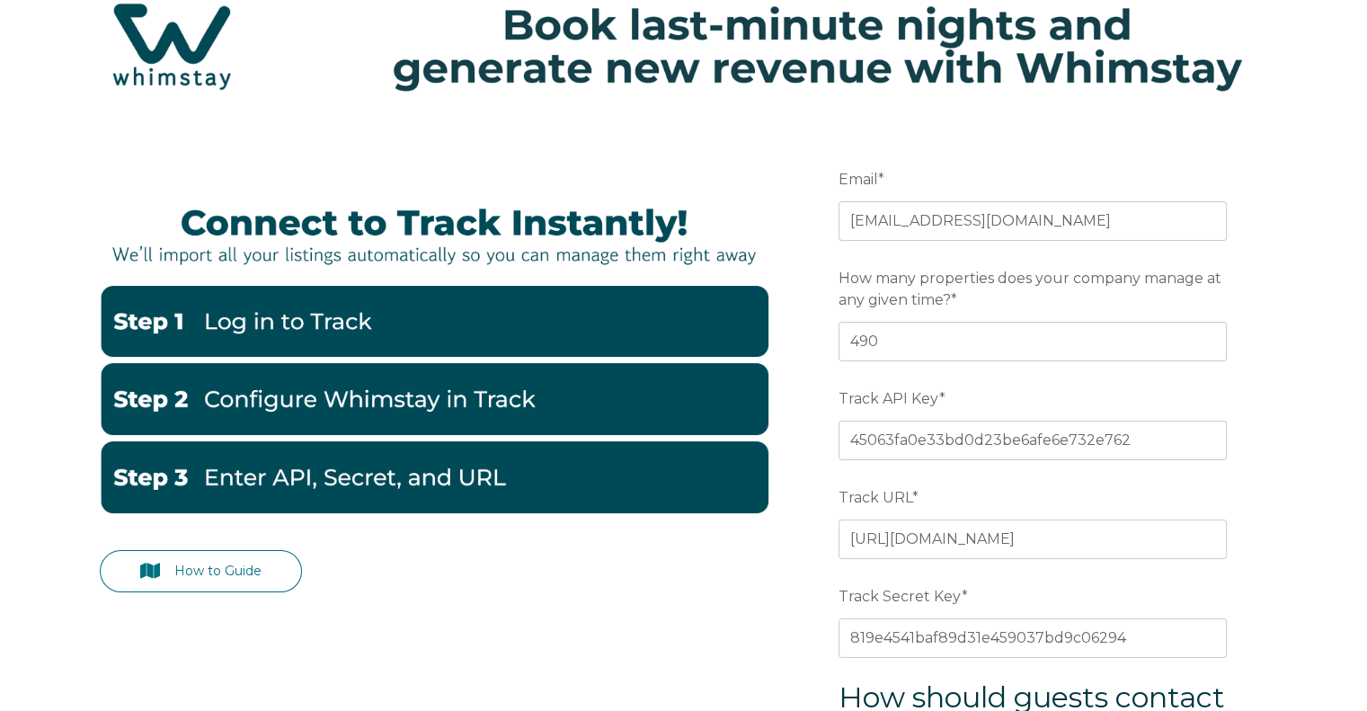
scroll to position [629, 0]
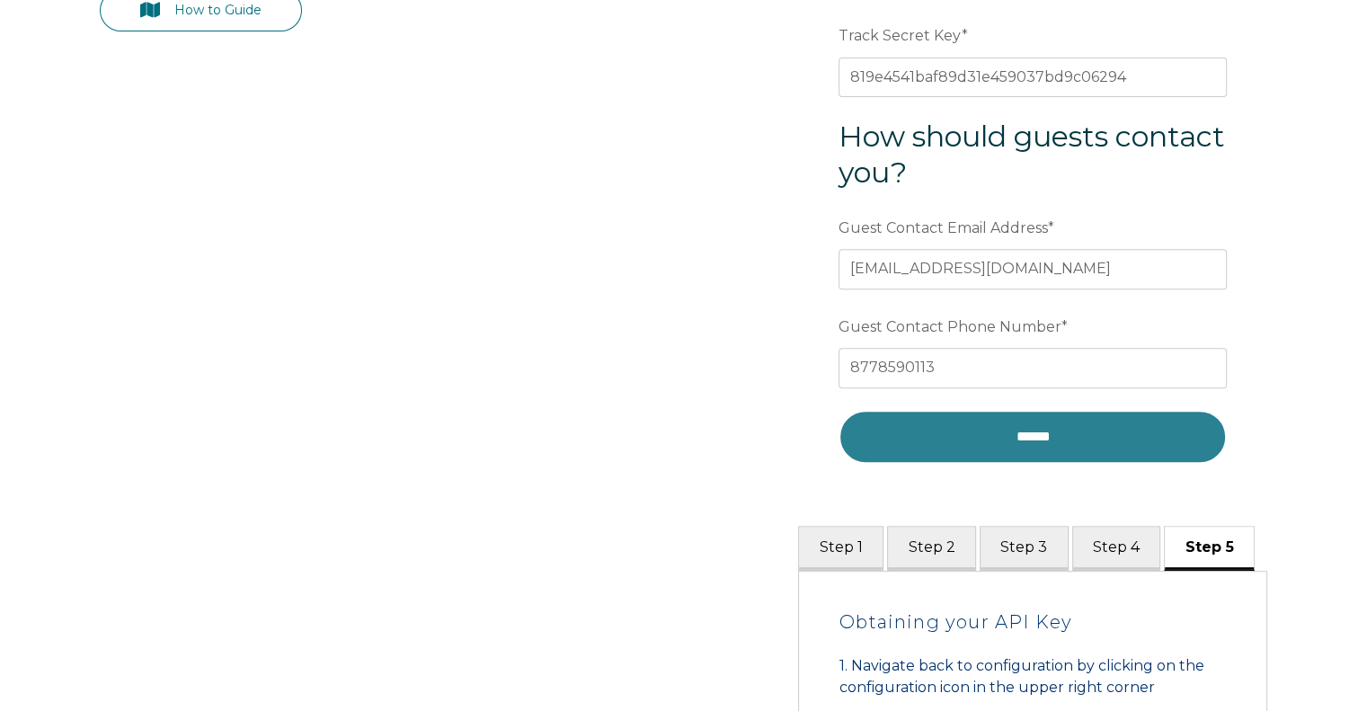
click at [1045, 439] on input "******" at bounding box center [1033, 437] width 388 height 54
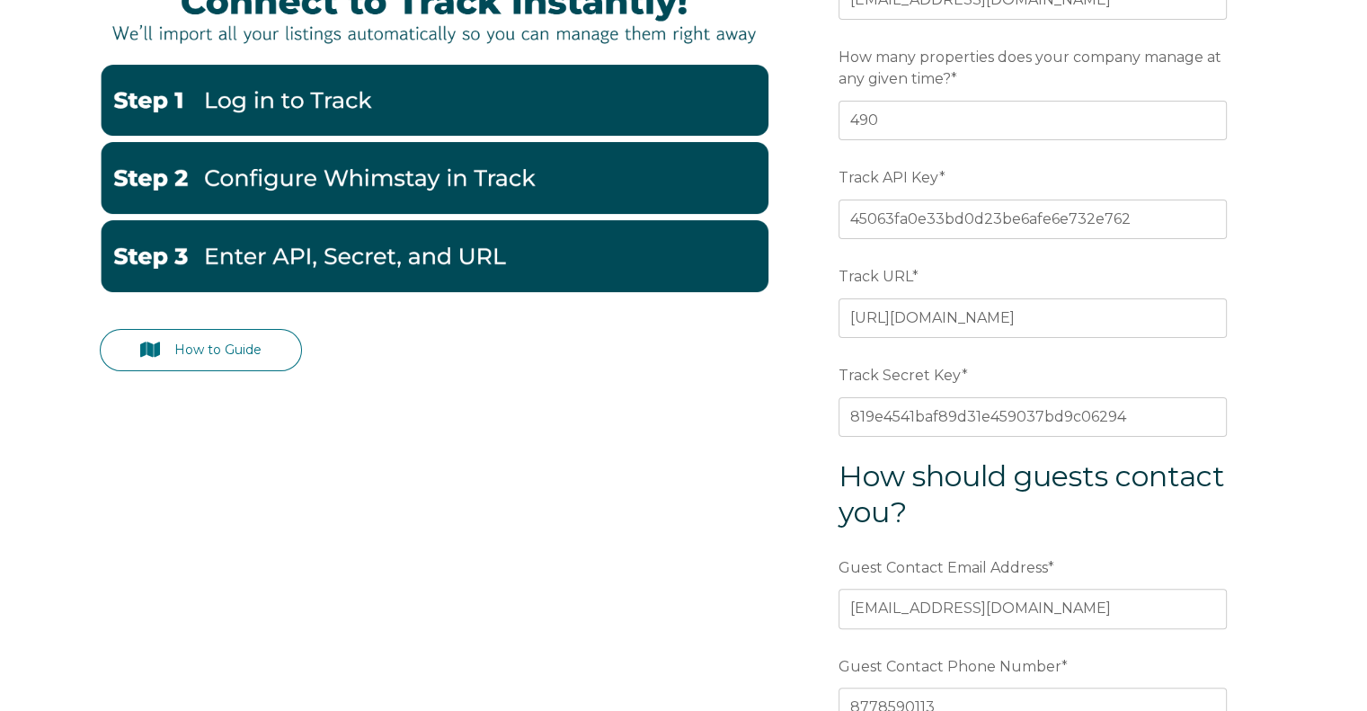
scroll to position [270, 0]
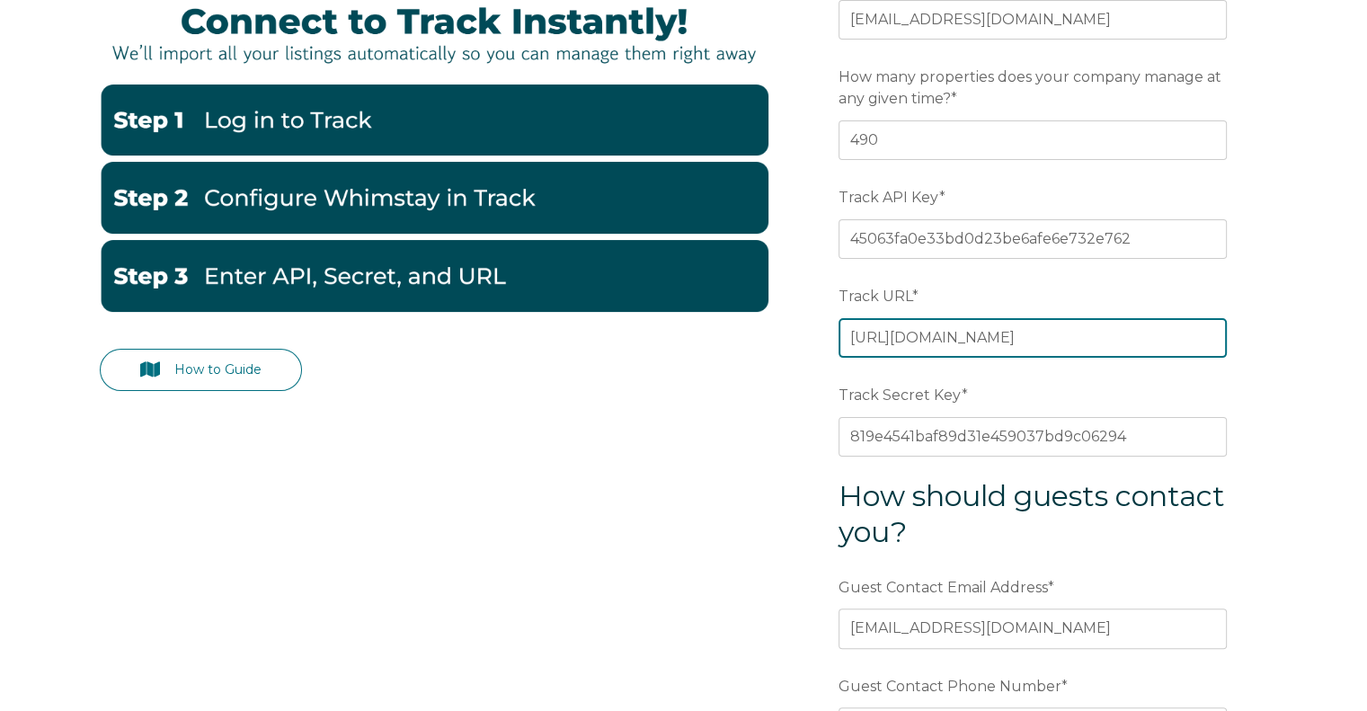
click at [1169, 337] on input "https://luxurycoastalvacations.trackhs.com/" at bounding box center [1033, 338] width 388 height 40
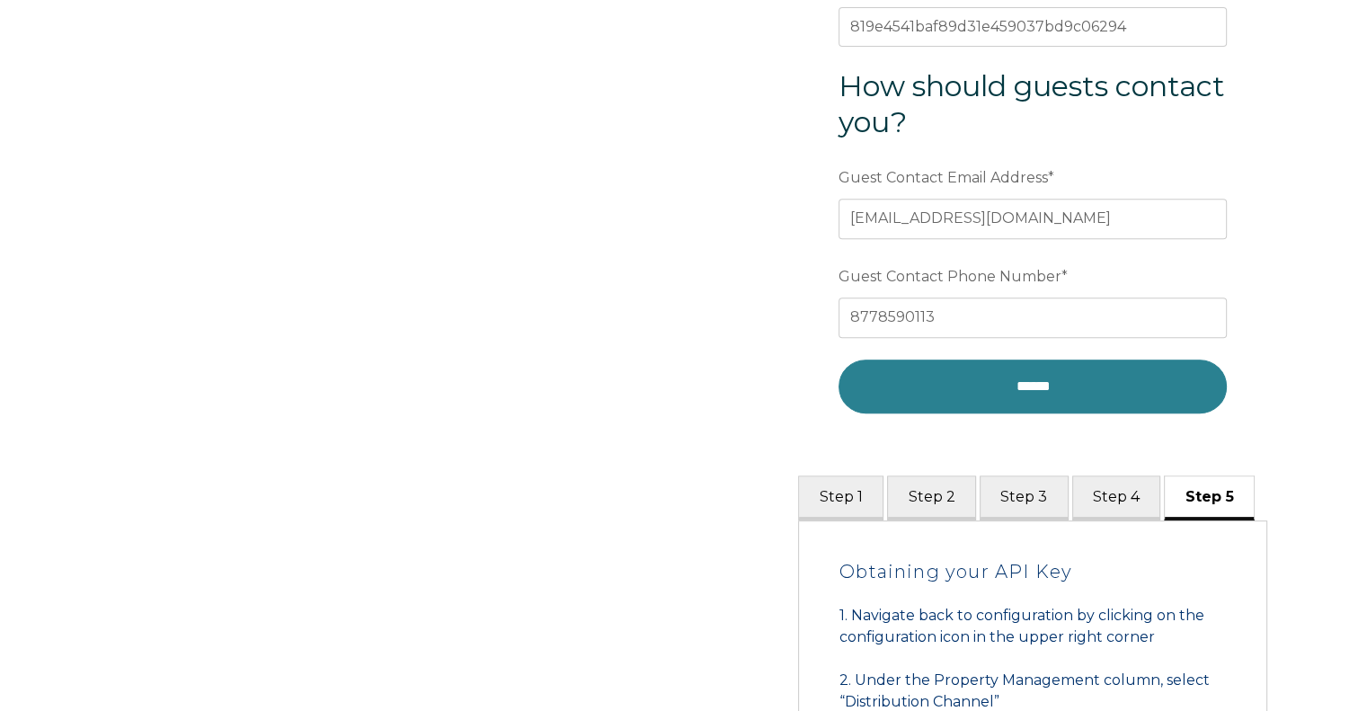
scroll to position [719, 0]
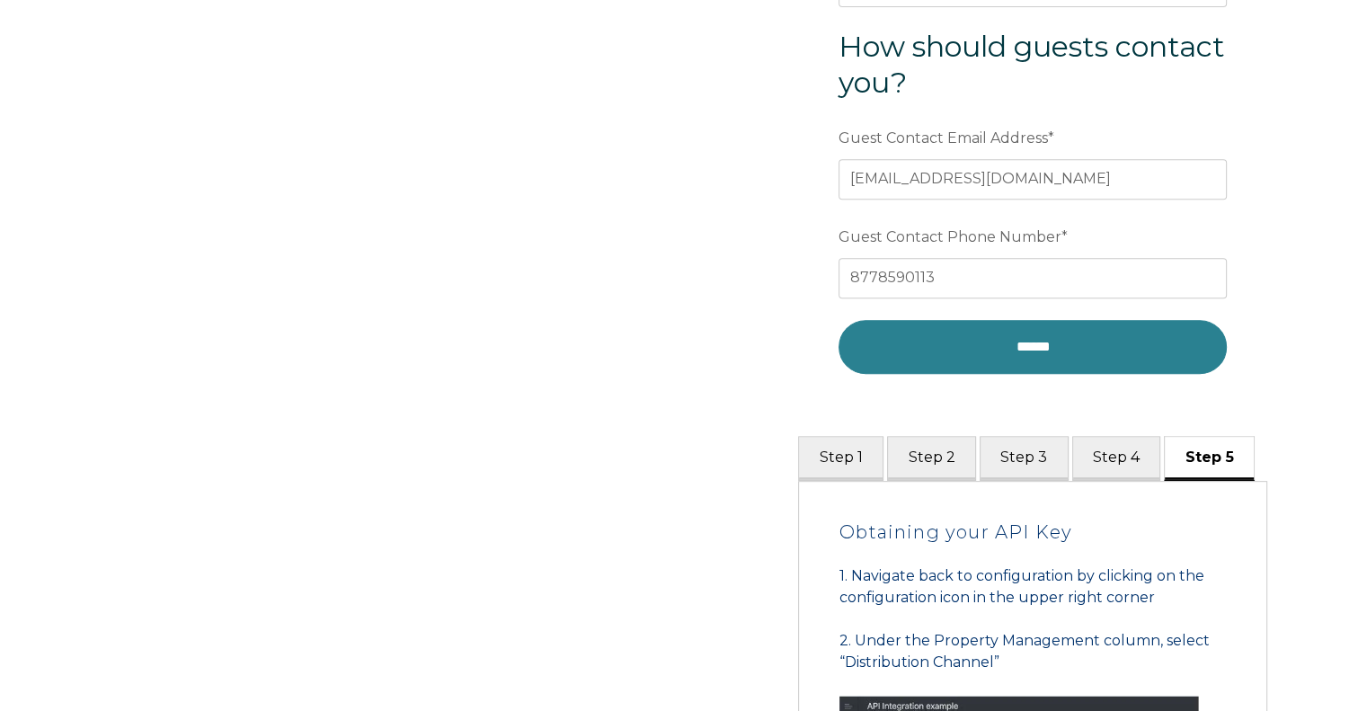
type input "https://luxurycoastalvacations.trackhs.com"
click at [1054, 352] on input "******" at bounding box center [1033, 347] width 388 height 54
